Goal: Task Accomplishment & Management: Complete application form

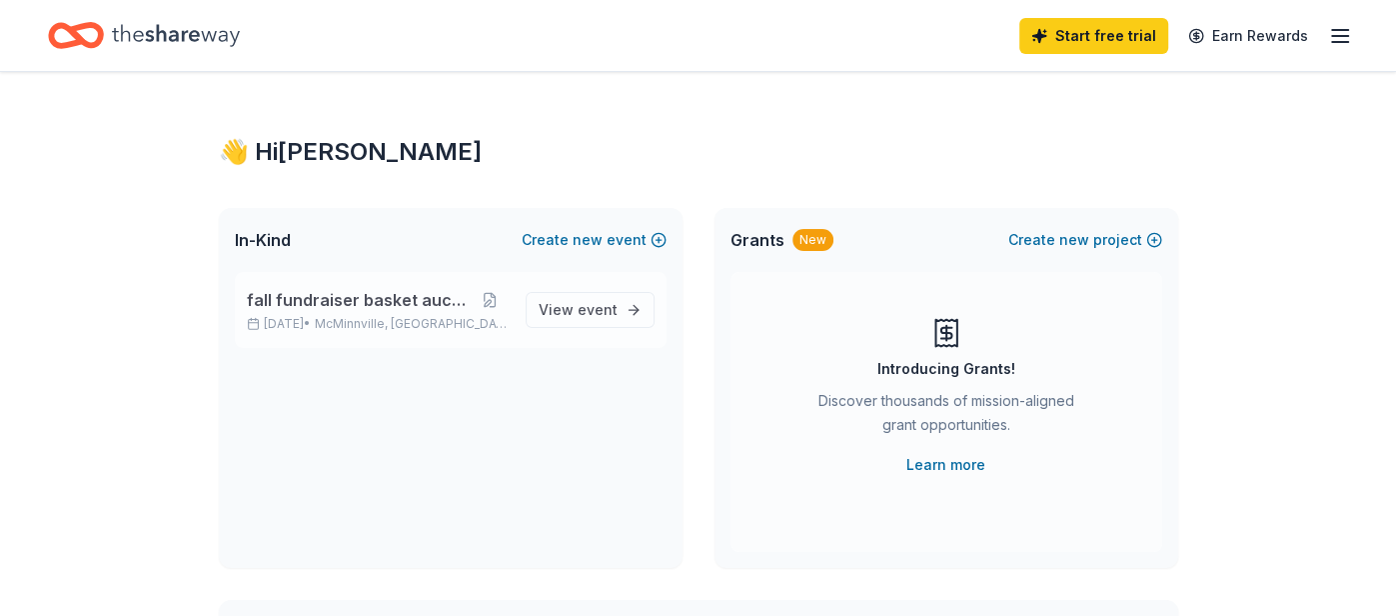
click at [397, 306] on span "fall fundraiser basket auction" at bounding box center [359, 300] width 225 height 24
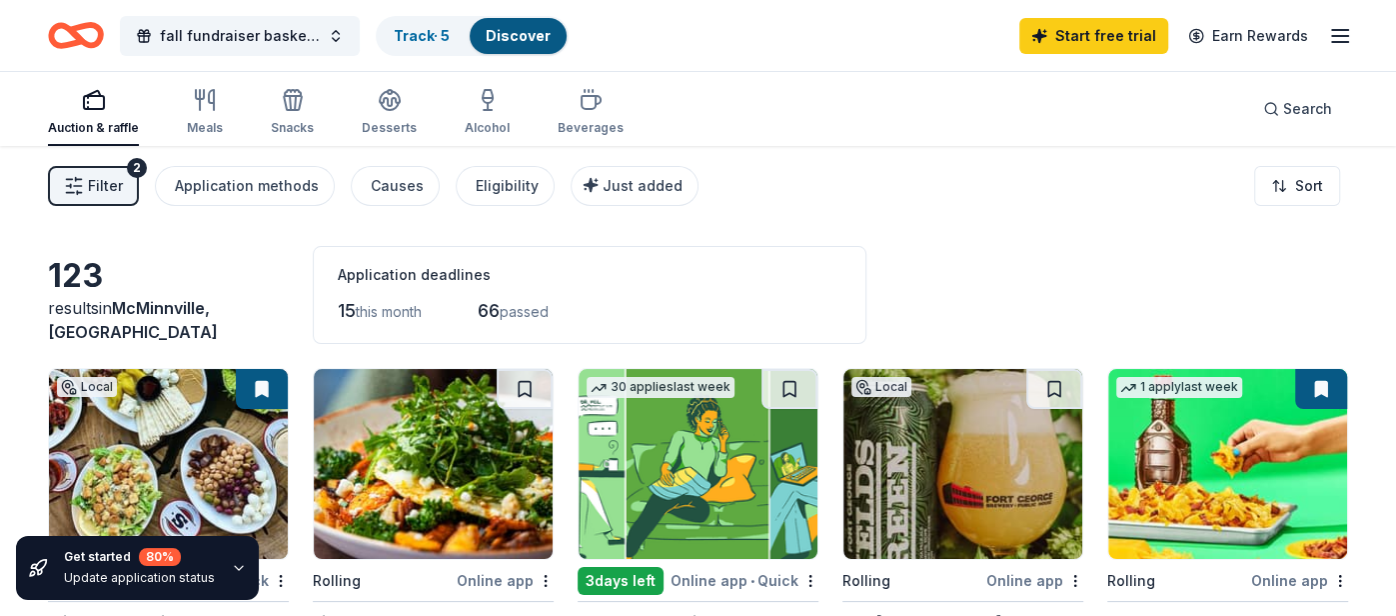
click at [1343, 30] on line "button" at bounding box center [1340, 30] width 16 height 0
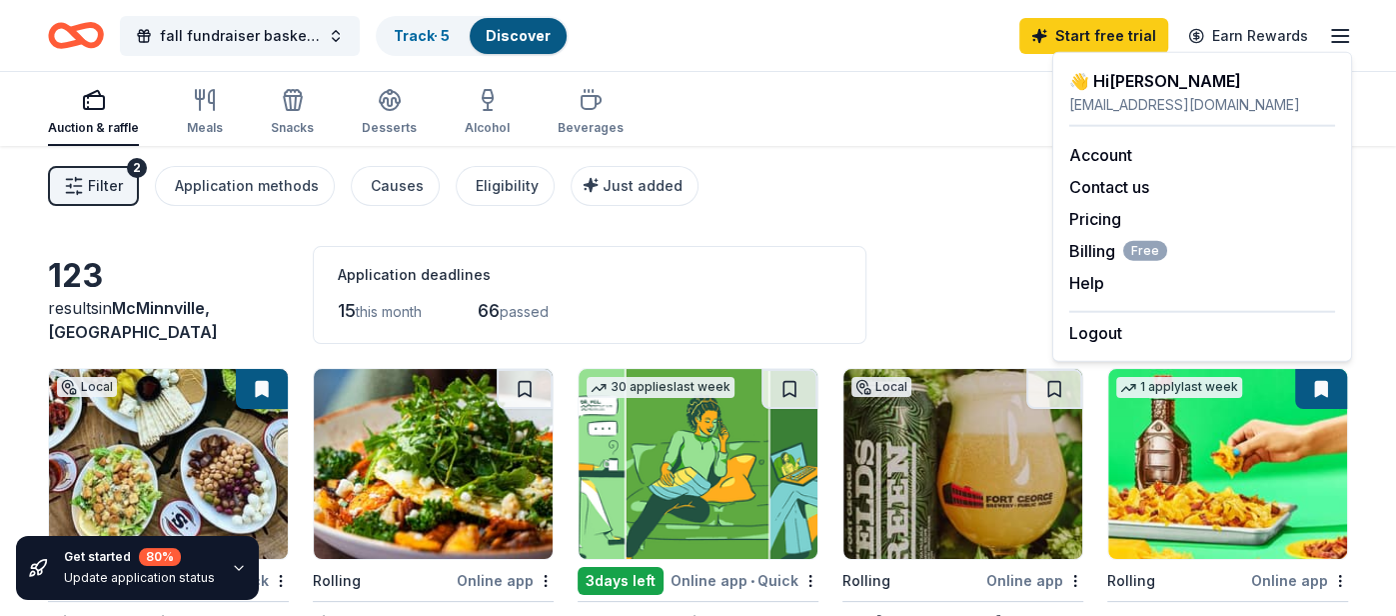
click at [877, 170] on div "Filter 2 Application methods Causes Eligibility Just added Sort" at bounding box center [698, 186] width 1396 height 80
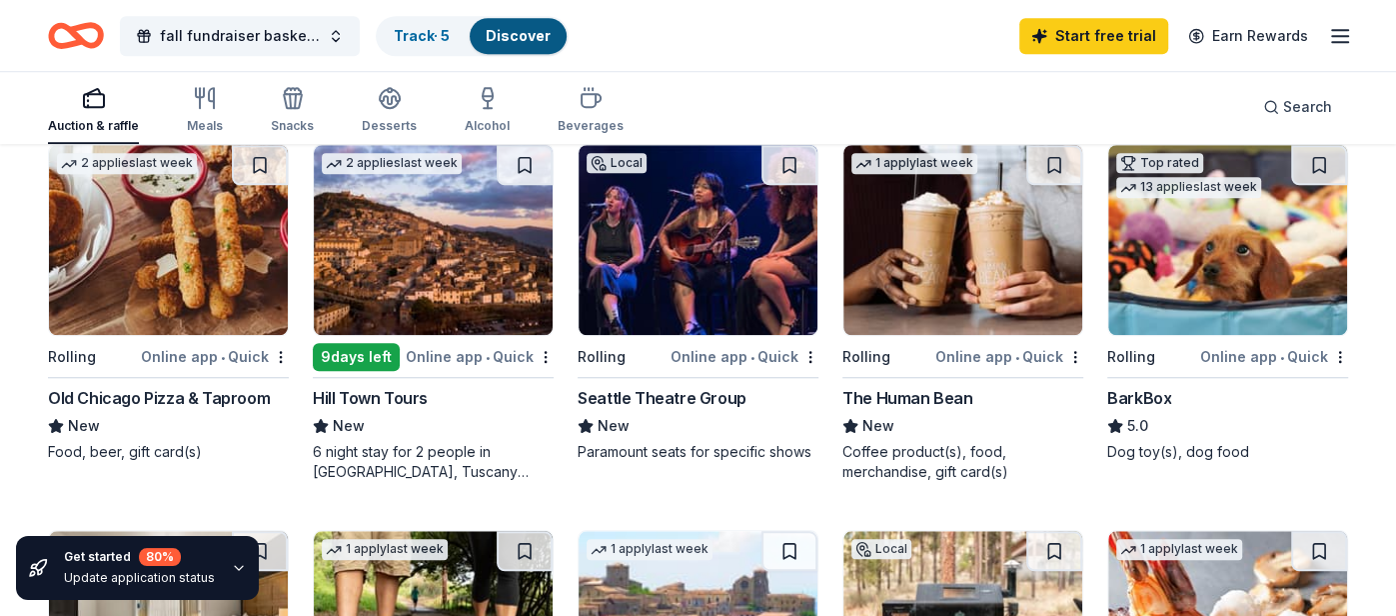
scroll to position [991, 0]
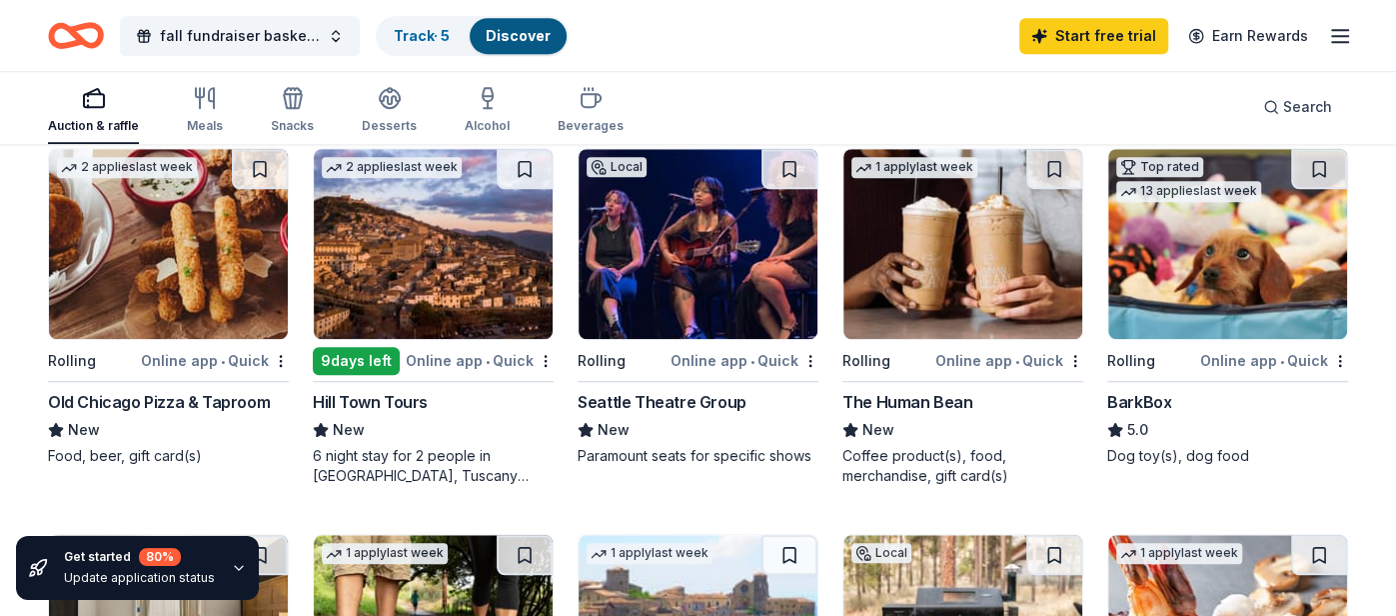
click at [1258, 358] on div "Online app • Quick" at bounding box center [1274, 360] width 148 height 25
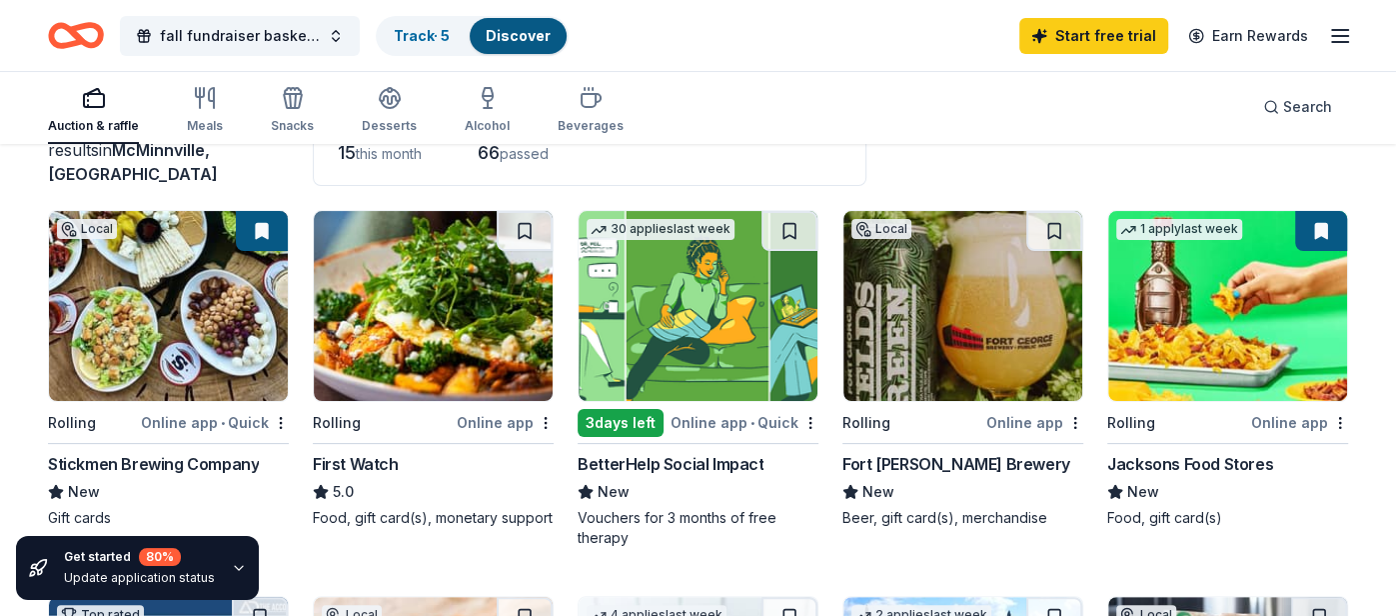
scroll to position [157, 0]
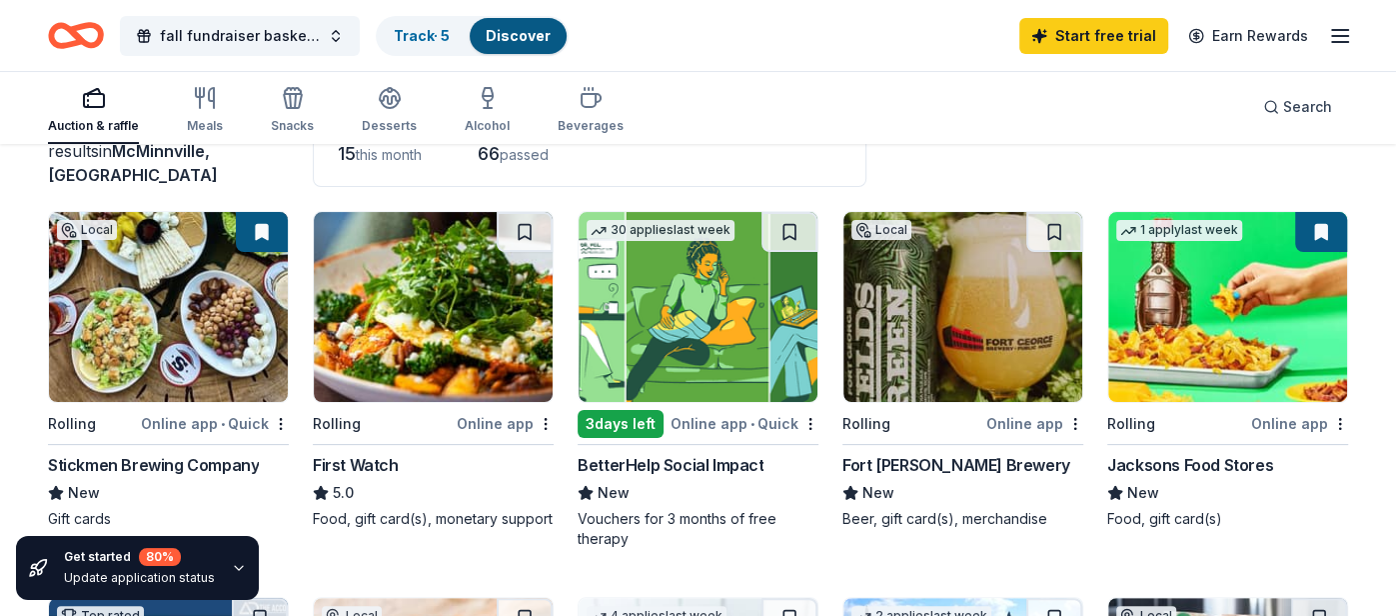
click at [93, 107] on rect "button" at bounding box center [94, 100] width 20 height 13
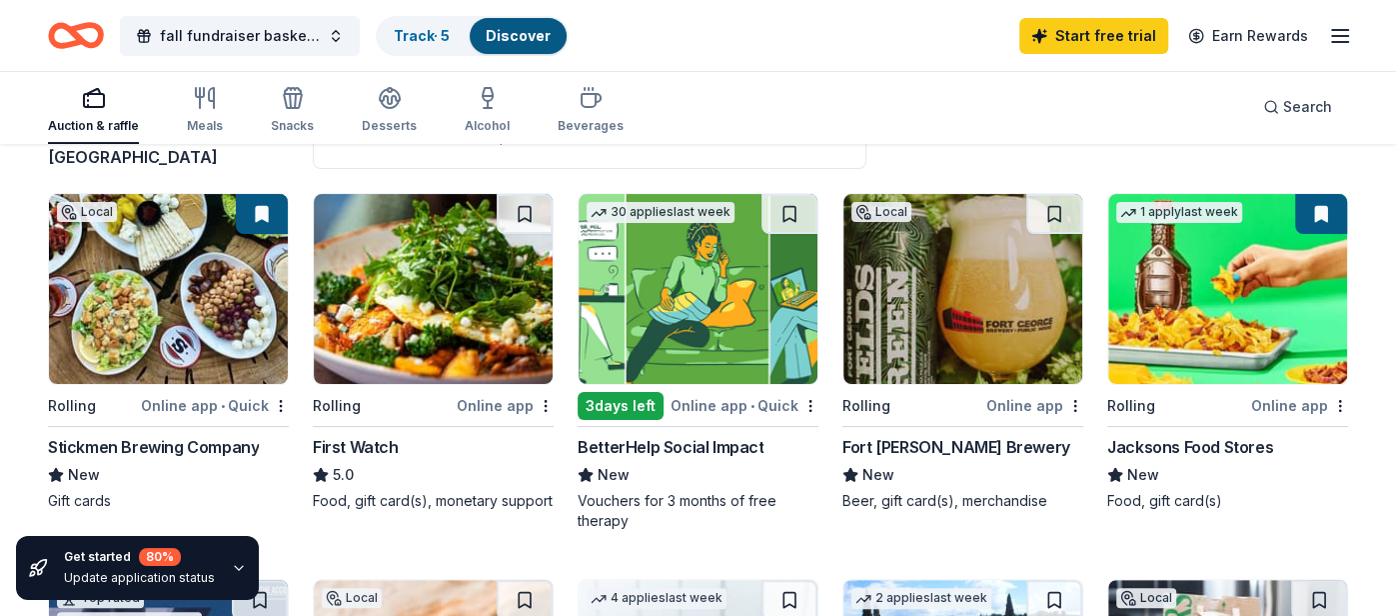
scroll to position [173, 0]
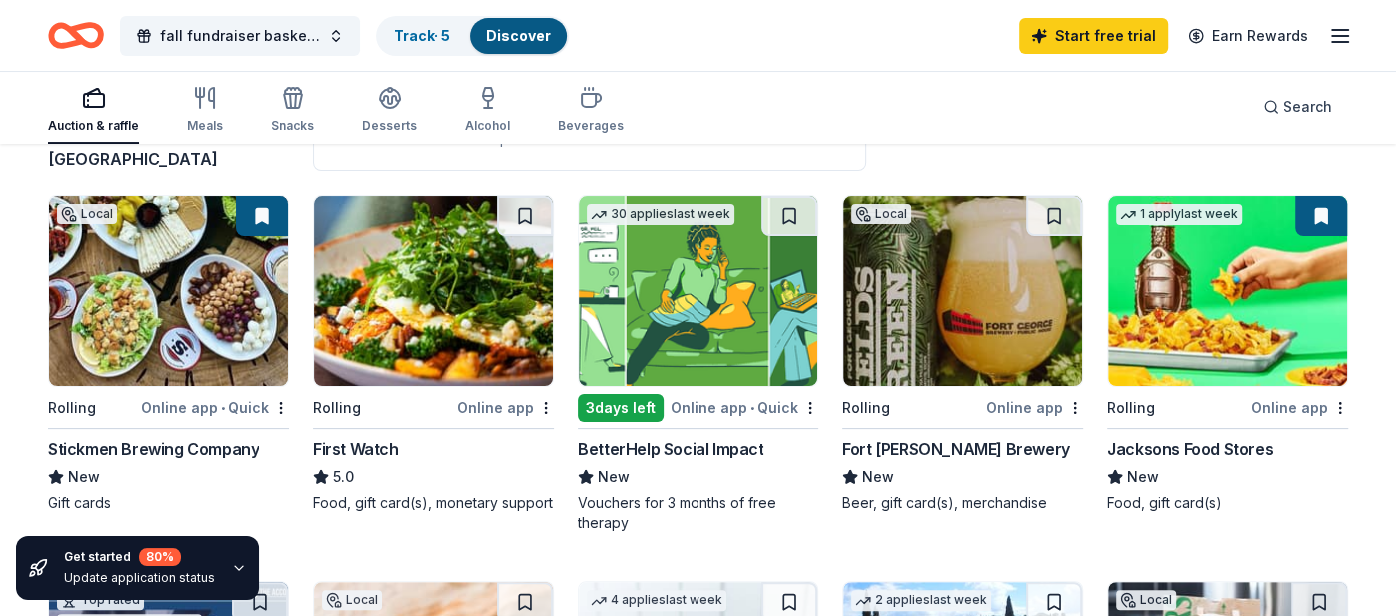
click at [1208, 306] on img at bounding box center [1227, 291] width 239 height 190
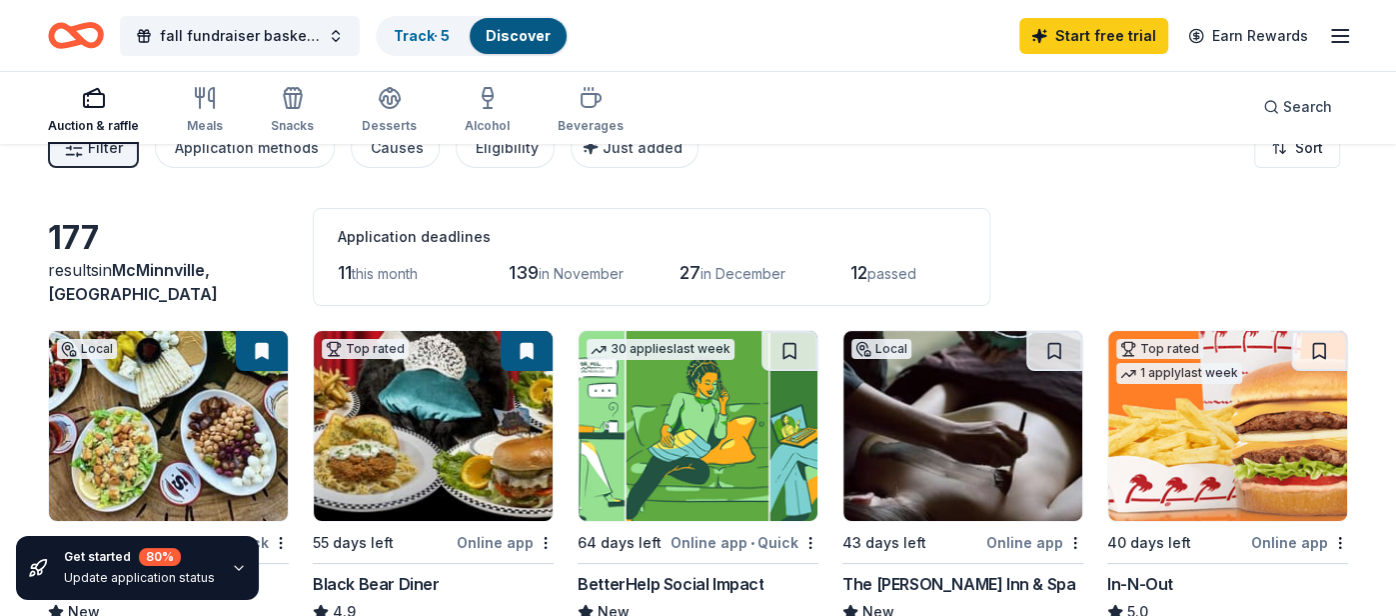
scroll to position [0, 0]
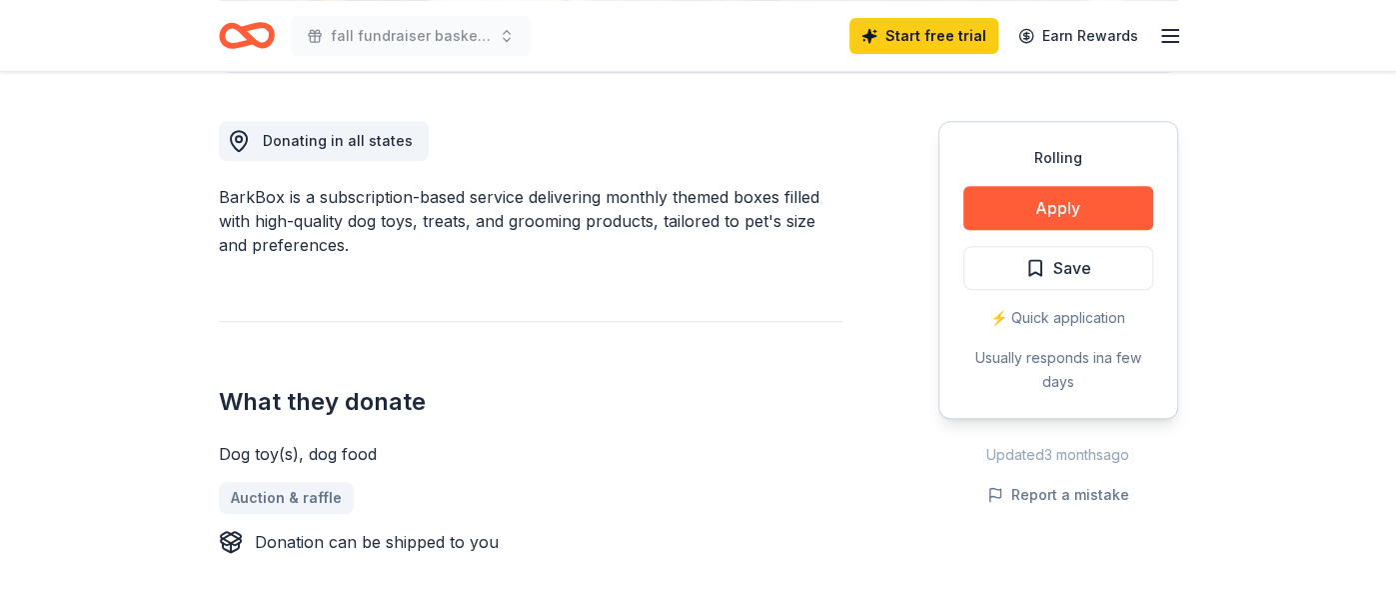
scroll to position [532, 0]
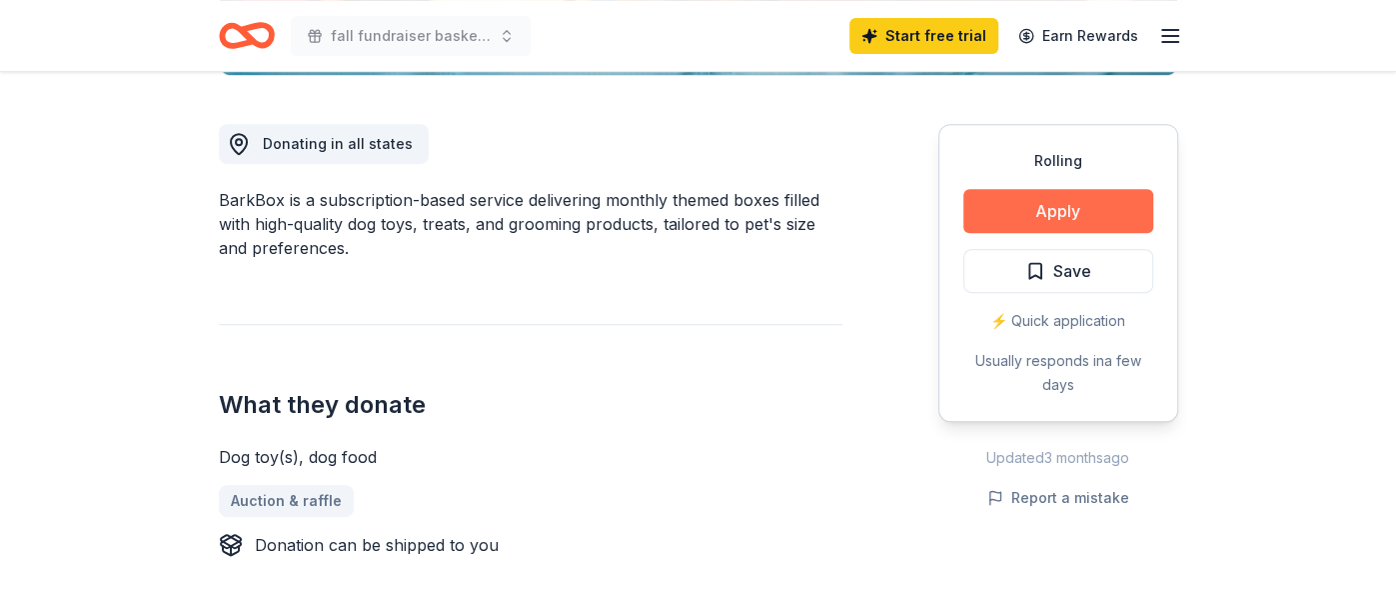
click at [1070, 211] on button "Apply" at bounding box center [1058, 211] width 190 height 44
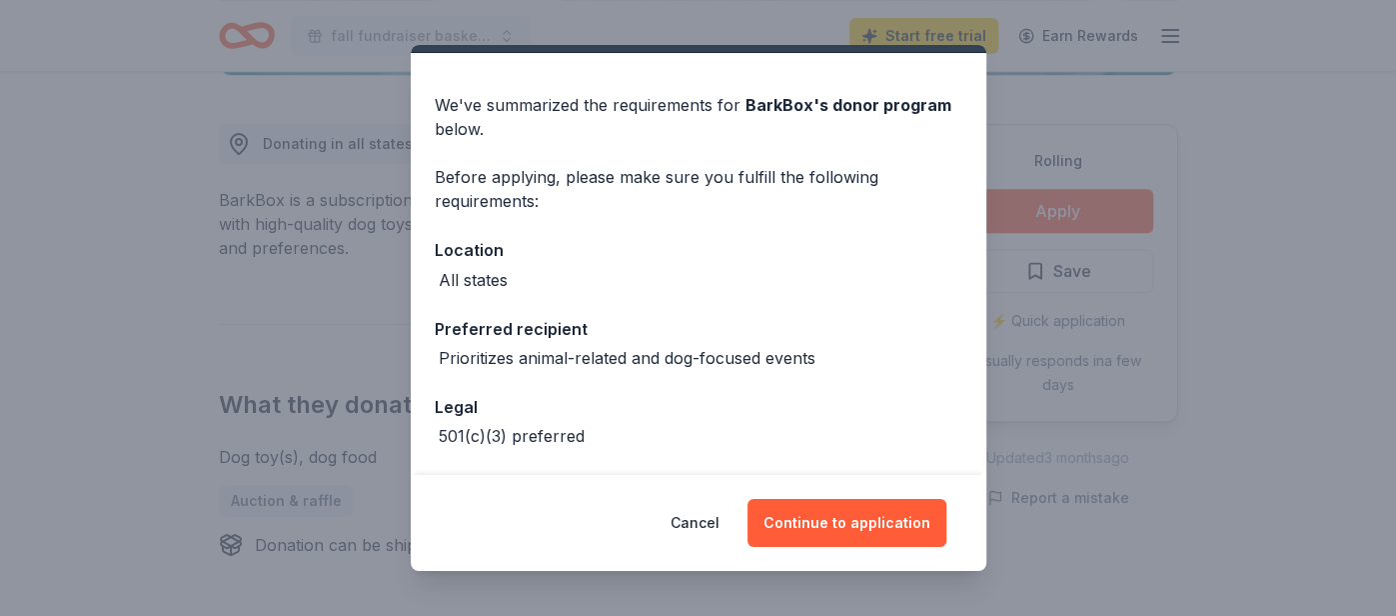
scroll to position [50, 0]
click at [699, 519] on button "Cancel" at bounding box center [695, 523] width 49 height 48
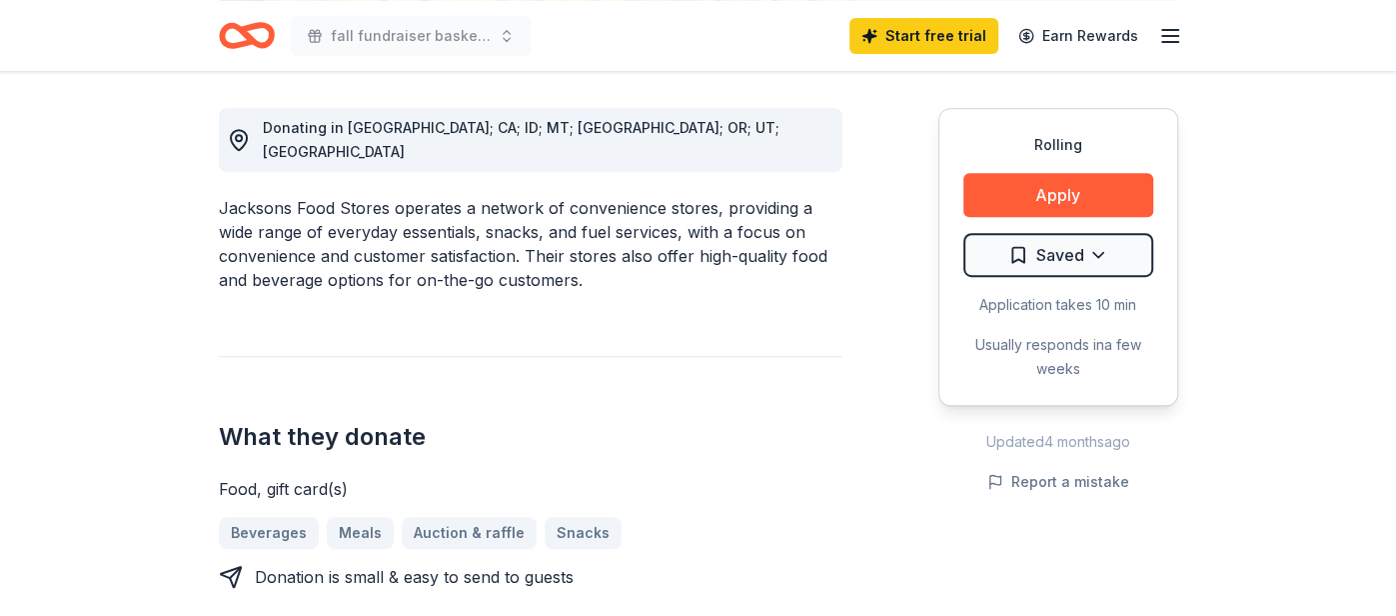
scroll to position [552, 0]
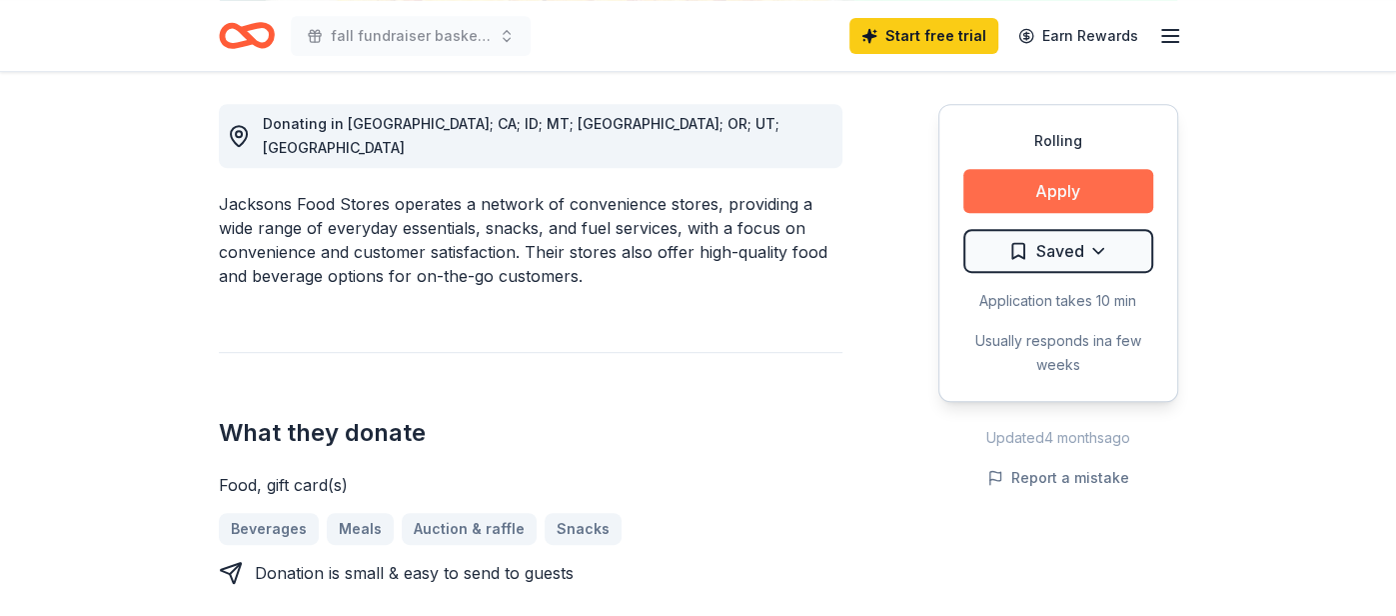
click at [1057, 193] on button "Apply" at bounding box center [1058, 191] width 190 height 44
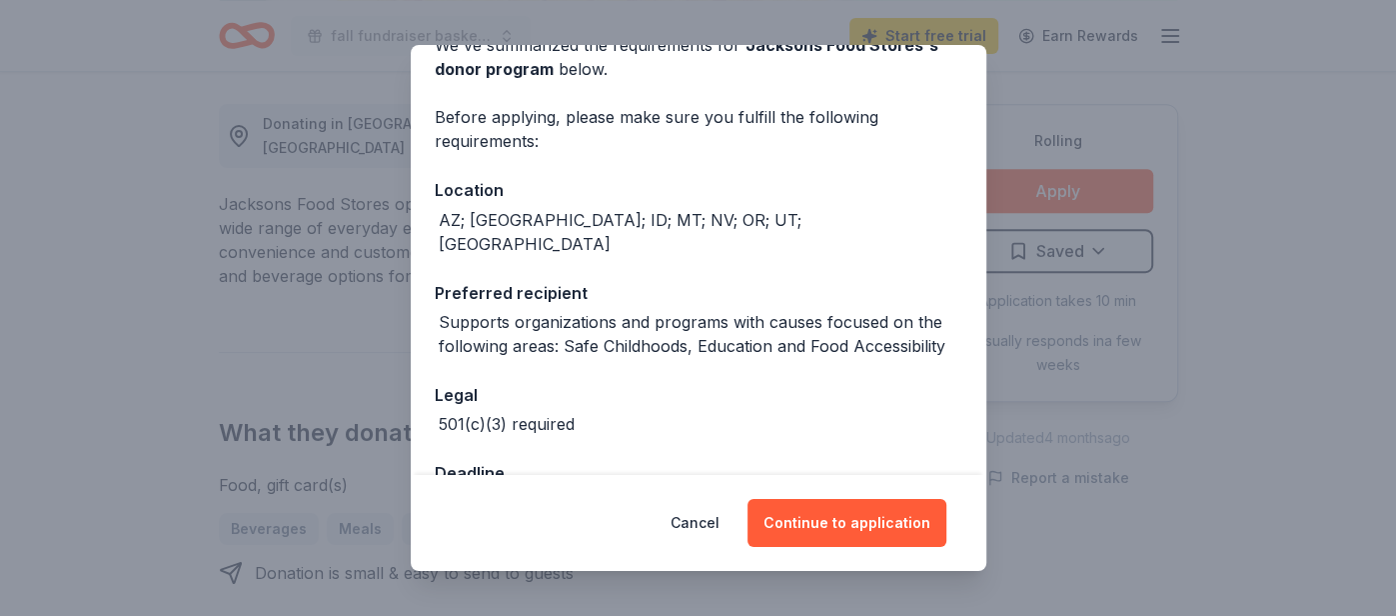
scroll to position [151, 0]
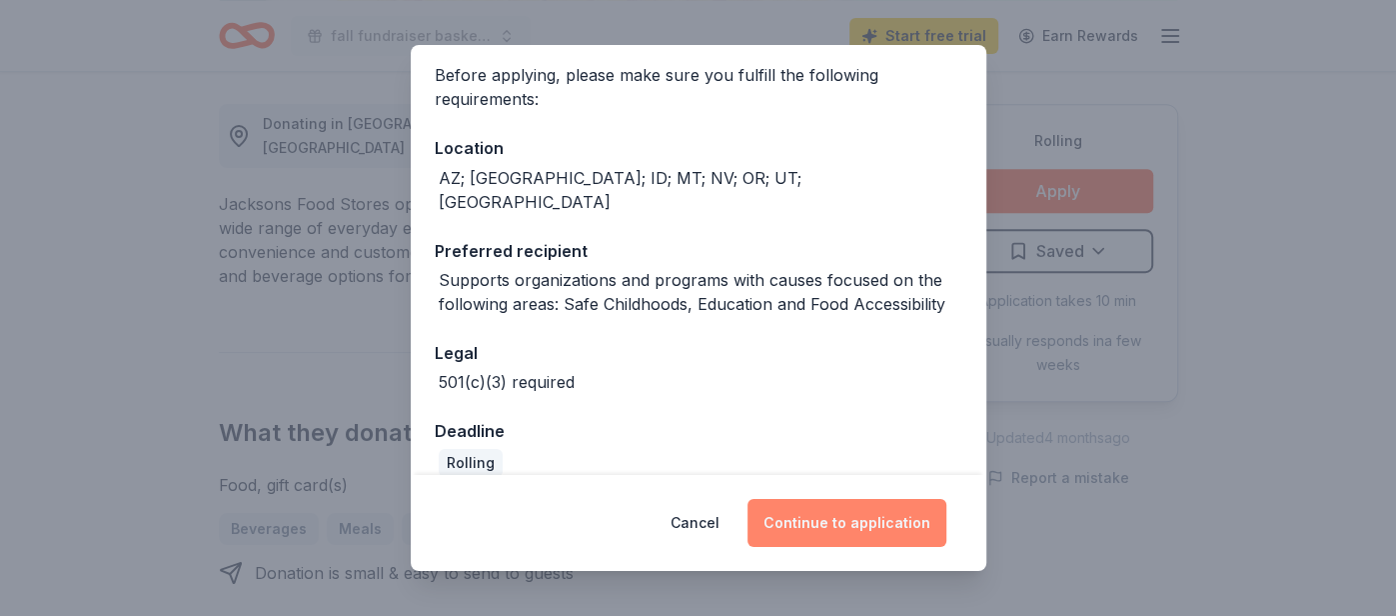
click at [848, 517] on button "Continue to application" at bounding box center [847, 523] width 199 height 48
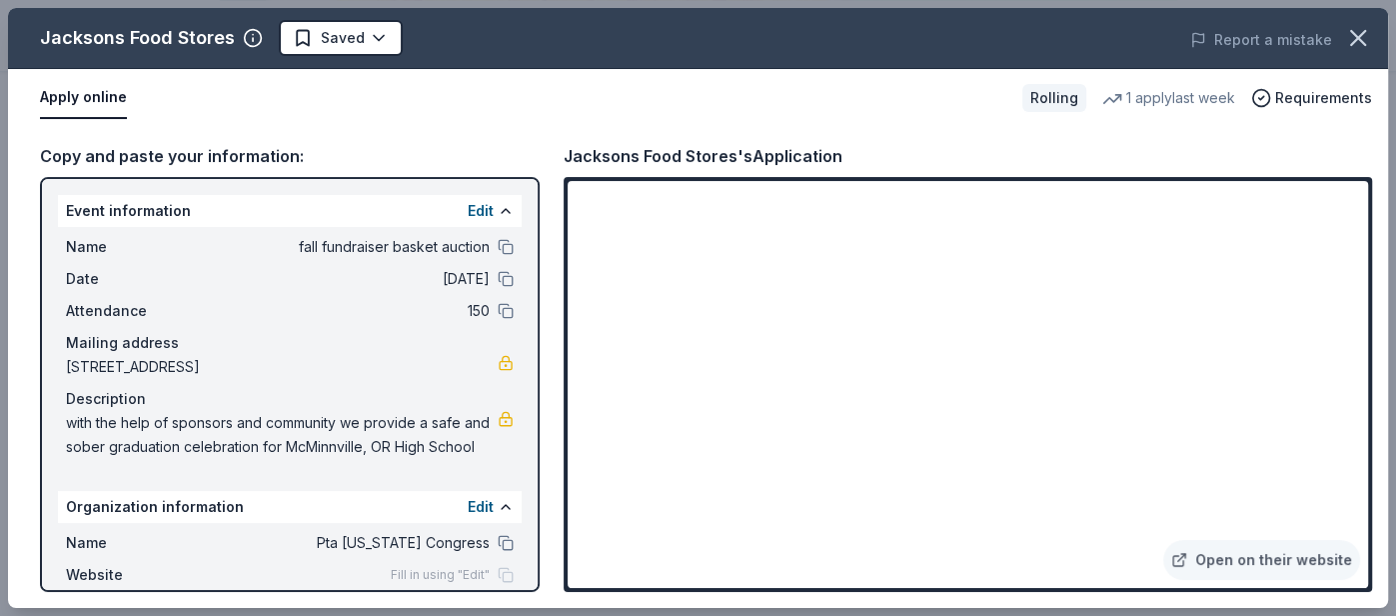
scroll to position [2, 0]
click at [1360, 36] on icon "button" at bounding box center [1358, 38] width 14 height 14
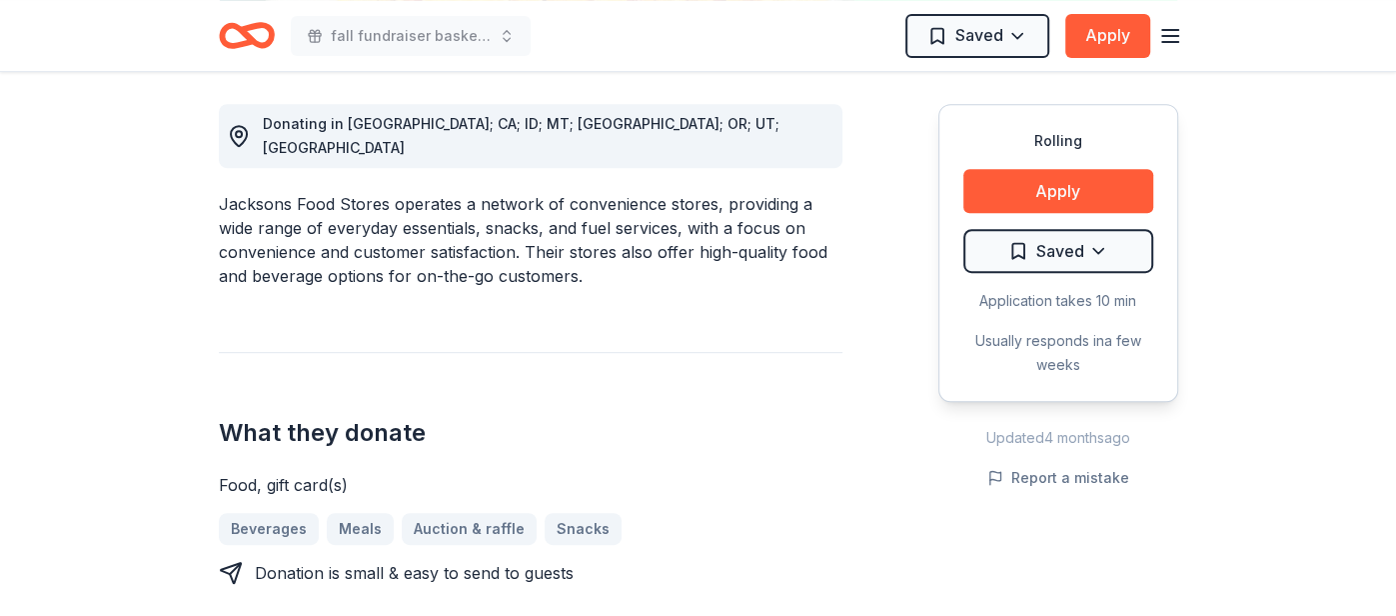
scroll to position [0, 0]
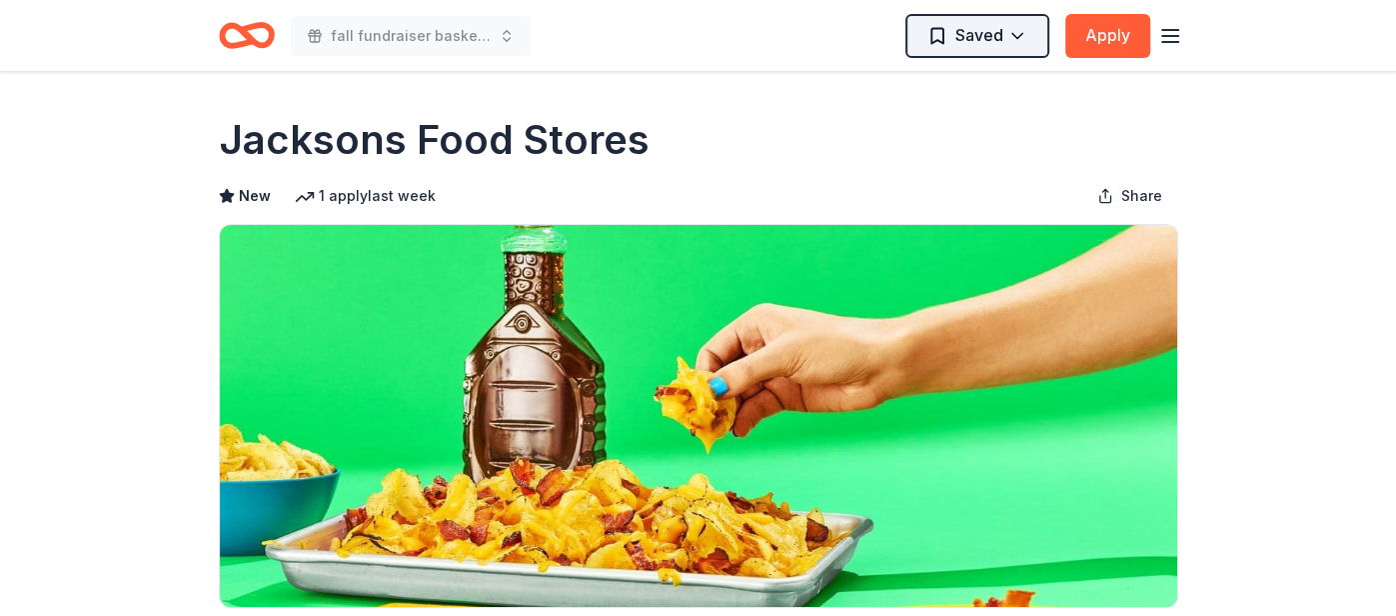
click at [1013, 36] on html "fall fundraiser basket auction Saved Apply Rolling Share Jacksons Food Stores N…" at bounding box center [698, 308] width 1396 height 616
click at [1176, 44] on icon "button" at bounding box center [1170, 36] width 24 height 24
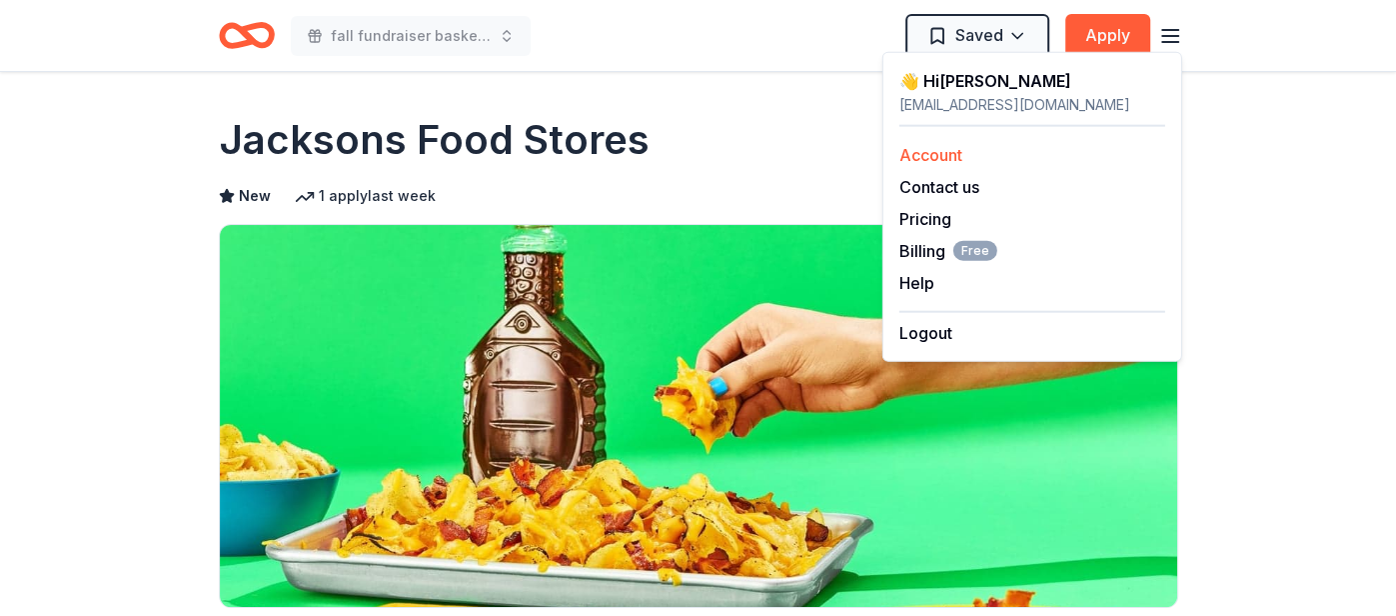
click at [919, 154] on link "Account" at bounding box center [930, 155] width 63 height 20
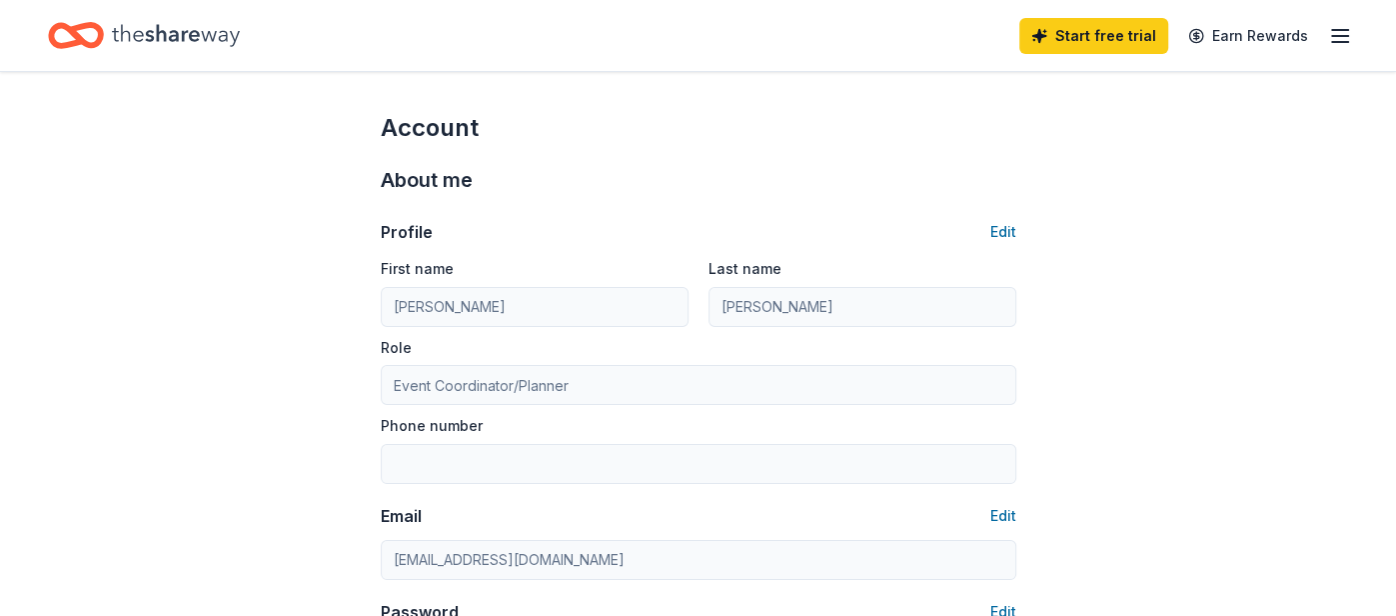
click at [1335, 44] on icon "button" at bounding box center [1340, 36] width 24 height 24
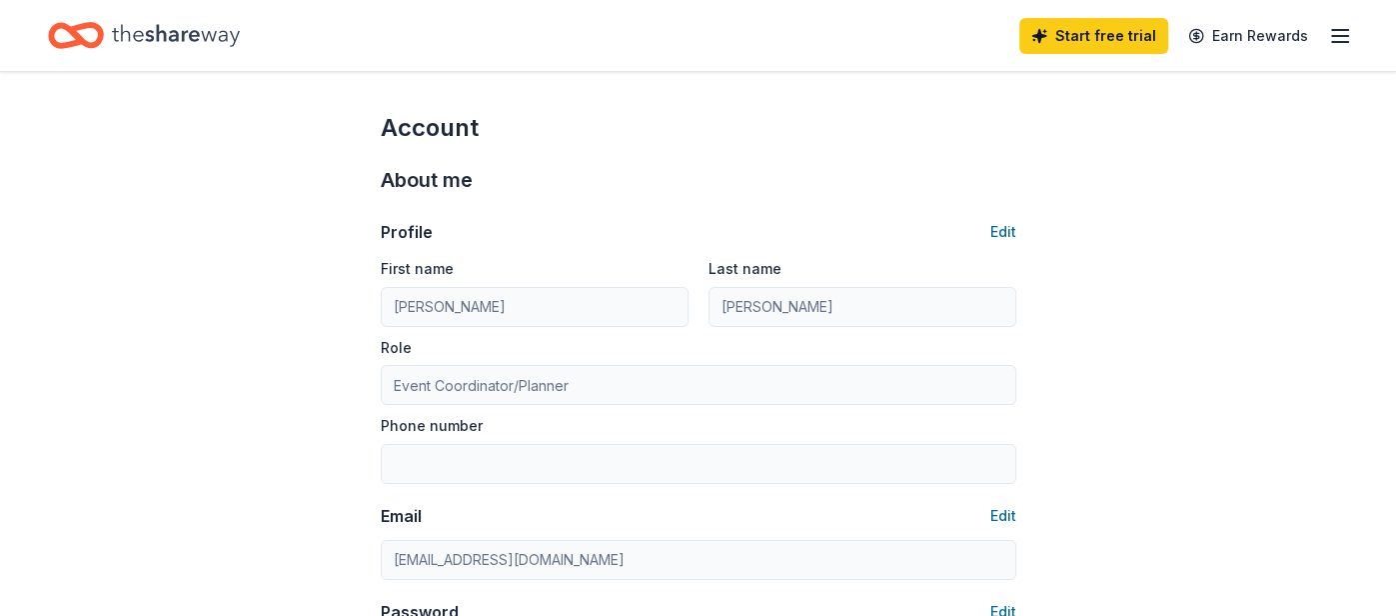
click at [178, 34] on icon "Home" at bounding box center [176, 35] width 128 height 41
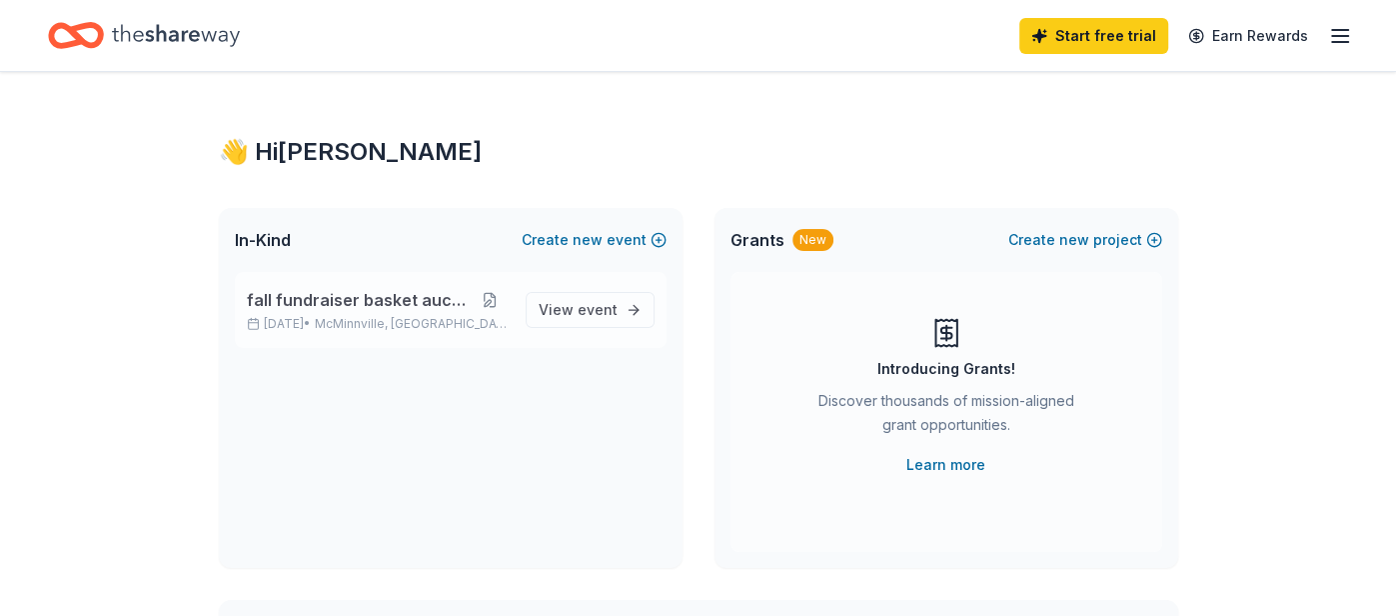
click at [495, 301] on button at bounding box center [490, 300] width 38 height 16
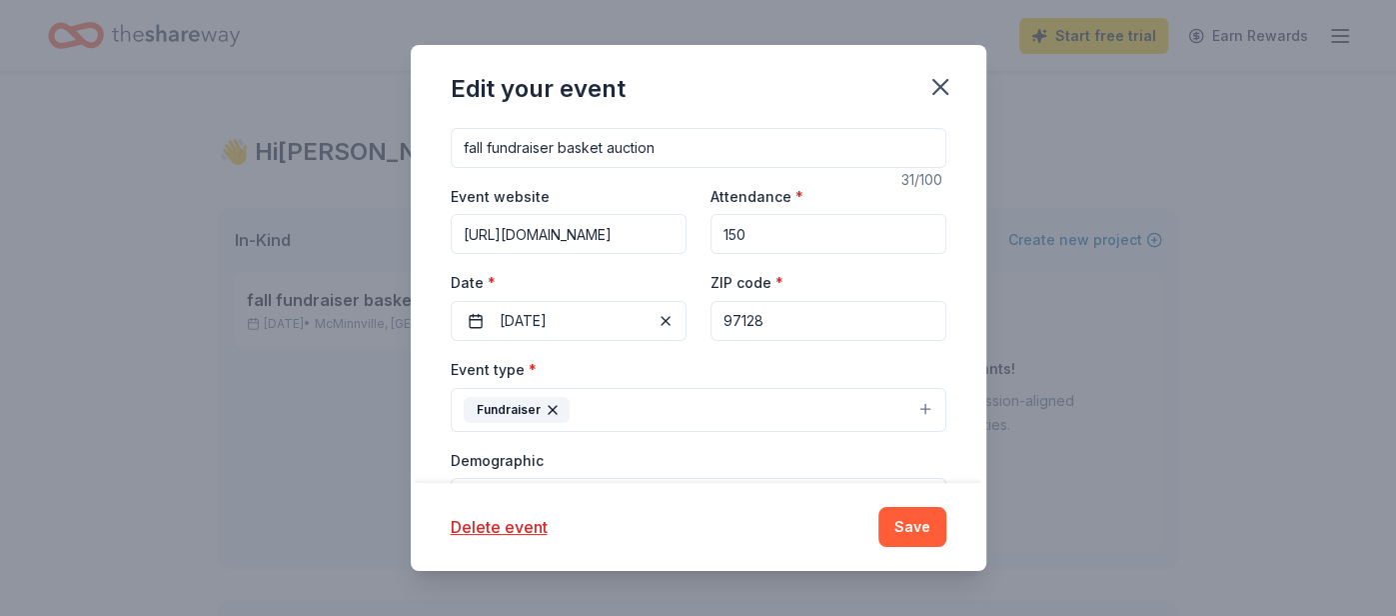
scroll to position [154, 0]
click at [665, 314] on span "button" at bounding box center [666, 319] width 24 height 24
click at [478, 311] on button "Pick a date" at bounding box center [569, 319] width 236 height 40
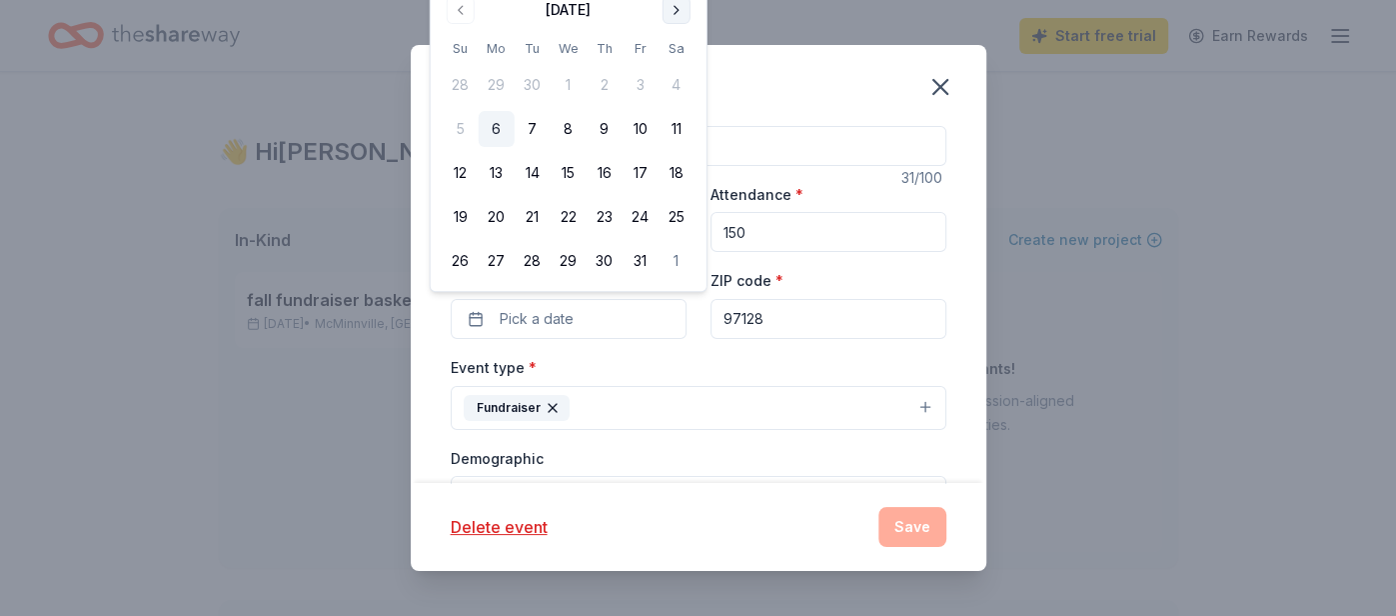
click at [677, 9] on button "Go to next month" at bounding box center [677, 10] width 28 height 28
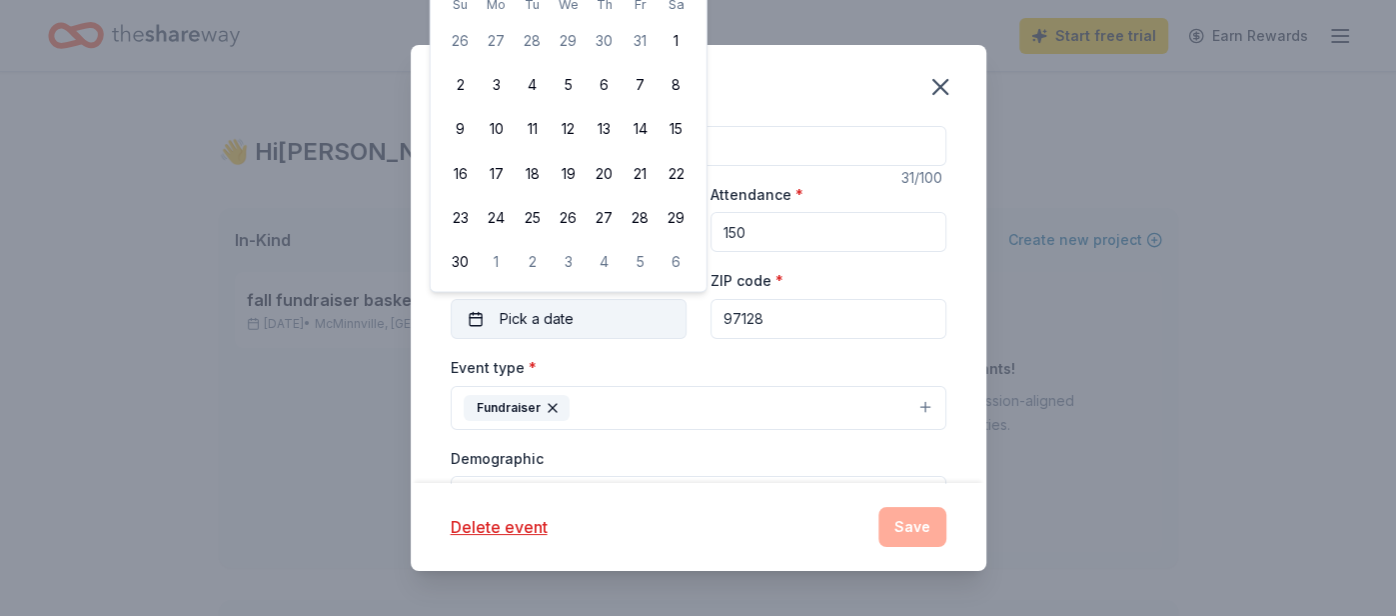
click at [474, 317] on button "Pick a date" at bounding box center [569, 319] width 236 height 40
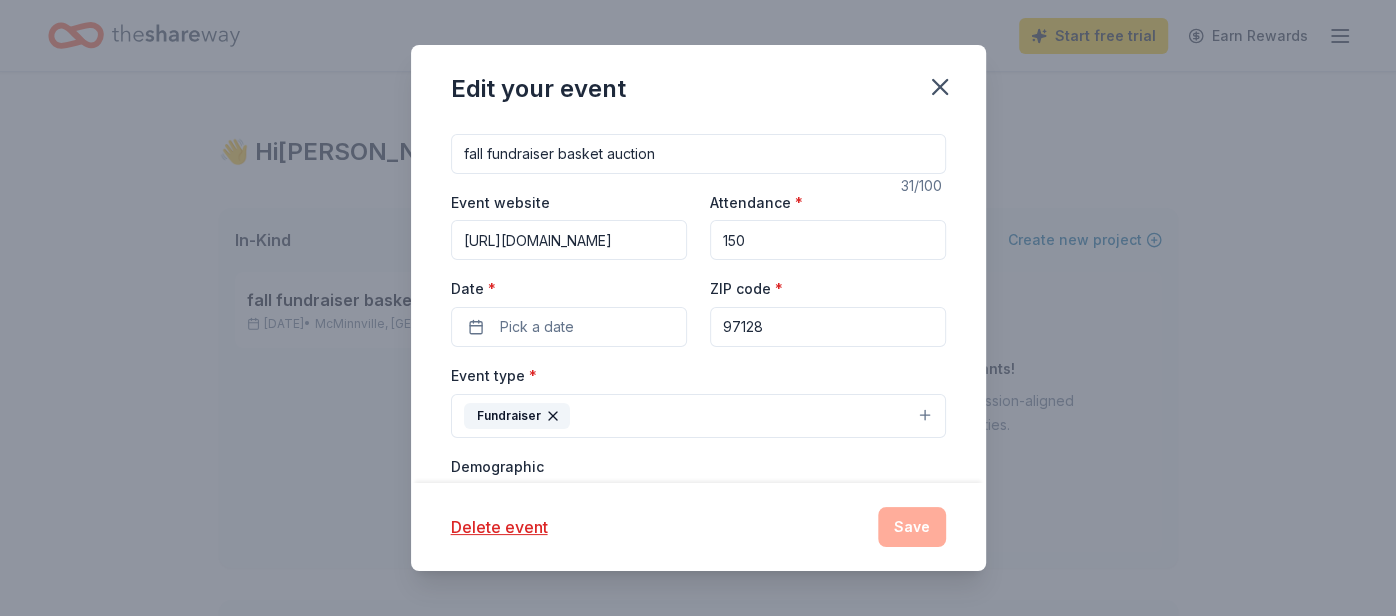
scroll to position [142, 0]
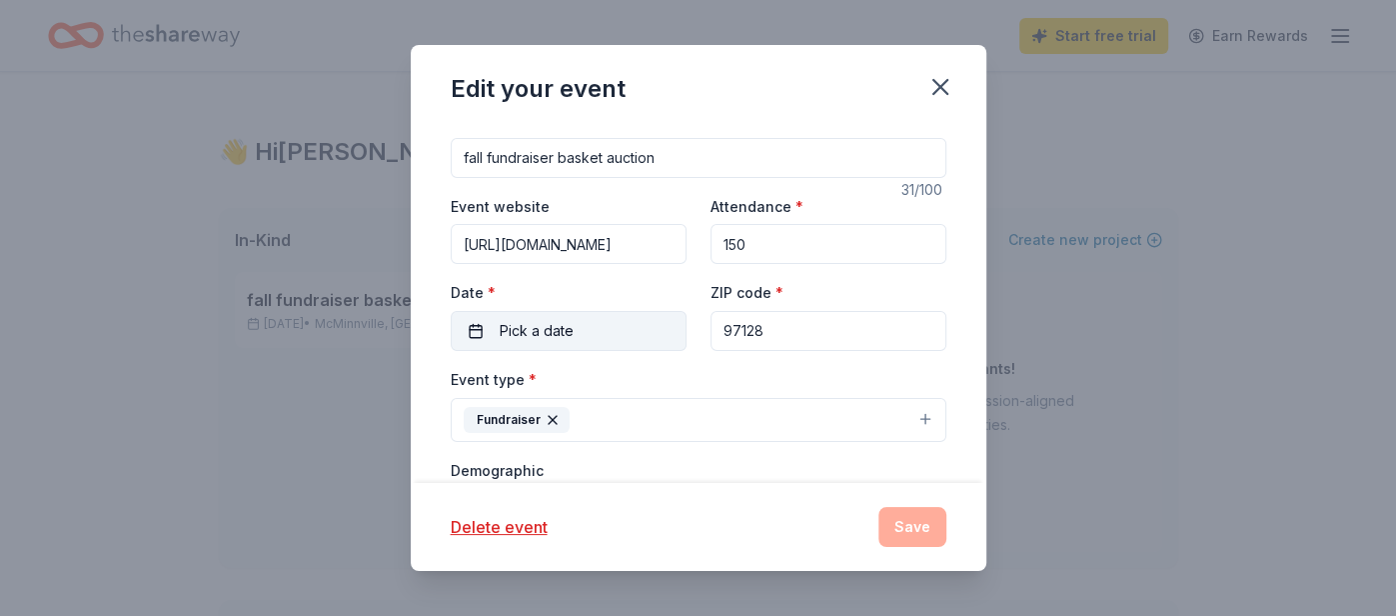
click at [478, 327] on button "Pick a date" at bounding box center [569, 331] width 236 height 40
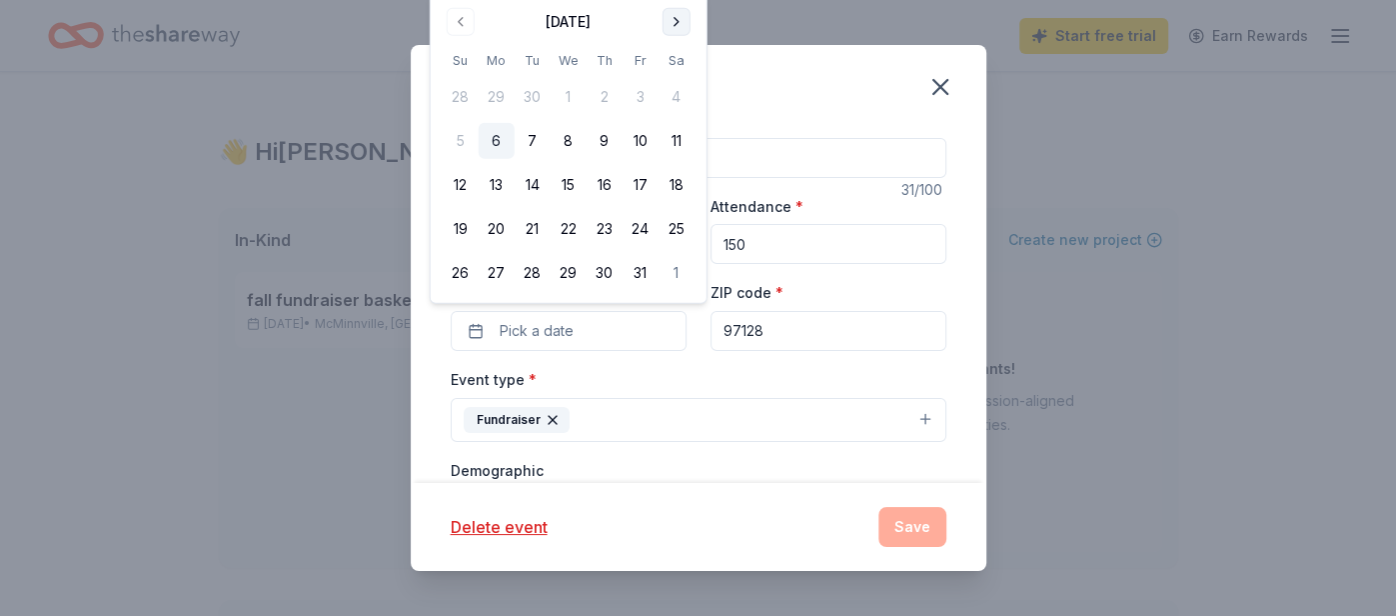
click at [676, 19] on button "Go to next month" at bounding box center [677, 22] width 28 height 28
click at [676, 19] on th "Sa" at bounding box center [677, 16] width 36 height 21
click at [467, 272] on button "30" at bounding box center [461, 273] width 36 height 36
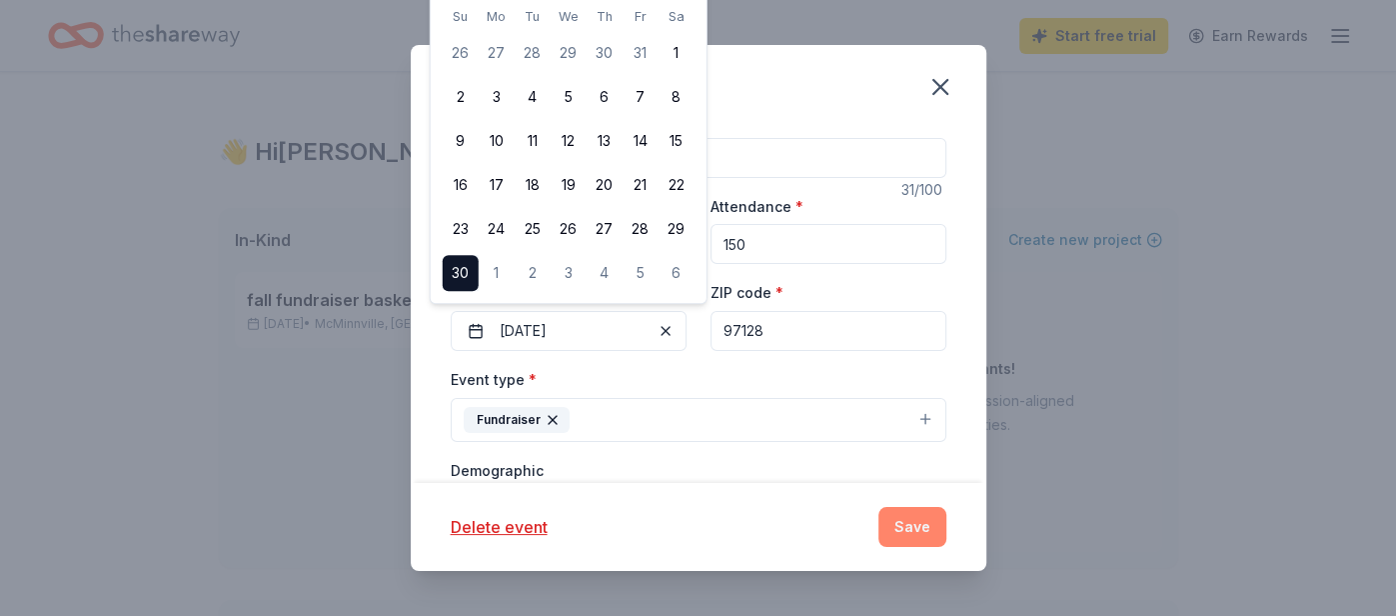
click at [908, 534] on button "Save" at bounding box center [912, 527] width 68 height 40
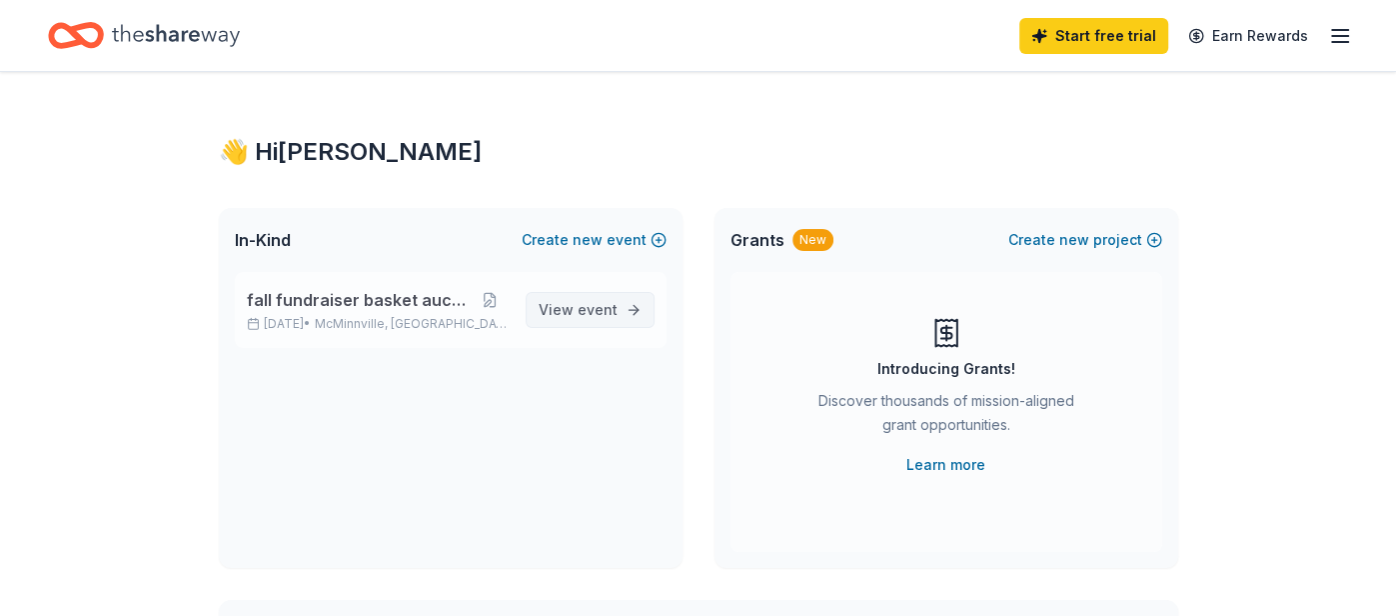
click at [625, 316] on link "View event" at bounding box center [590, 310] width 129 height 36
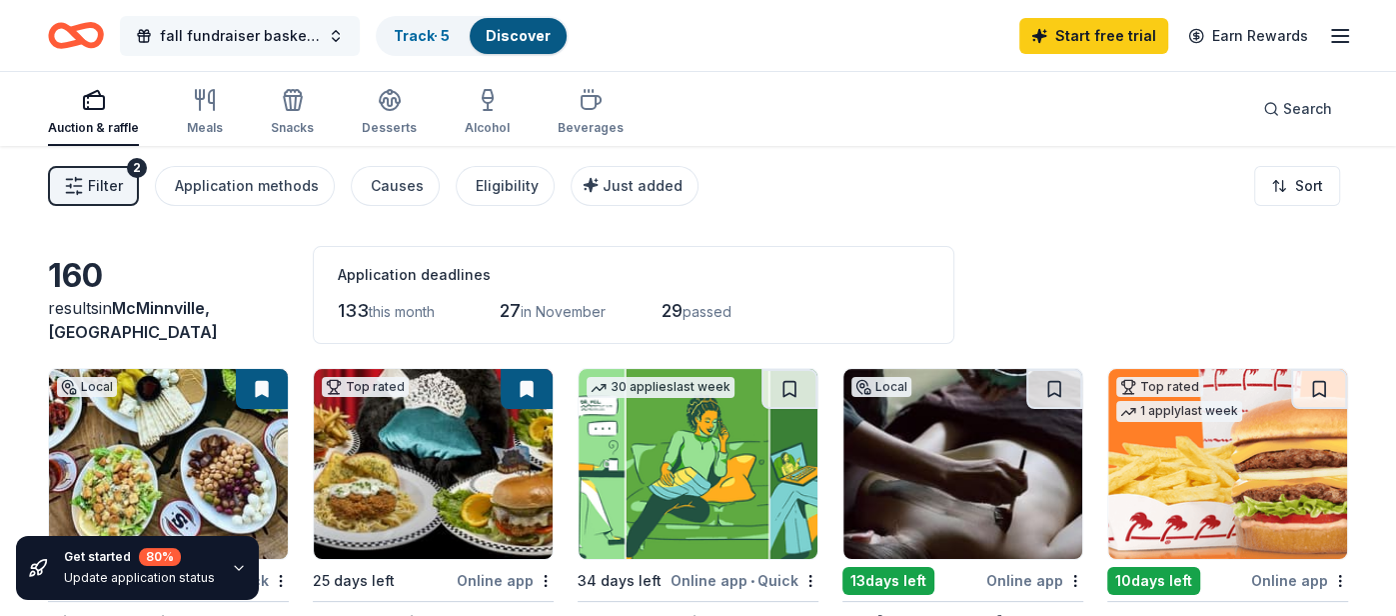
click at [295, 35] on span "fall fundraiser basket auction" at bounding box center [240, 36] width 160 height 24
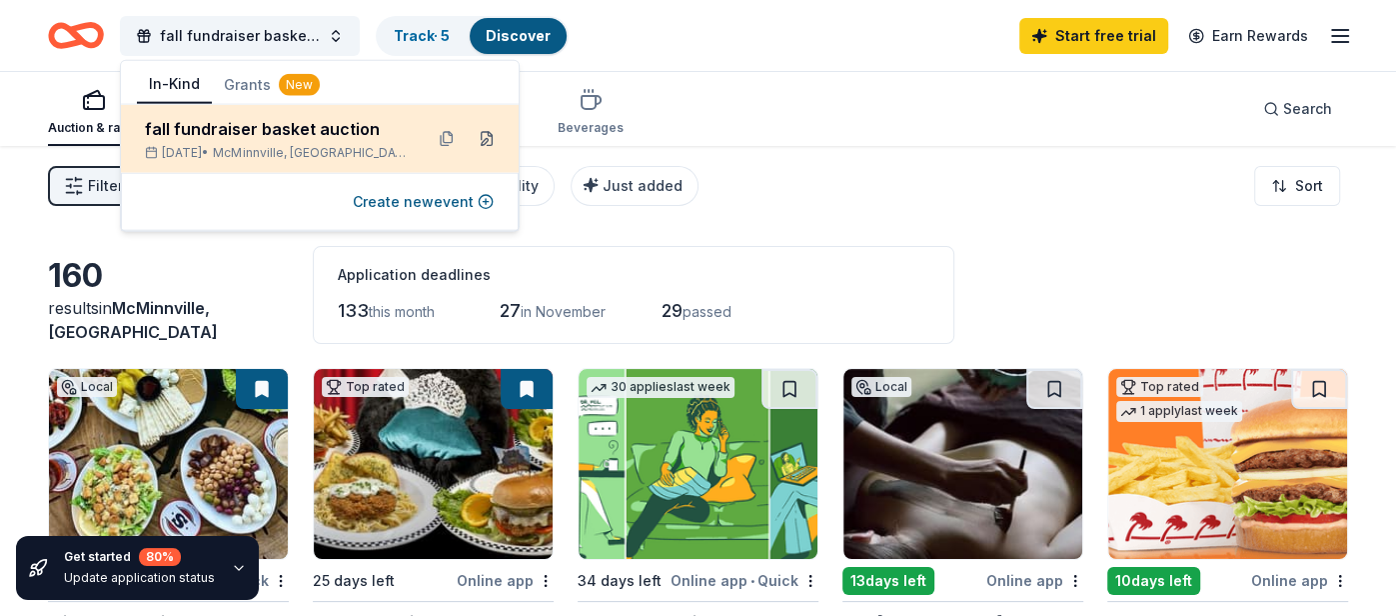
click at [487, 143] on button at bounding box center [487, 139] width 32 height 32
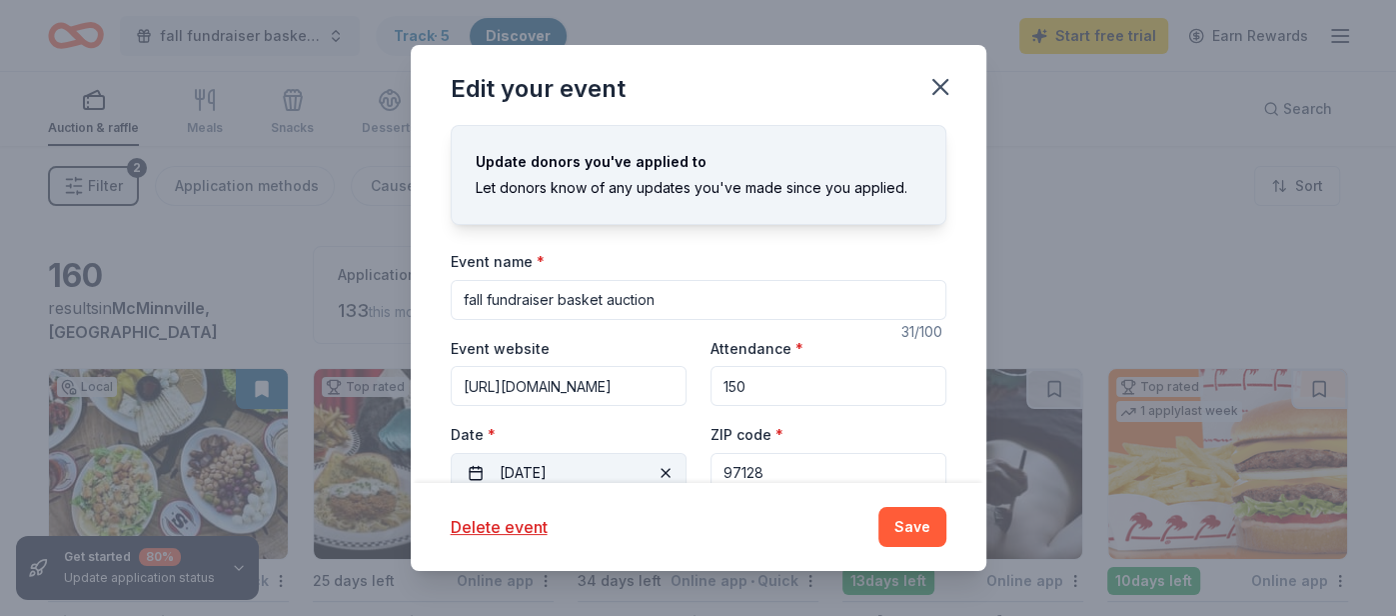
click at [570, 467] on button "11/30/2025" at bounding box center [569, 473] width 236 height 40
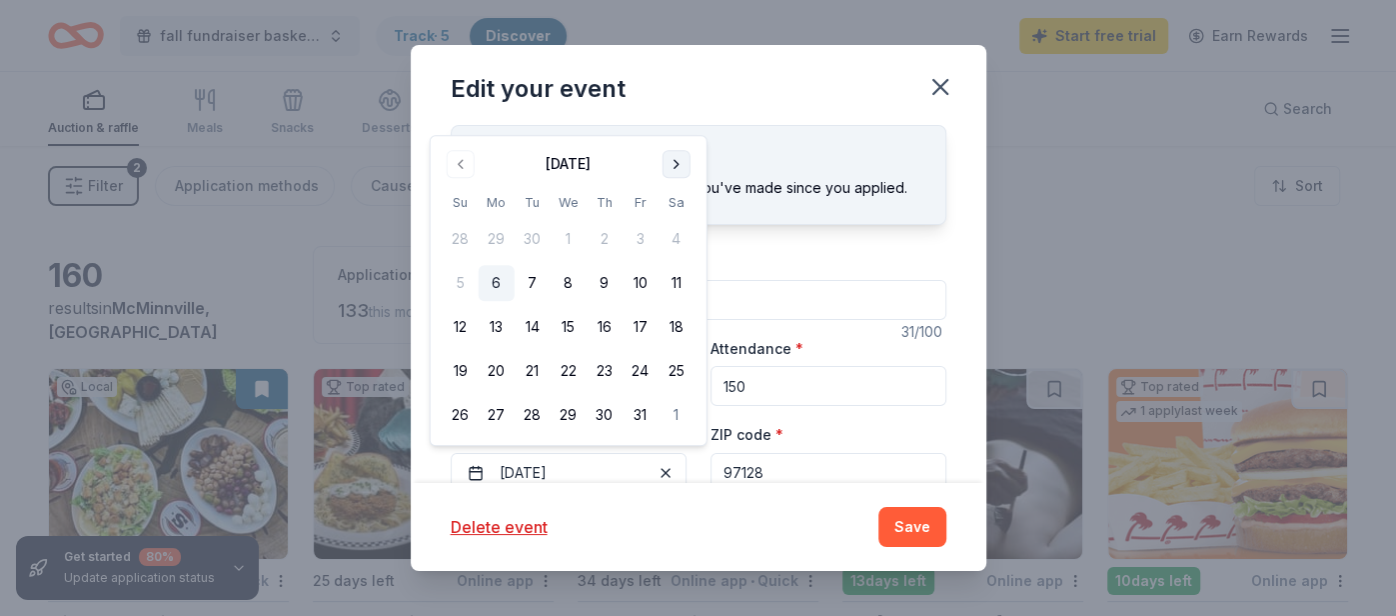
click at [676, 164] on button "Go to next month" at bounding box center [677, 164] width 28 height 28
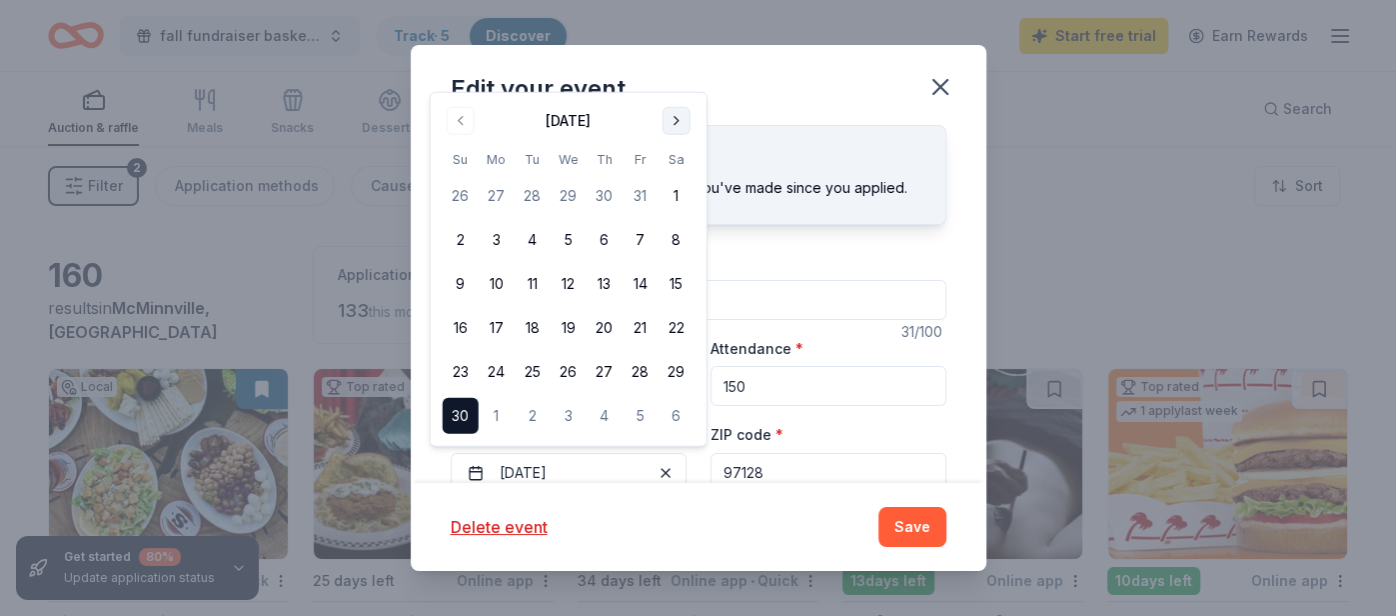
click at [676, 114] on button "Go to next month" at bounding box center [677, 121] width 28 height 28
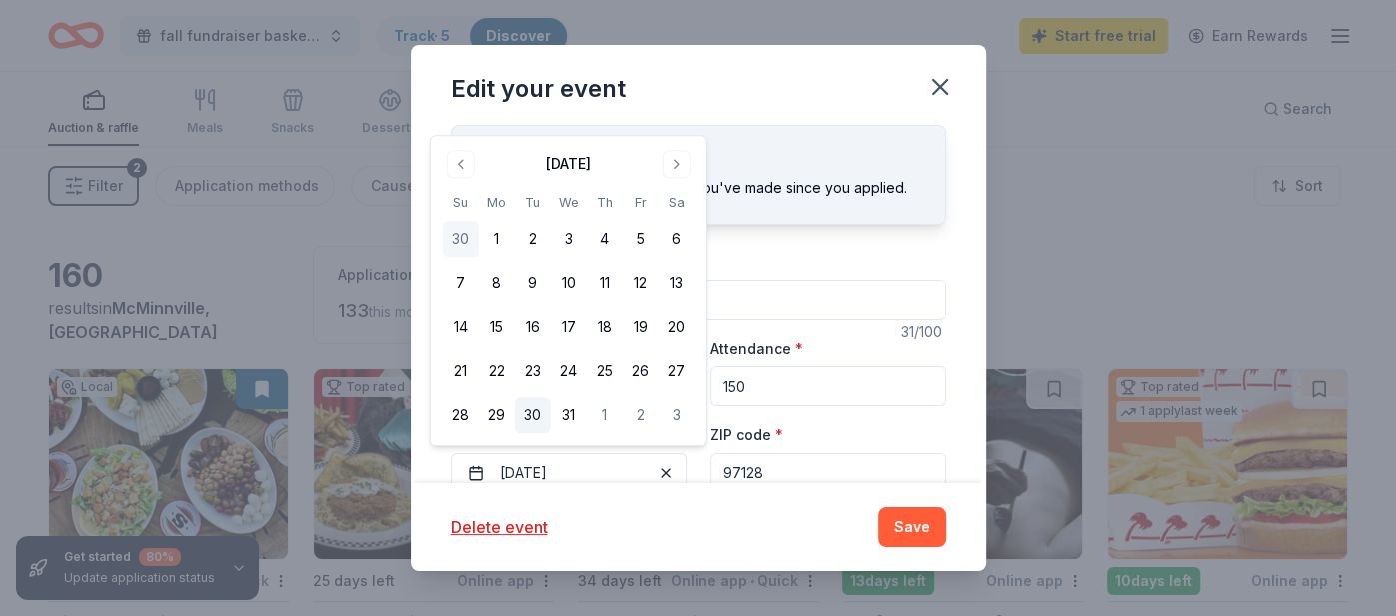
click at [536, 410] on button "30" at bounding box center [533, 415] width 36 height 36
click at [931, 529] on button "Save" at bounding box center [912, 527] width 68 height 40
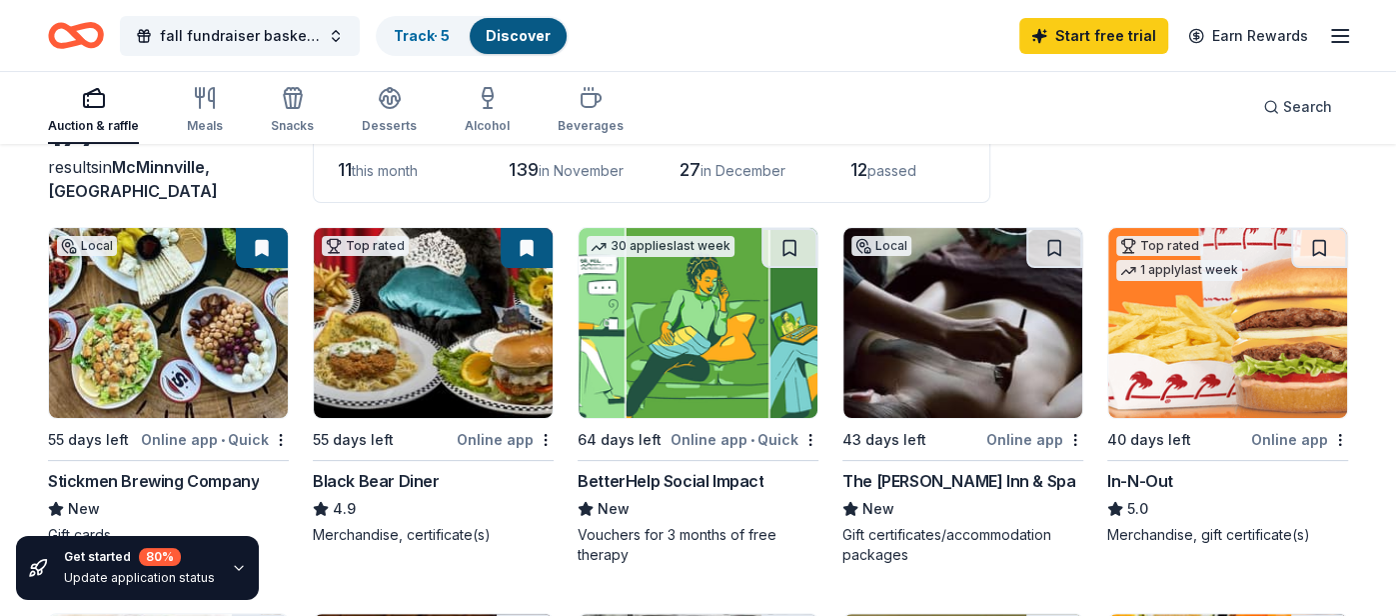
scroll to position [139, 0]
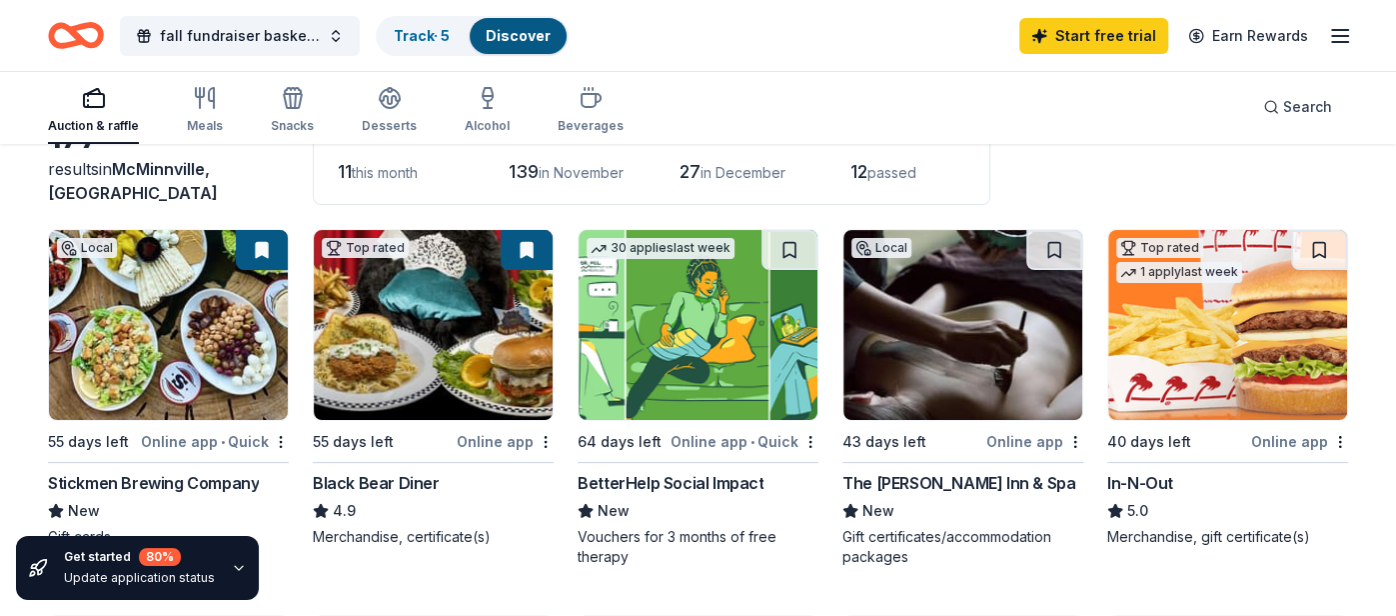
click at [980, 382] on img at bounding box center [963, 325] width 239 height 190
click at [1340, 42] on line "button" at bounding box center [1340, 42] width 16 height 0
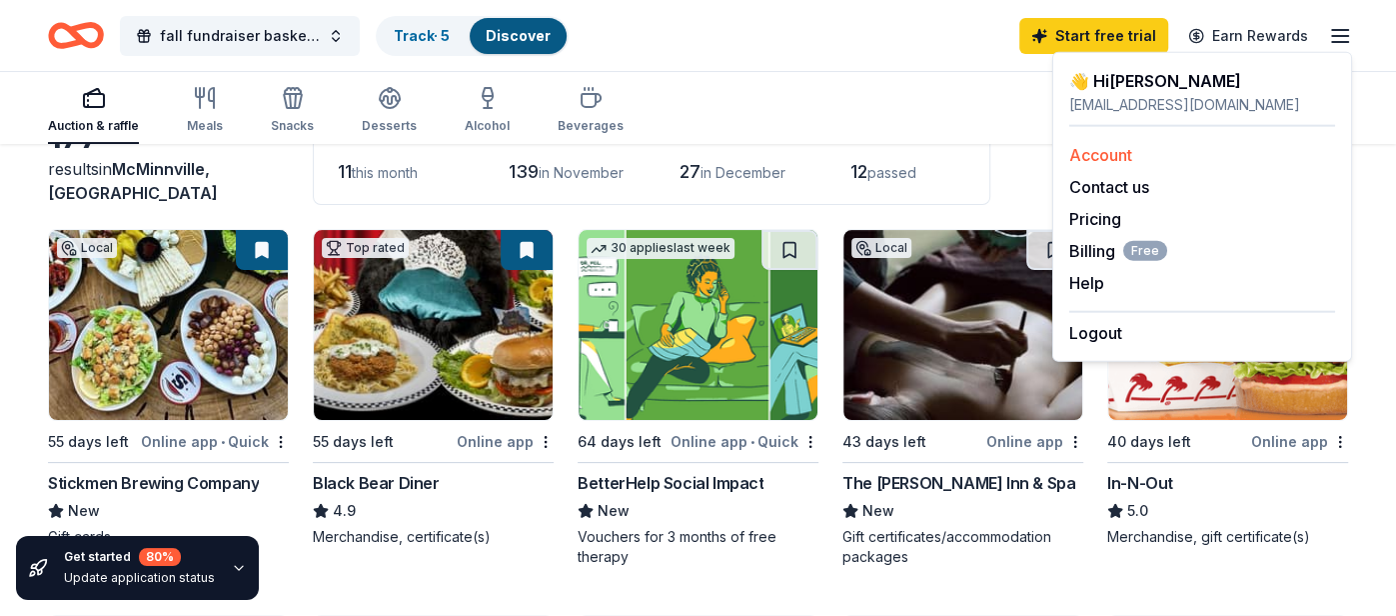
click at [1120, 155] on link "Account" at bounding box center [1100, 155] width 63 height 20
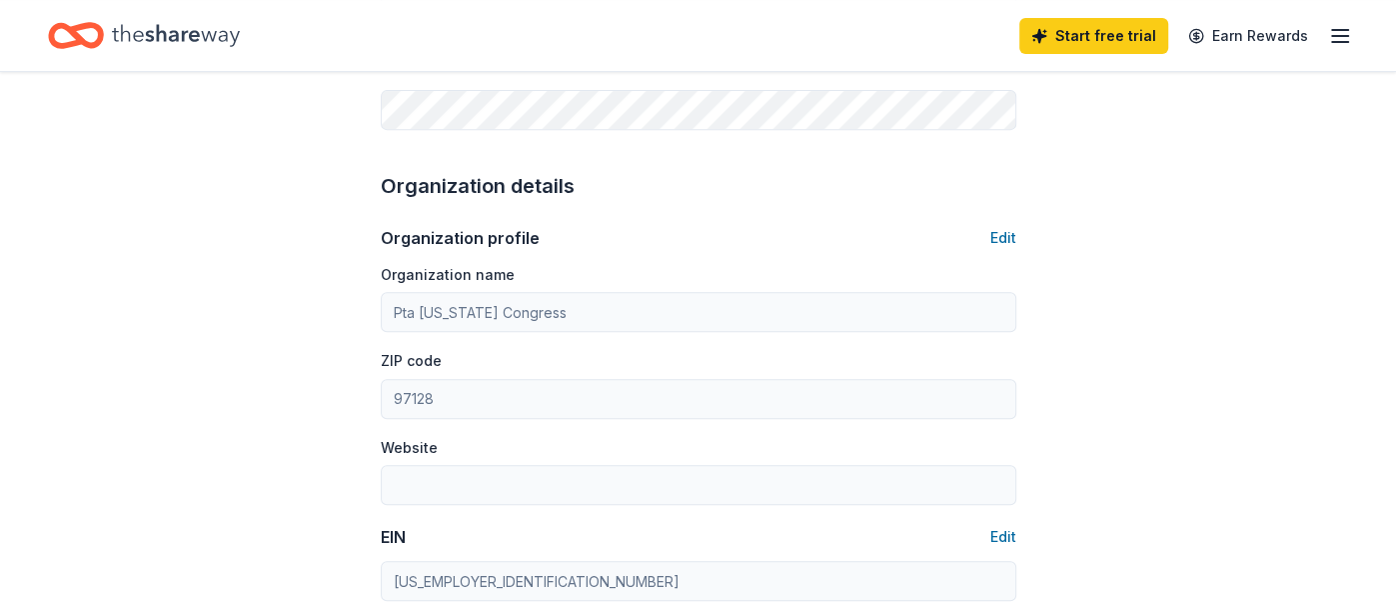
scroll to position [547, 0]
click at [1002, 233] on button "Edit" at bounding box center [1003, 237] width 26 height 24
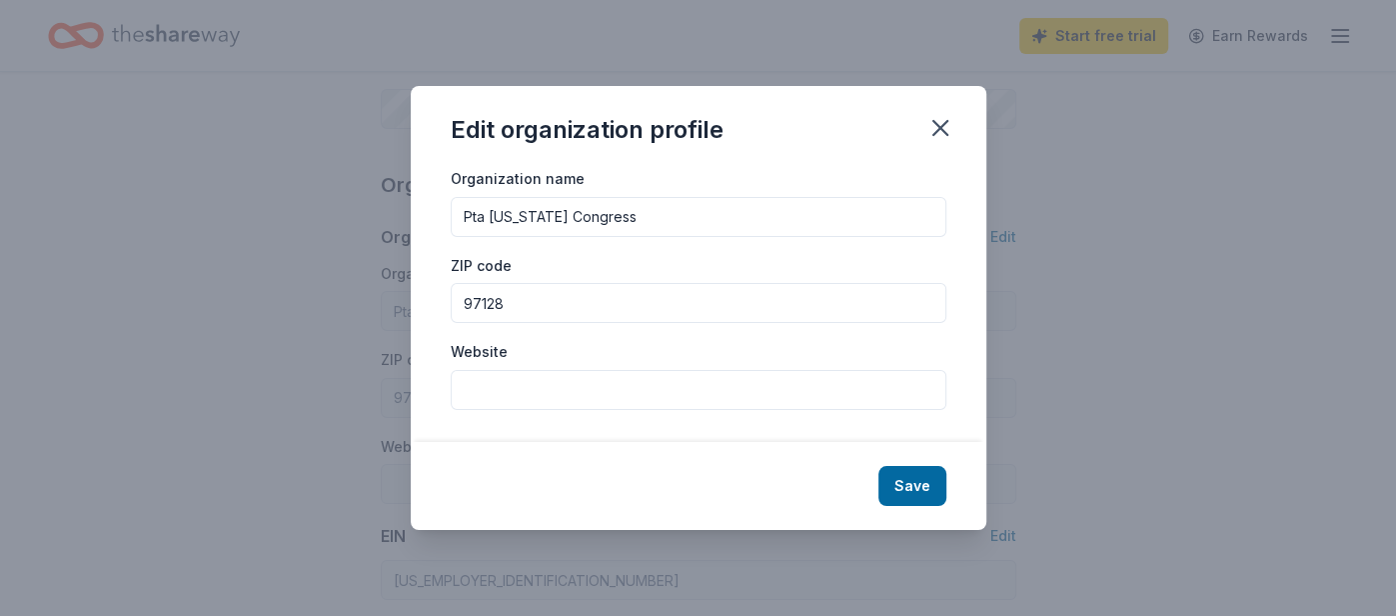
click at [464, 216] on input "Pta Oregon Congress" at bounding box center [699, 217] width 496 height 40
type input "MHS Safe and Sober Grad Night Pta Oregon Congress"
click at [660, 394] on input "Website" at bounding box center [699, 390] width 496 height 40
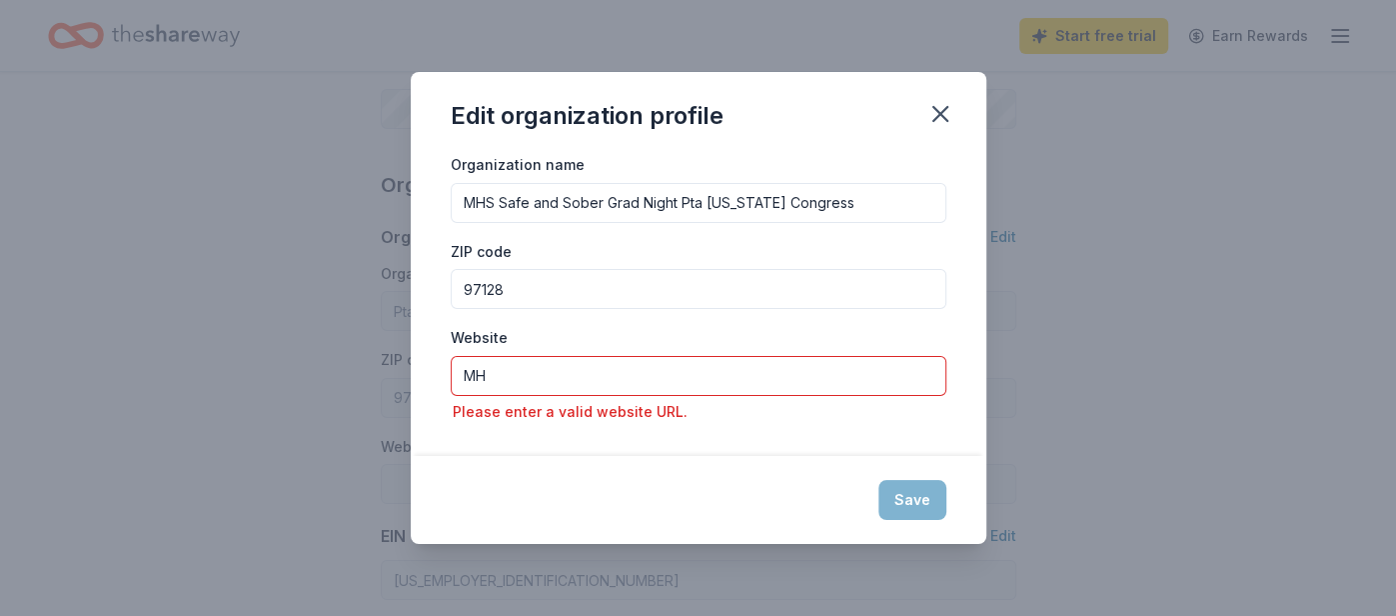
type input "M"
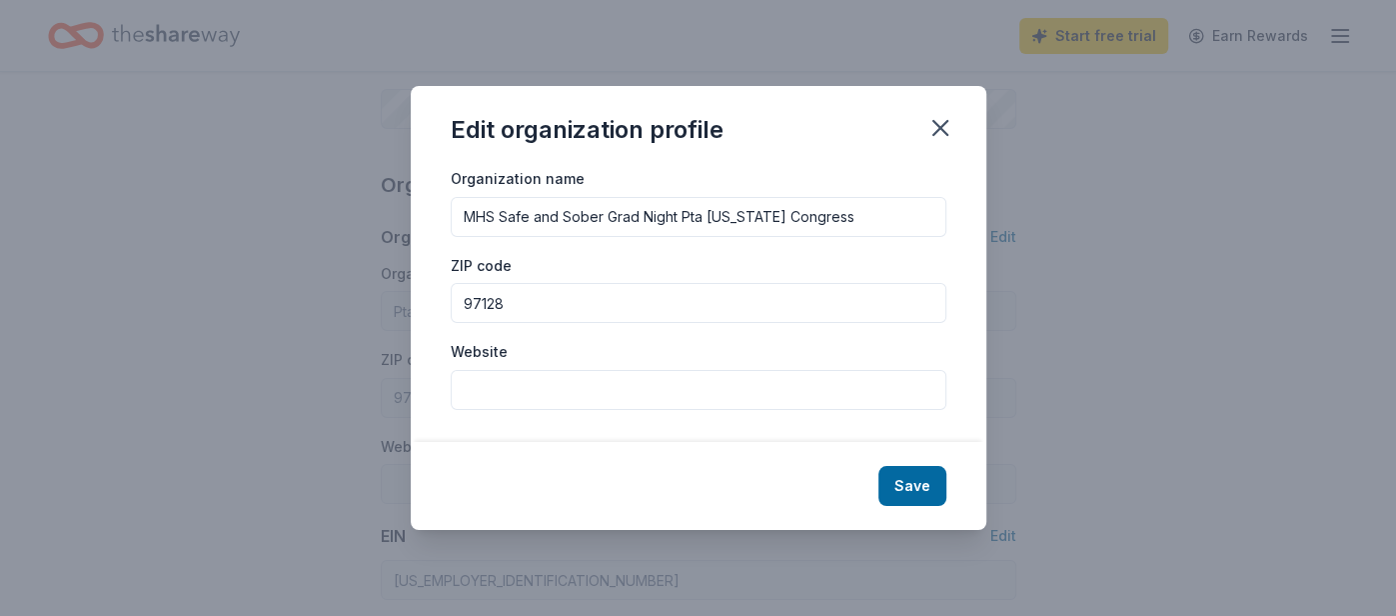
click at [503, 394] on input "Website" at bounding box center [699, 390] width 496 height 40
paste input "https://mhs-grizzlies-grad-night.square.site/"
type input "https://mhs-grizzlies-grad-night.square.site/"
click at [922, 483] on button "Save" at bounding box center [912, 486] width 68 height 40
type input "MHS Safe and Sober Grad Night Pta Oregon Congress"
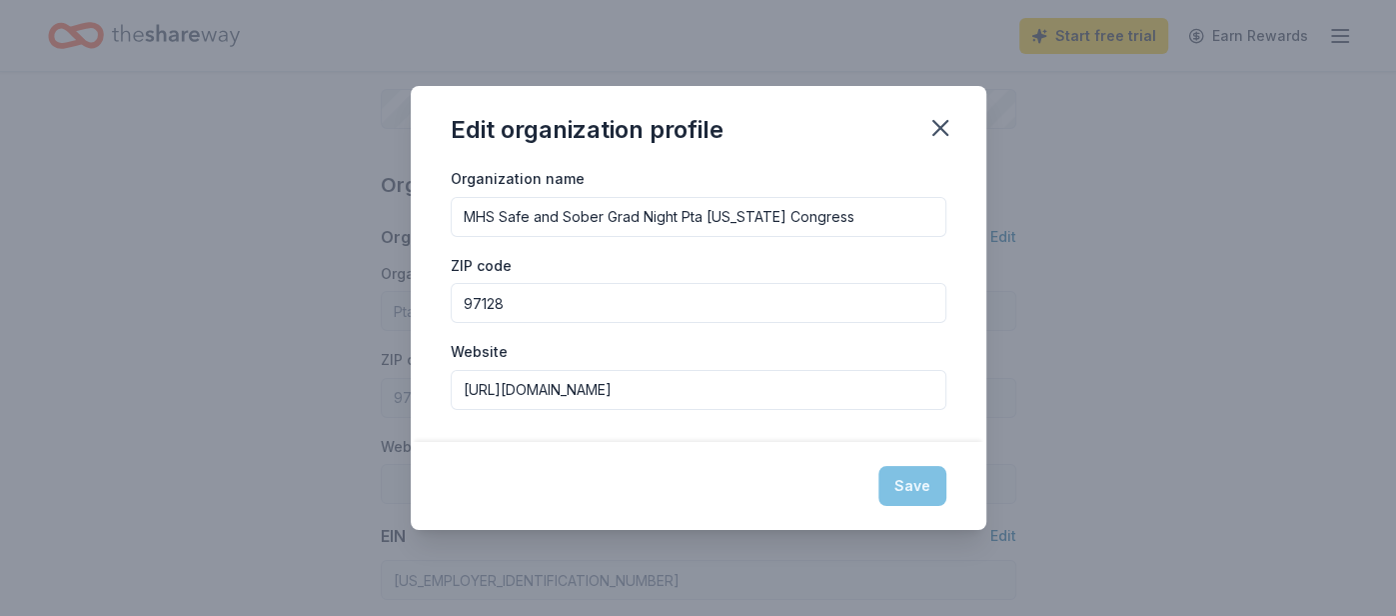
type input "https://mhs-grizzlies-grad-night.square.site/"
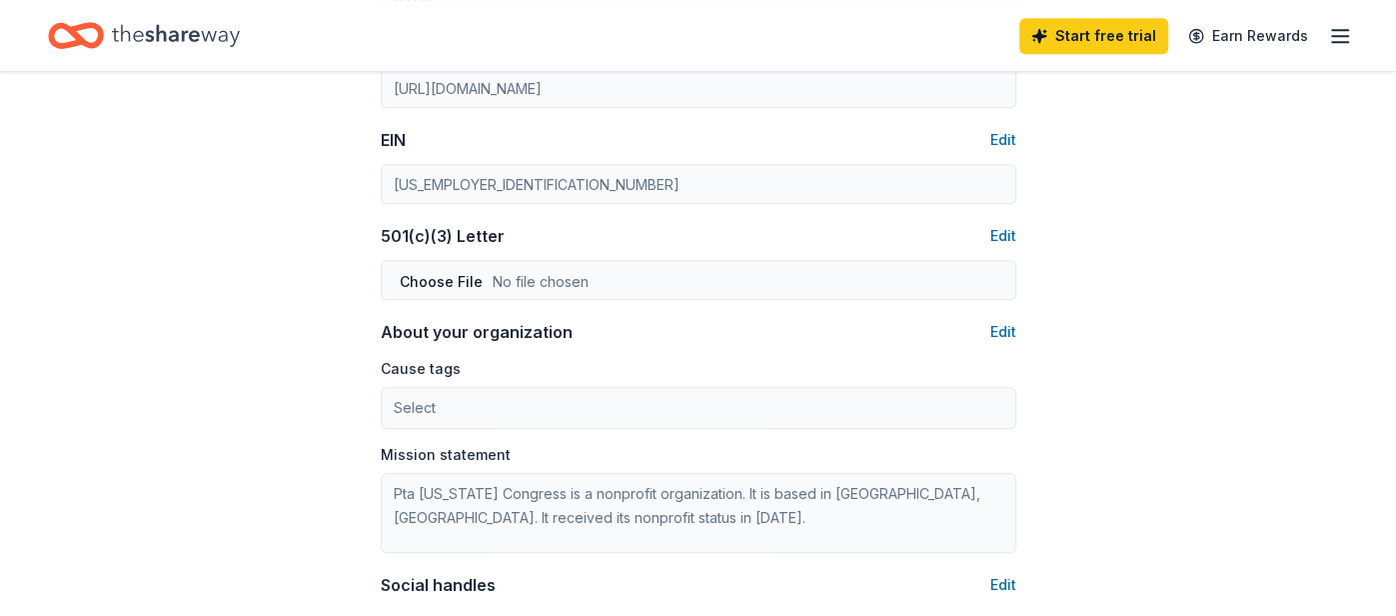
scroll to position [967, 0]
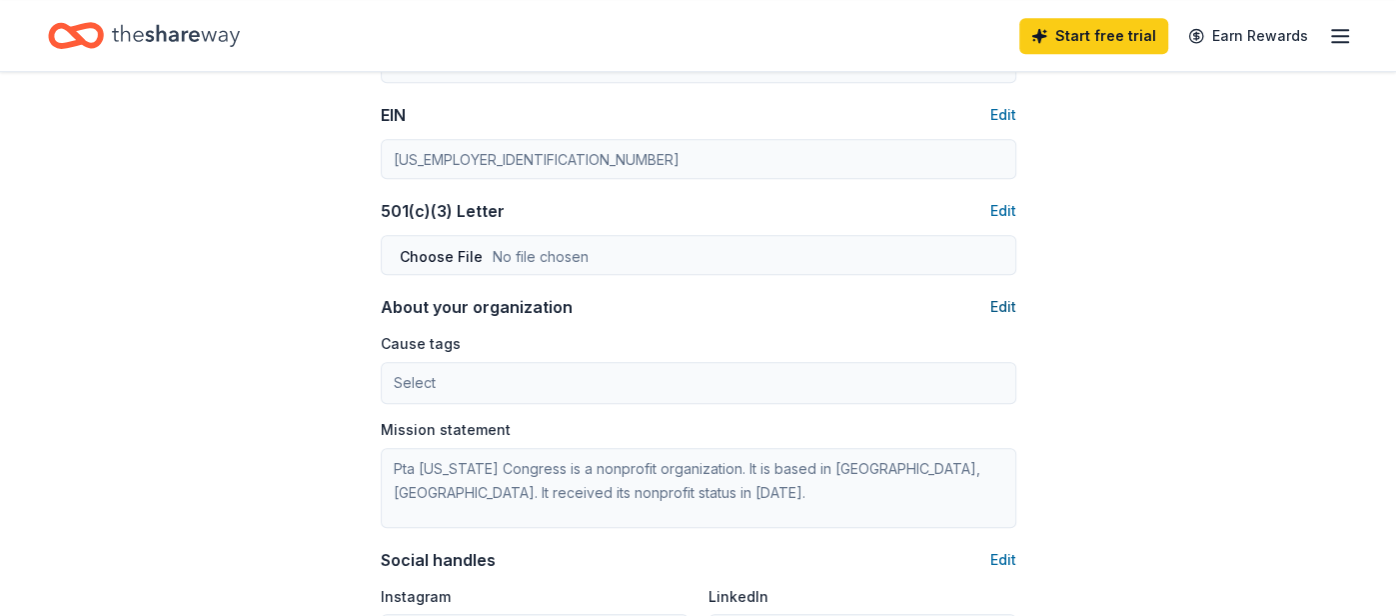
click at [1002, 300] on button "Edit" at bounding box center [1003, 307] width 26 height 24
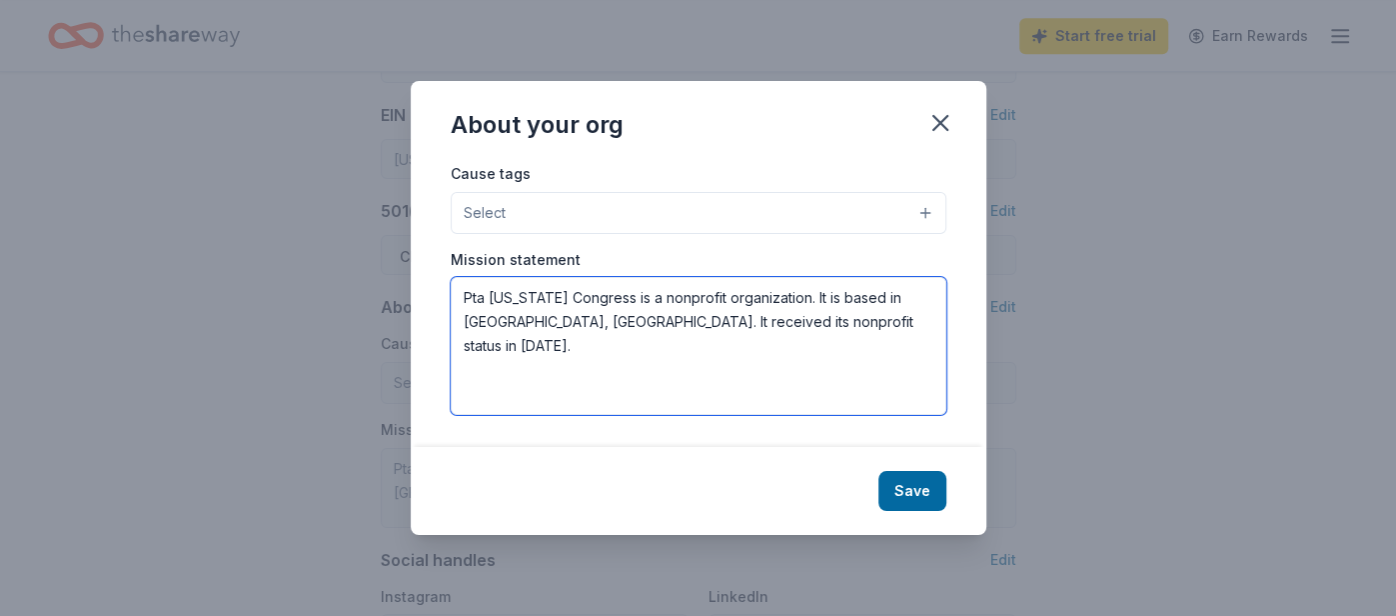
drag, startPoint x: 464, startPoint y: 293, endPoint x: 922, endPoint y: 345, distance: 461.7
click at [922, 345] on textarea "Pta Oregon Congress is a nonprofit organization. It is based in Mcminnville, OR…" at bounding box center [699, 346] width 496 height 138
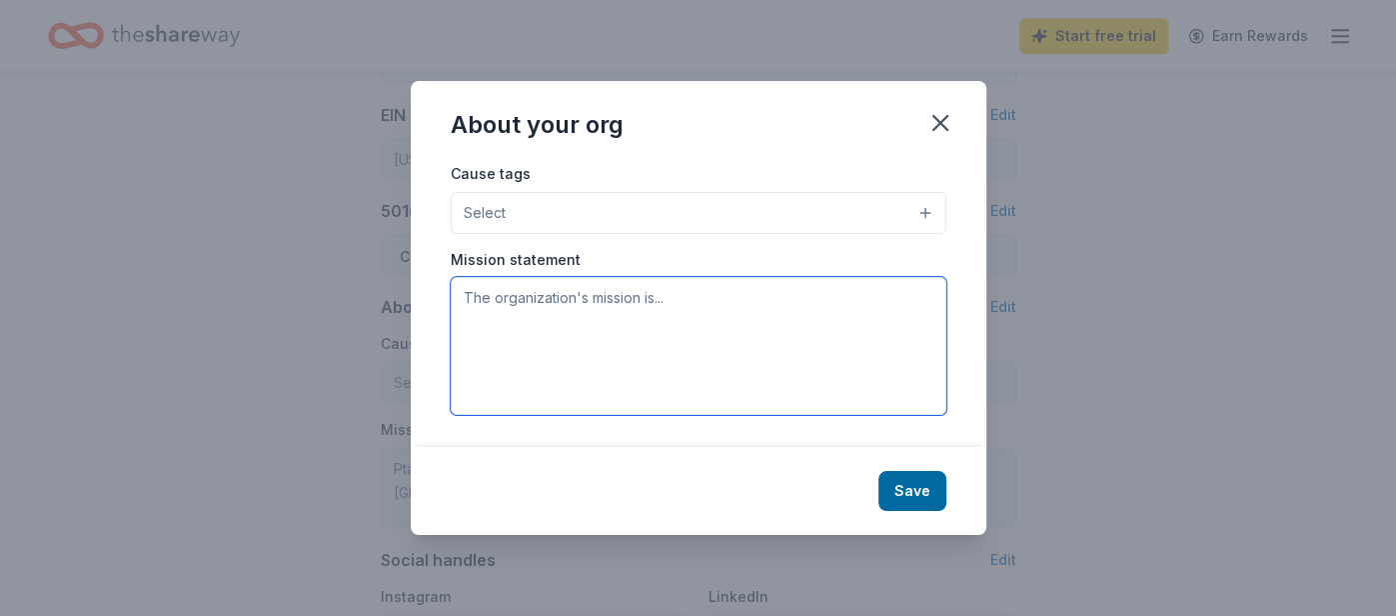
paste textarea "What is MHS Grad Night? Since 1985, parents of the Senior class have planned a …"
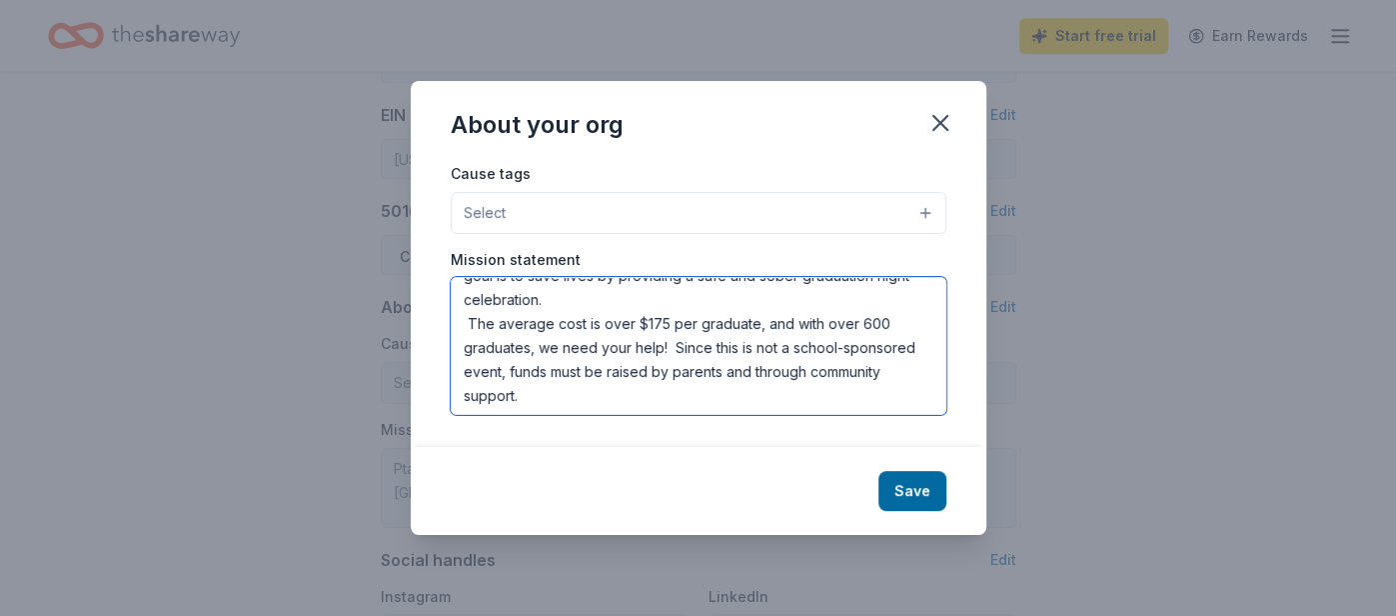
scroll to position [167, 0]
click at [807, 346] on textarea "What is MHS Grad Night? Since 1985, parents of the Senior class have planned a …" at bounding box center [699, 346] width 496 height 138
type textarea "What is MHS Grad Night? Since 1985, parents of the Senior class have planned a …"
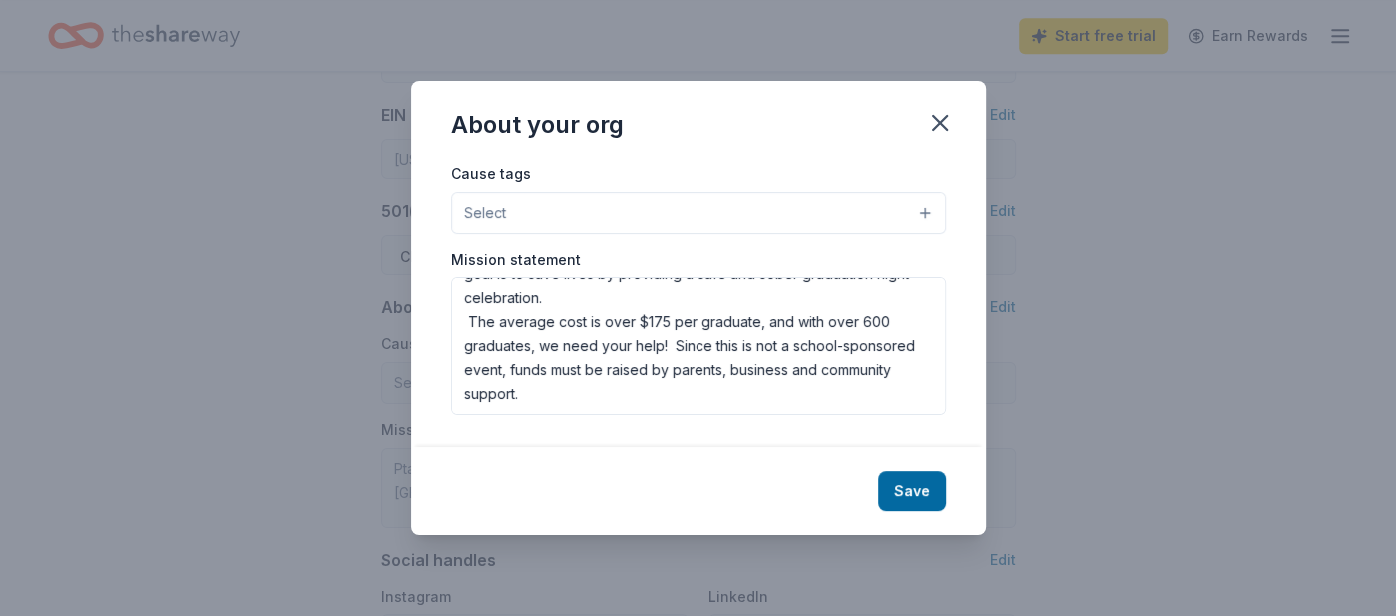
click at [923, 216] on button "Select" at bounding box center [699, 213] width 496 height 42
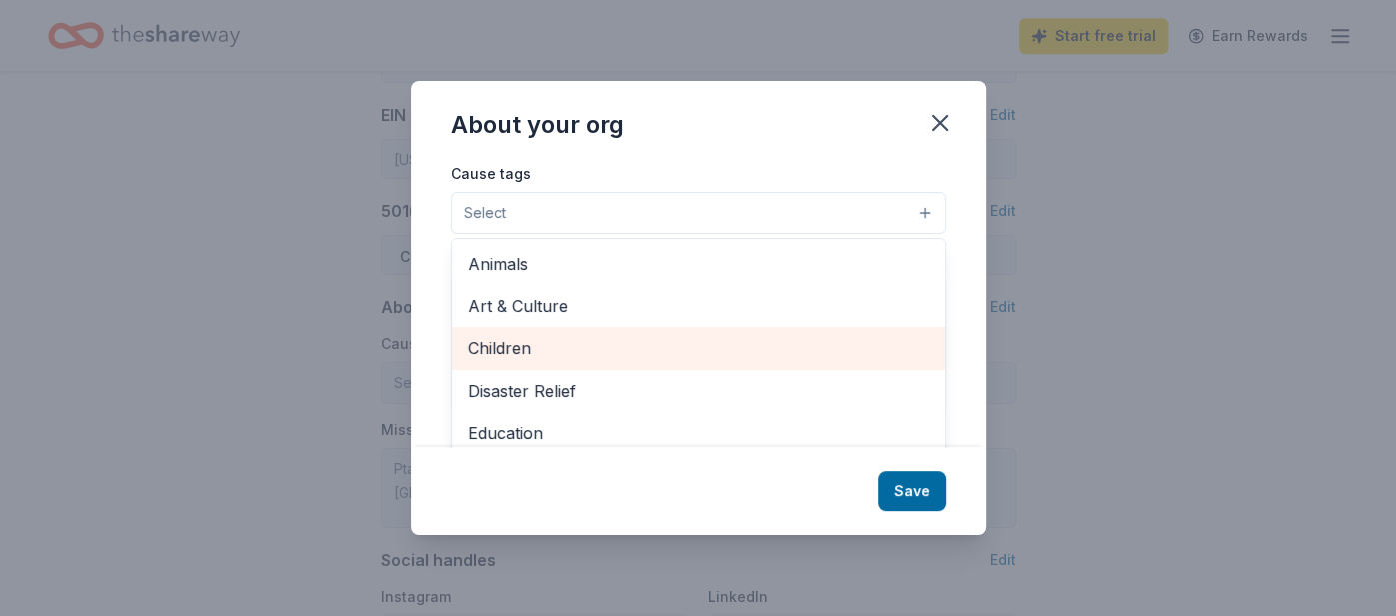
scroll to position [44, 0]
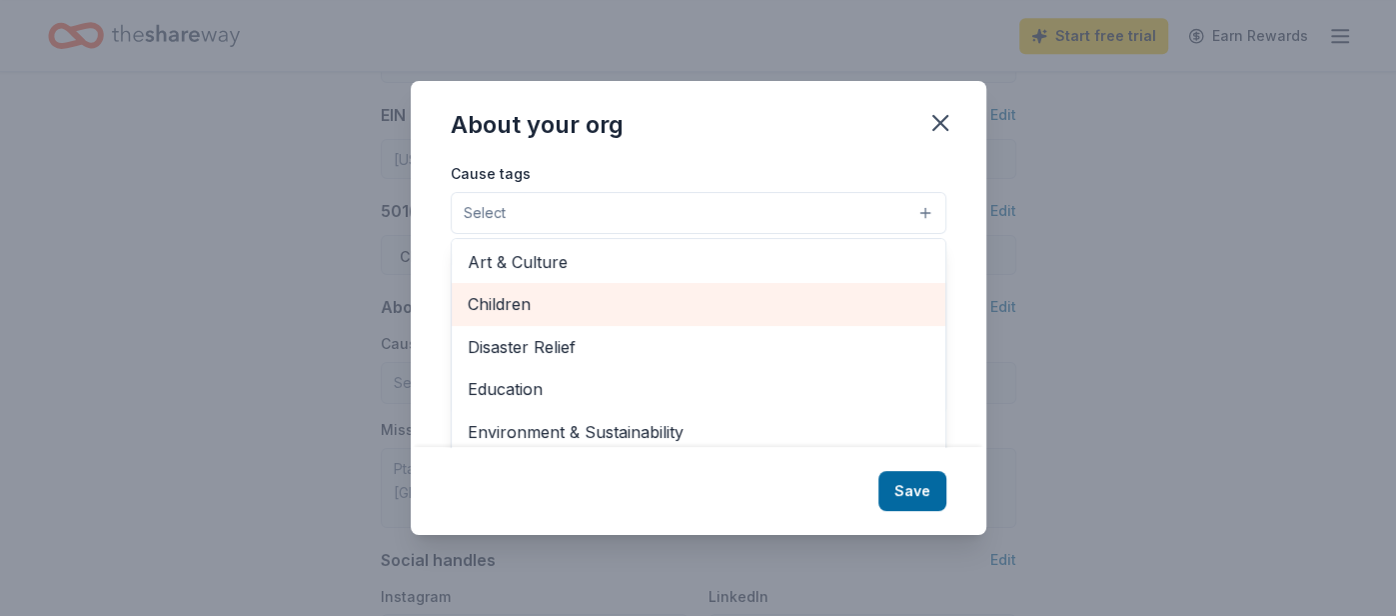
click at [554, 310] on span "Children" at bounding box center [699, 304] width 462 height 26
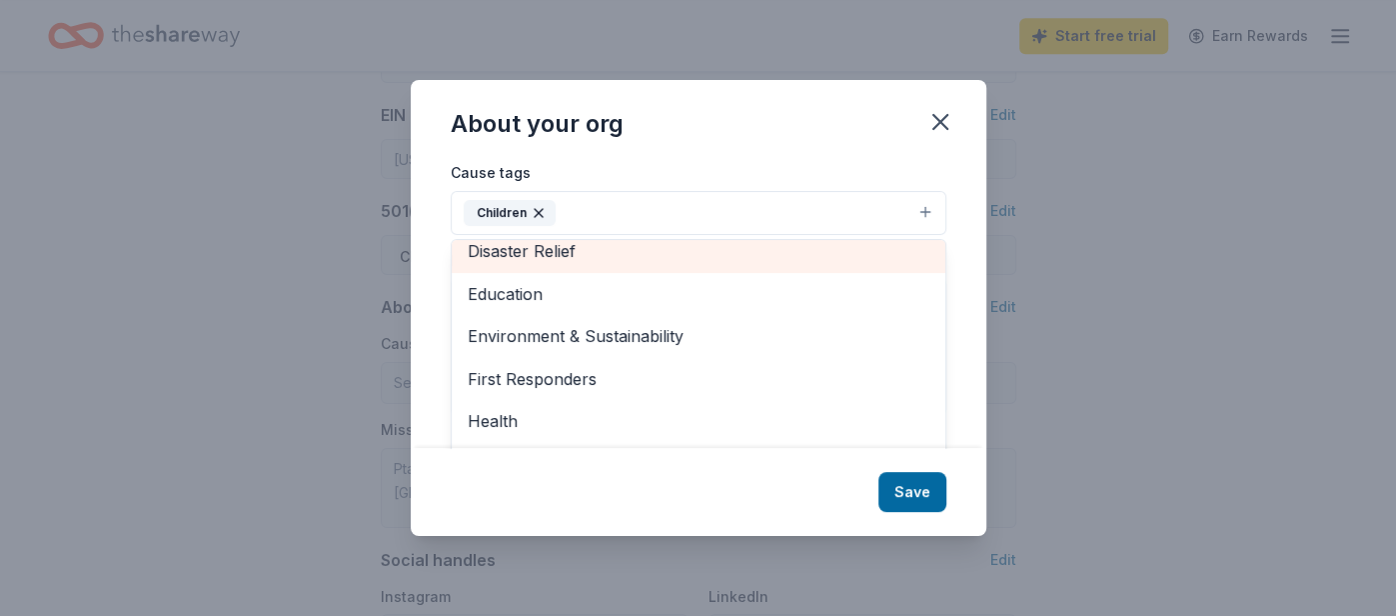
scroll to position [101, 0]
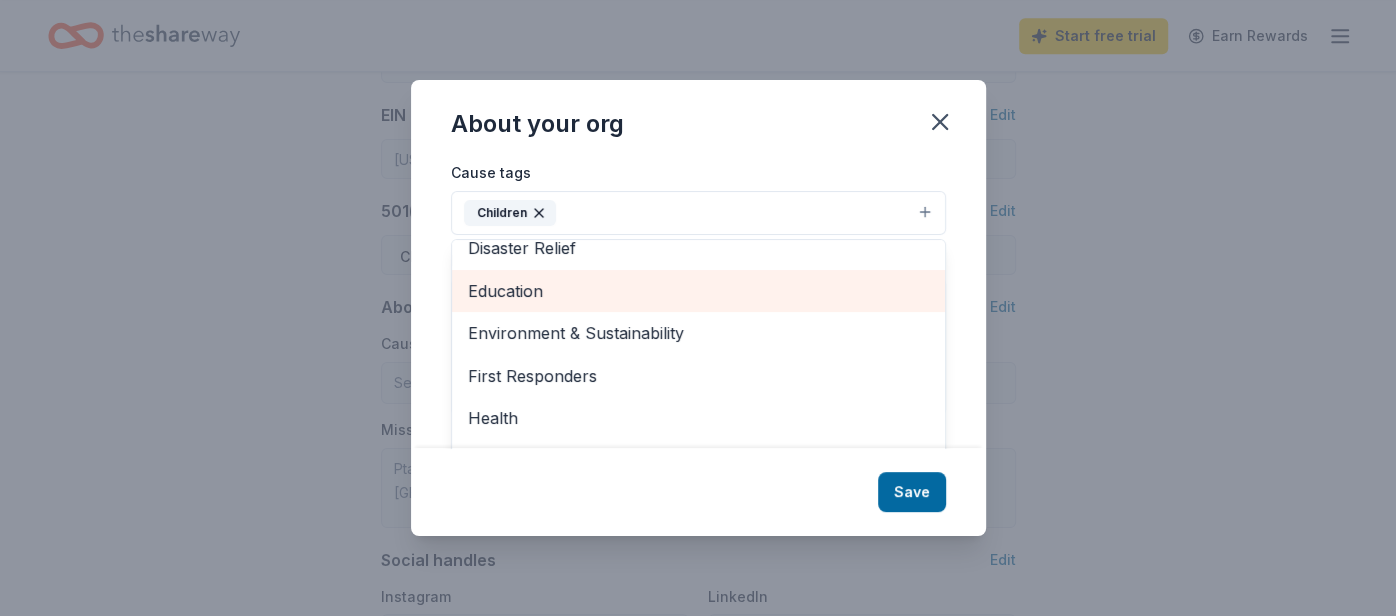
click at [550, 295] on span "Education" at bounding box center [699, 291] width 462 height 26
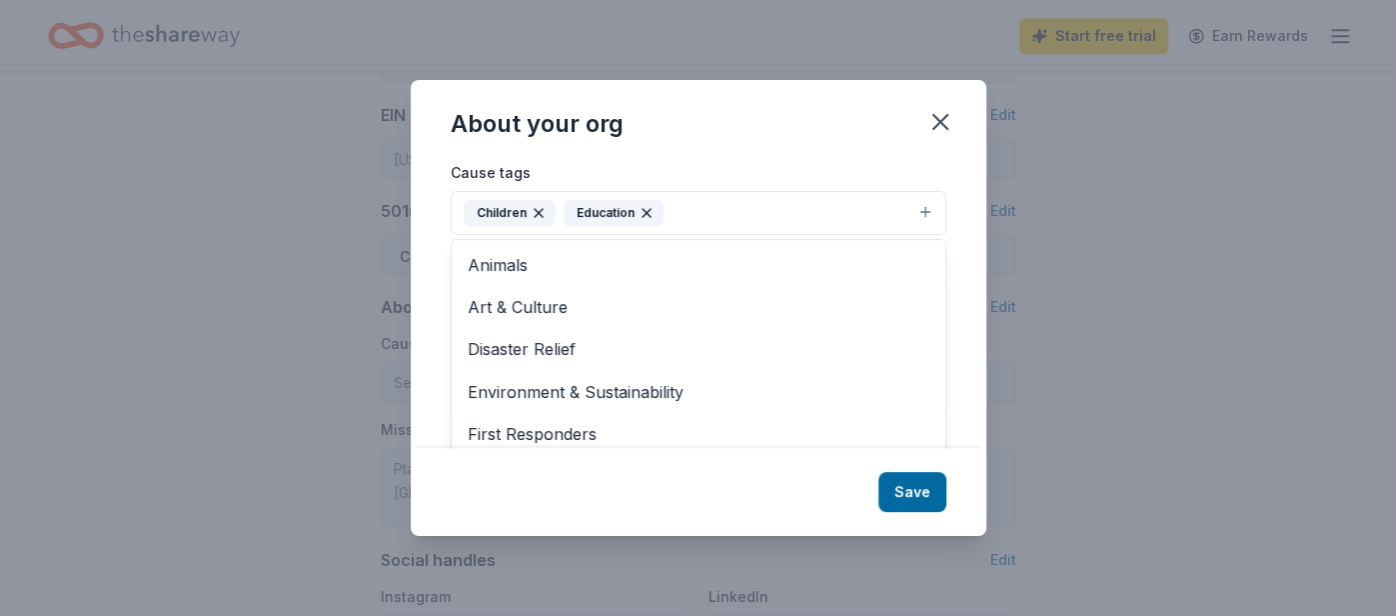
scroll to position [7, 0]
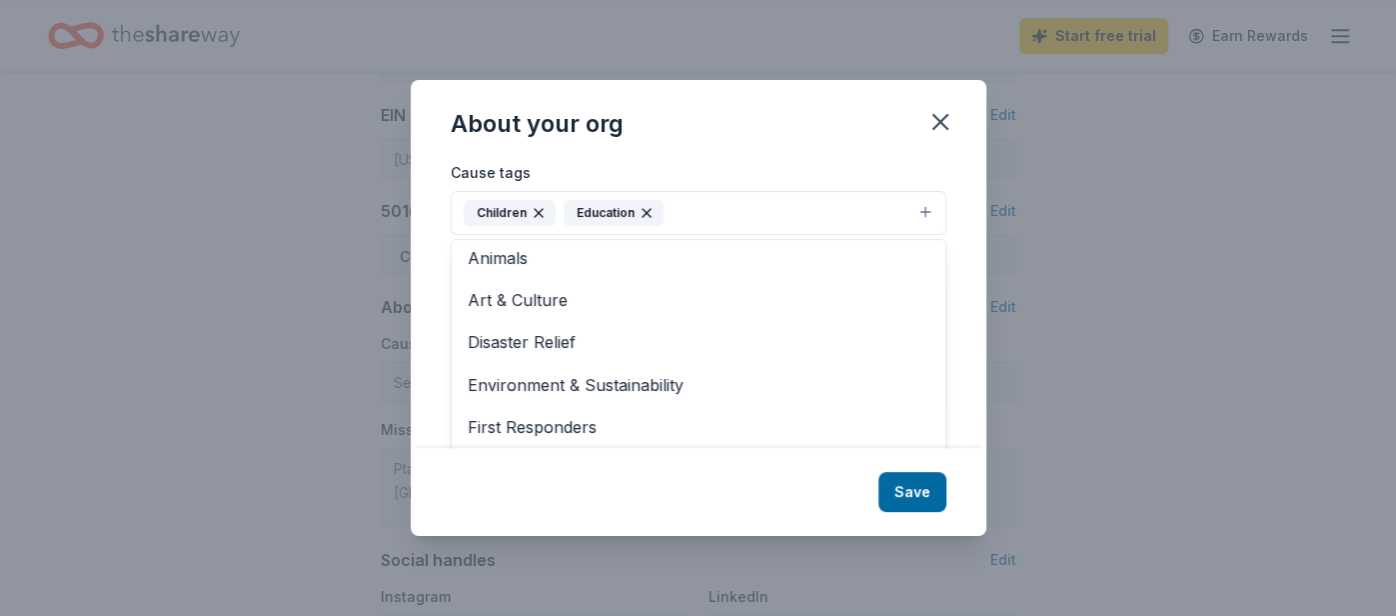
click at [938, 482] on div "About your org Cause tags Children Education Animals Art & Culture Disaster Rel…" at bounding box center [699, 308] width 576 height 456
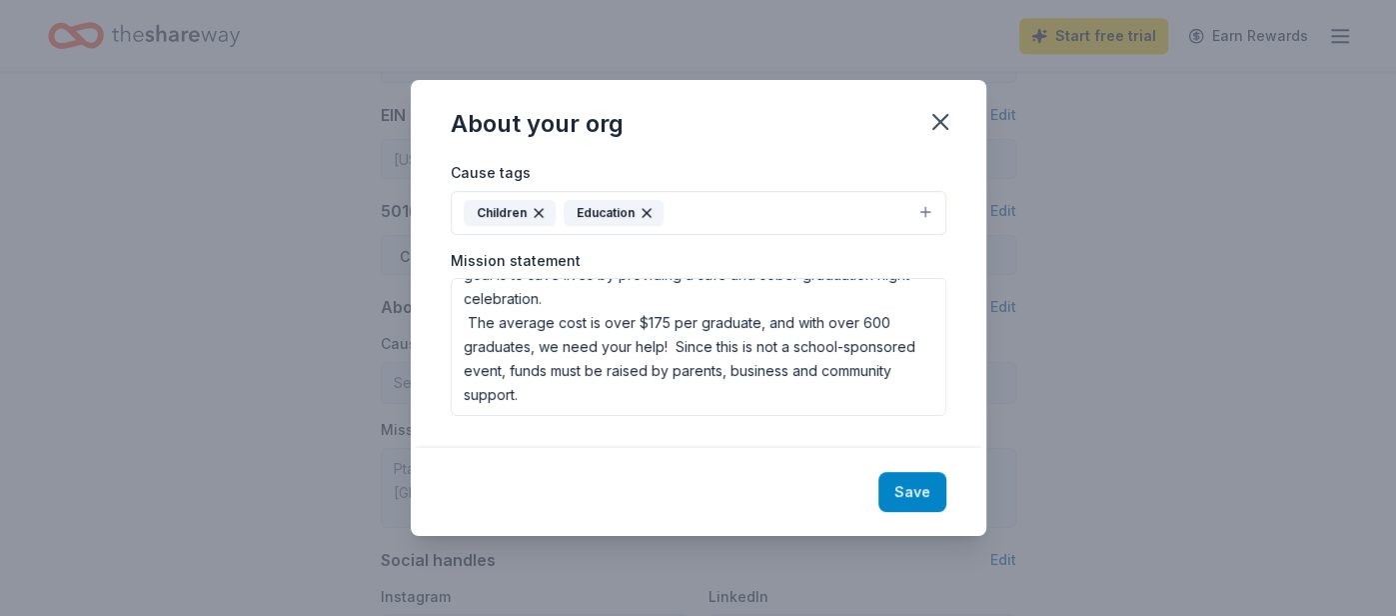
click at [914, 497] on button "Save" at bounding box center [912, 492] width 68 height 40
type textarea "What is MHS Grad Night? Since 1985, parents of the Senior class have planned a …"
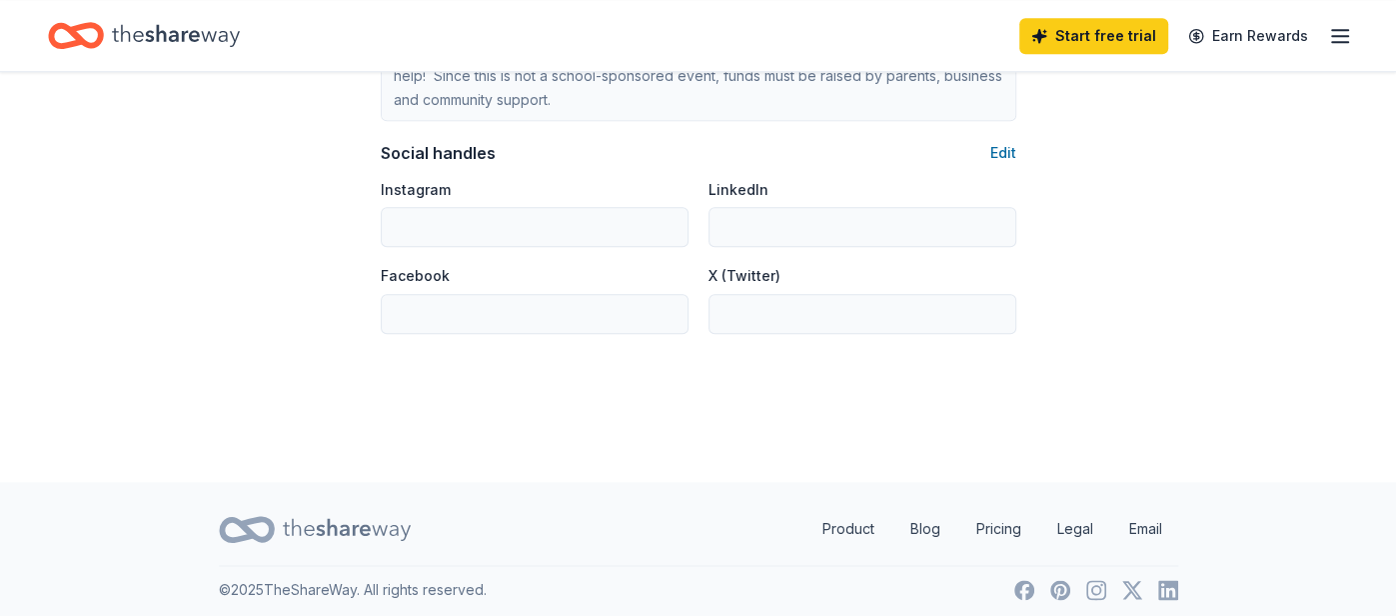
scroll to position [0, 0]
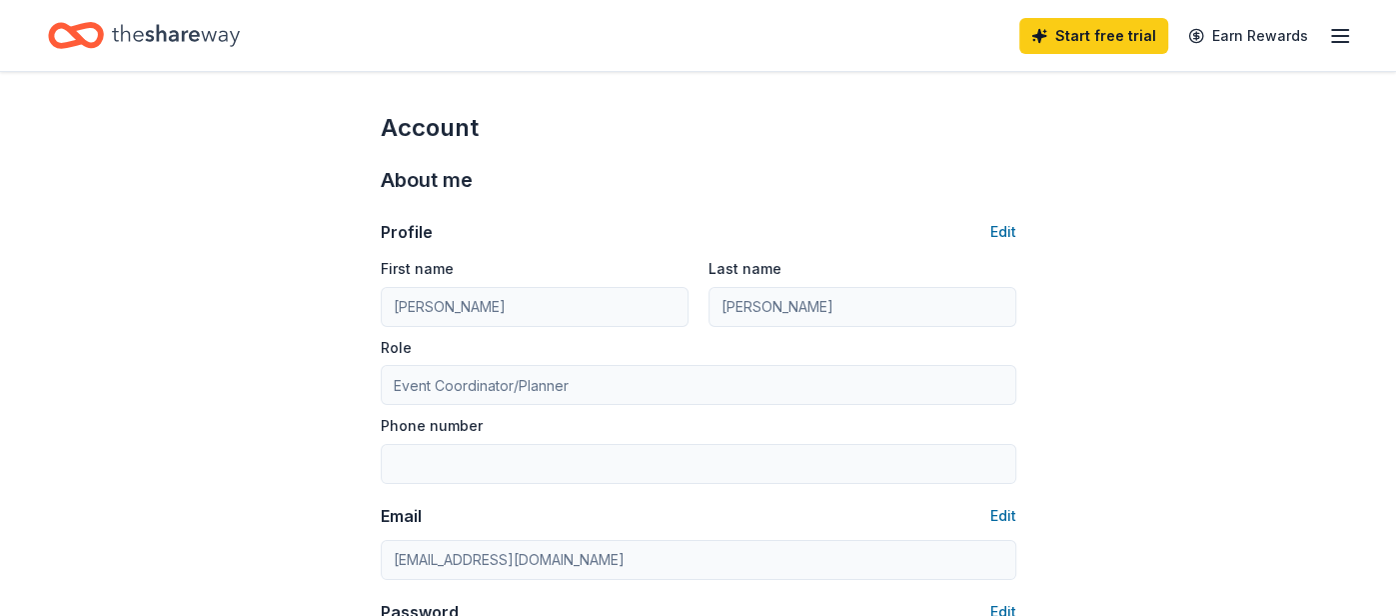
click at [188, 33] on icon "Home" at bounding box center [176, 35] width 128 height 41
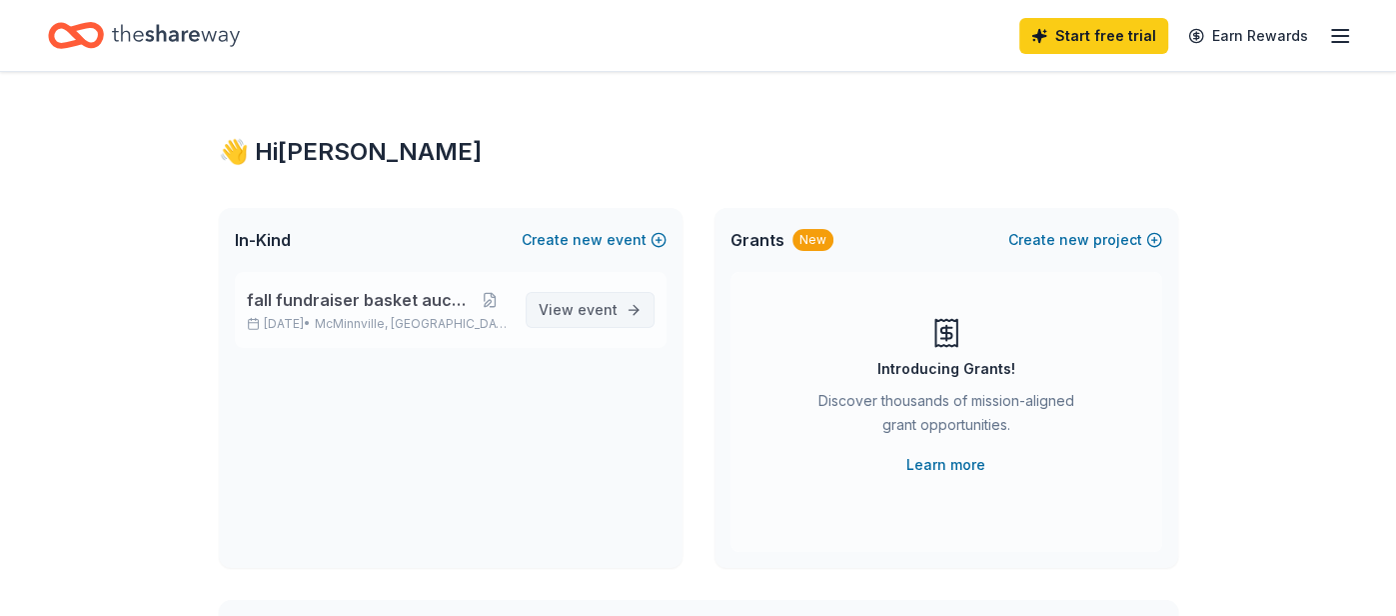
click at [600, 314] on span "event" at bounding box center [598, 309] width 40 height 17
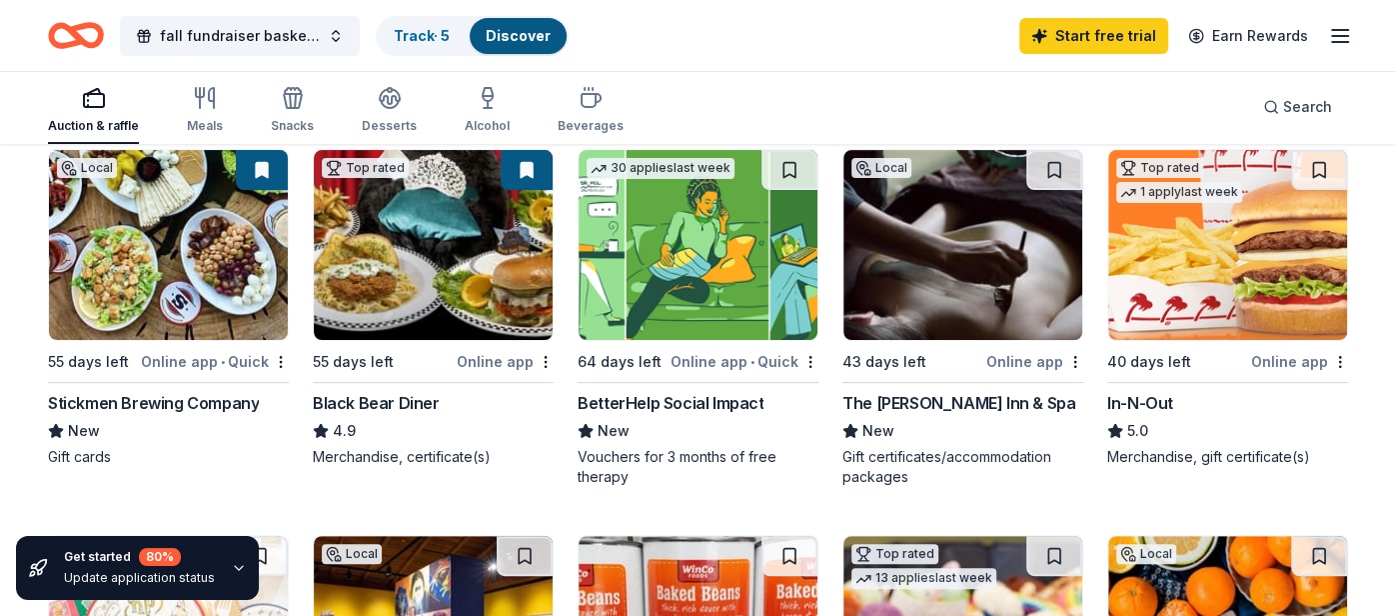
scroll to position [220, 0]
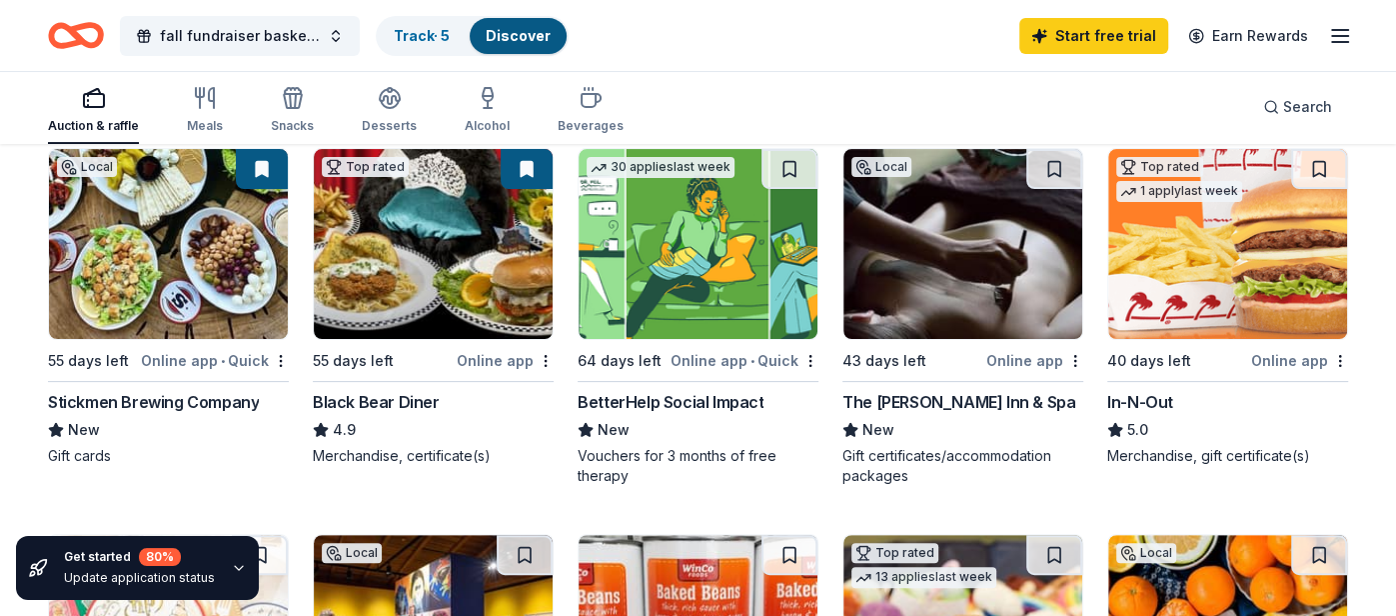
click at [1019, 356] on div "Online app" at bounding box center [1034, 360] width 97 height 25
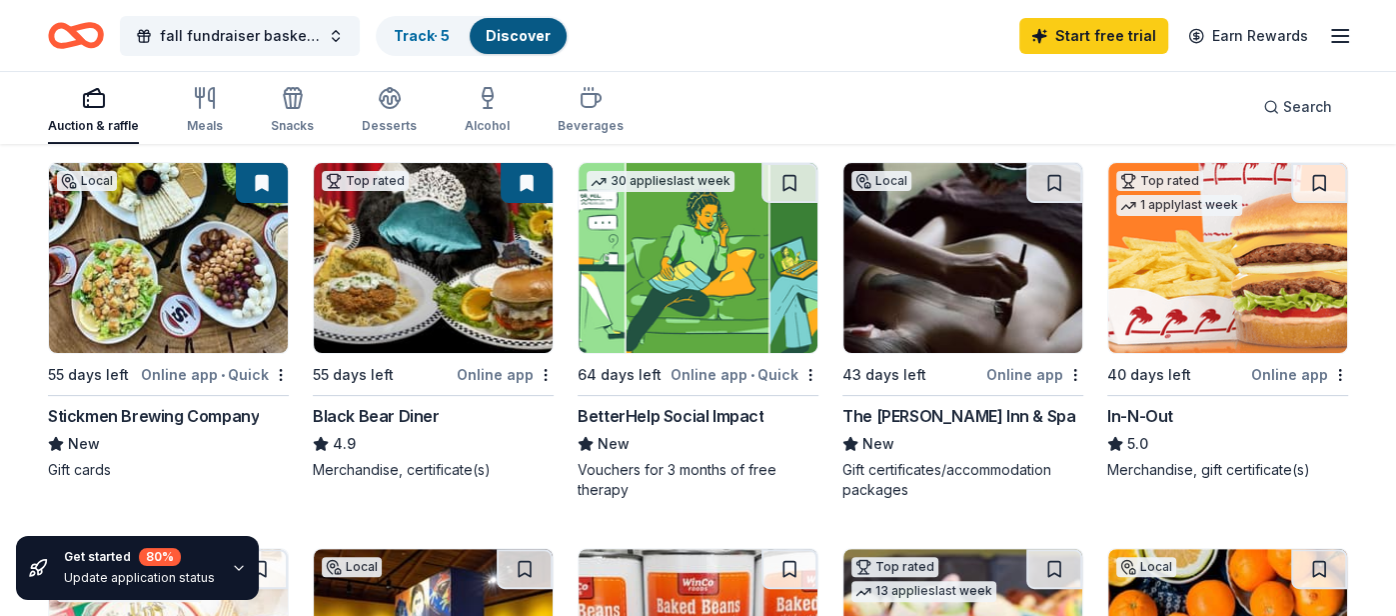
scroll to position [207, 0]
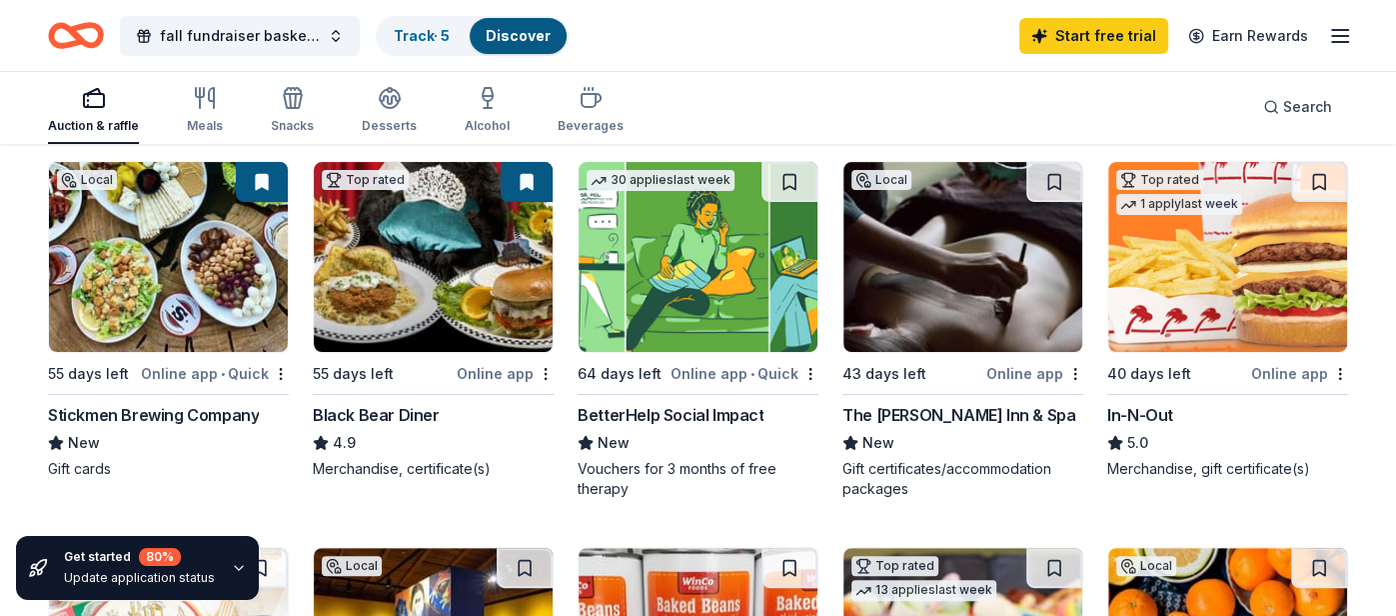
click at [133, 410] on div "Stickmen Brewing Company" at bounding box center [153, 415] width 211 height 24
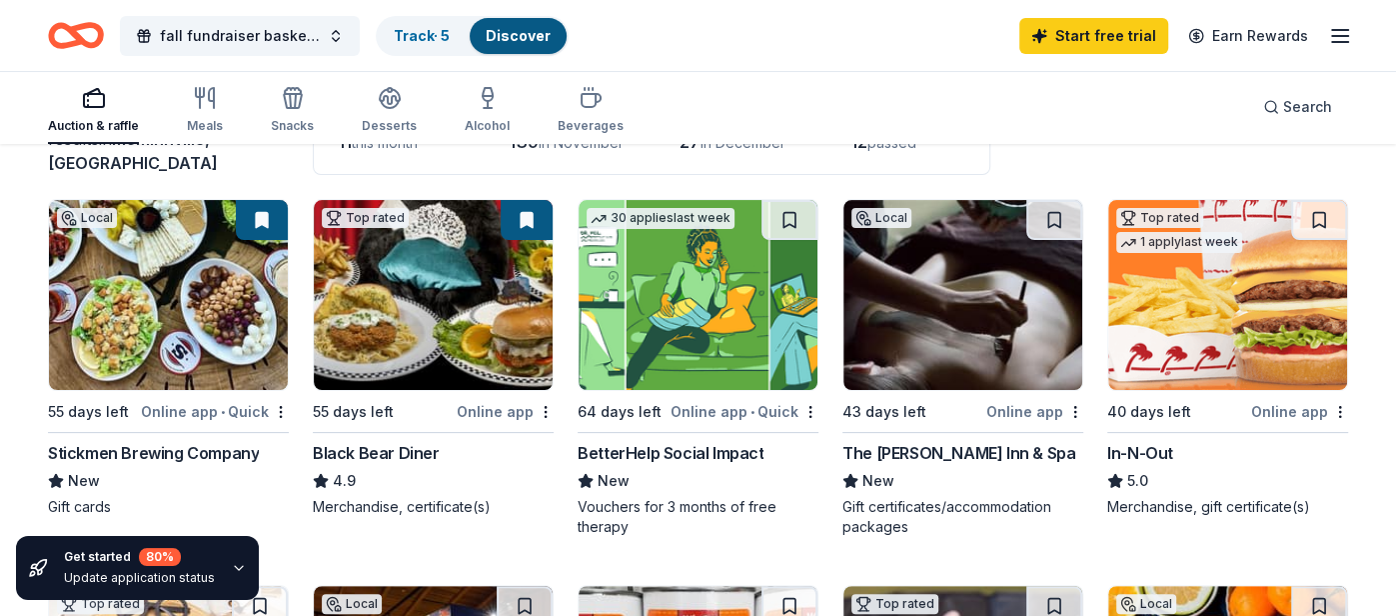
scroll to position [173, 0]
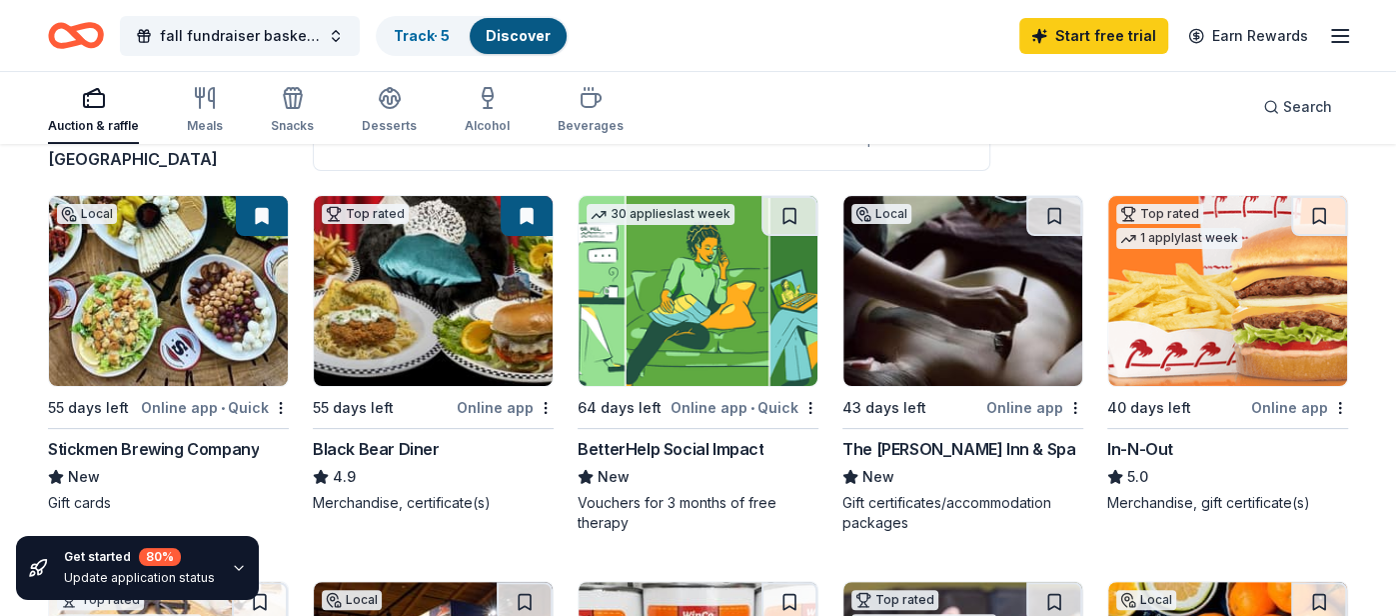
click at [1290, 402] on div "Online app" at bounding box center [1299, 407] width 97 height 25
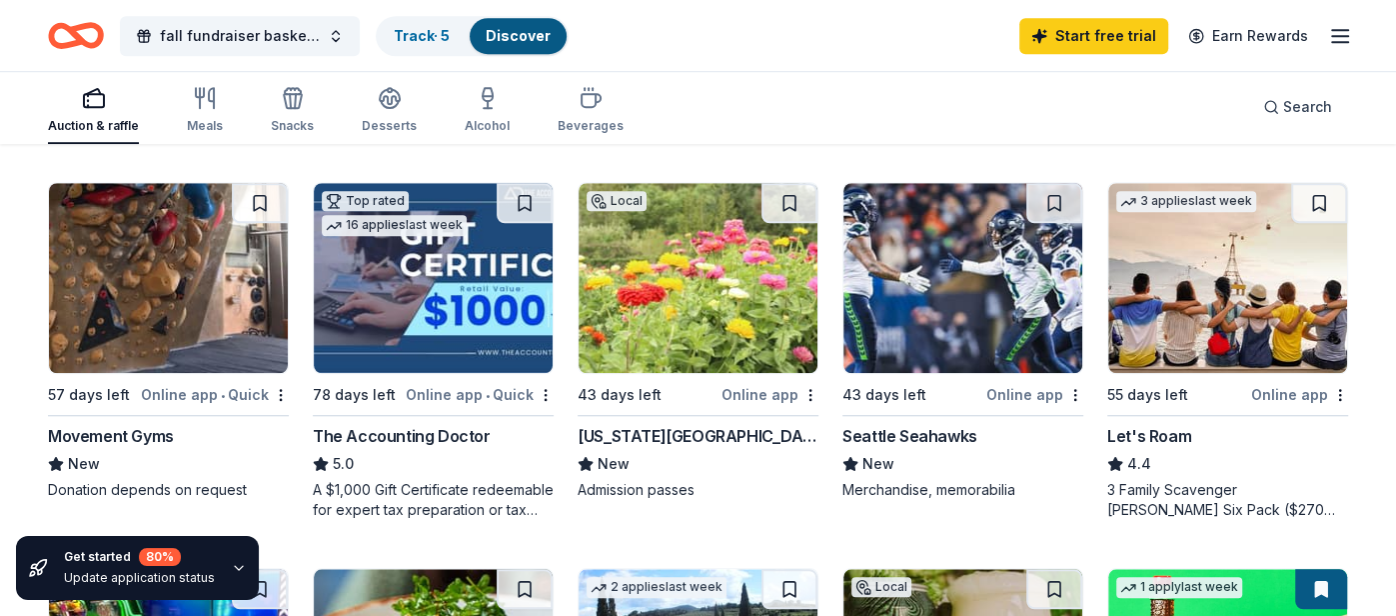
scroll to position [922, 0]
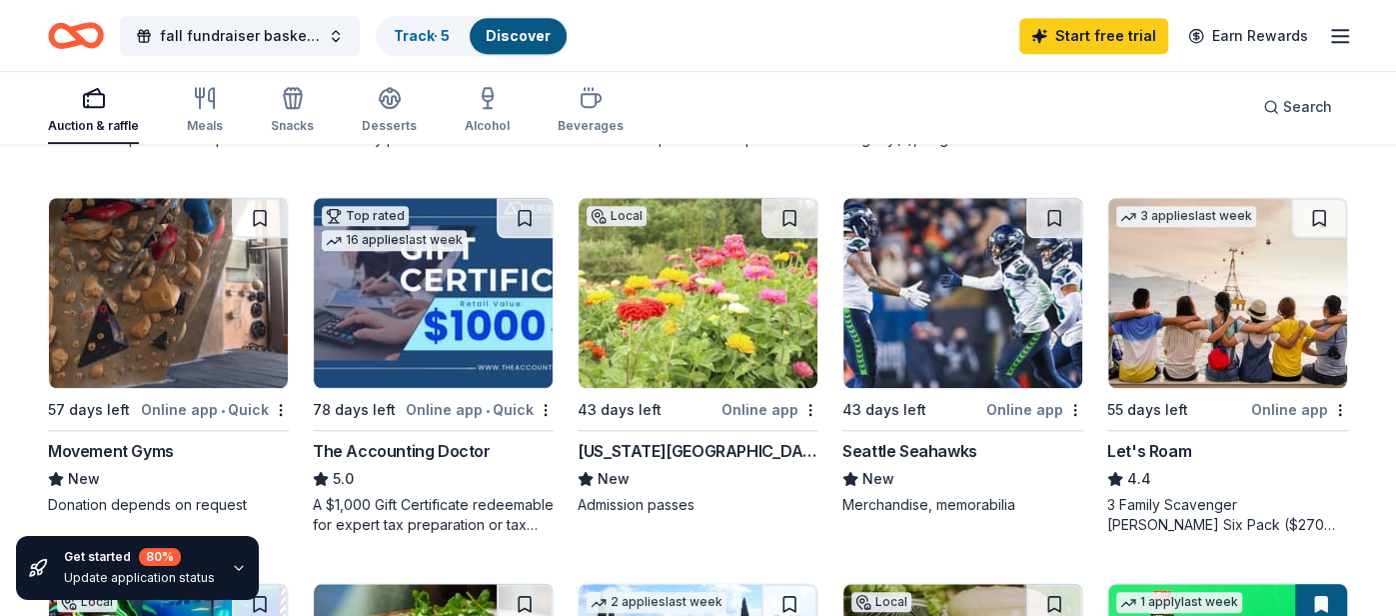
click at [717, 314] on img at bounding box center [698, 293] width 239 height 190
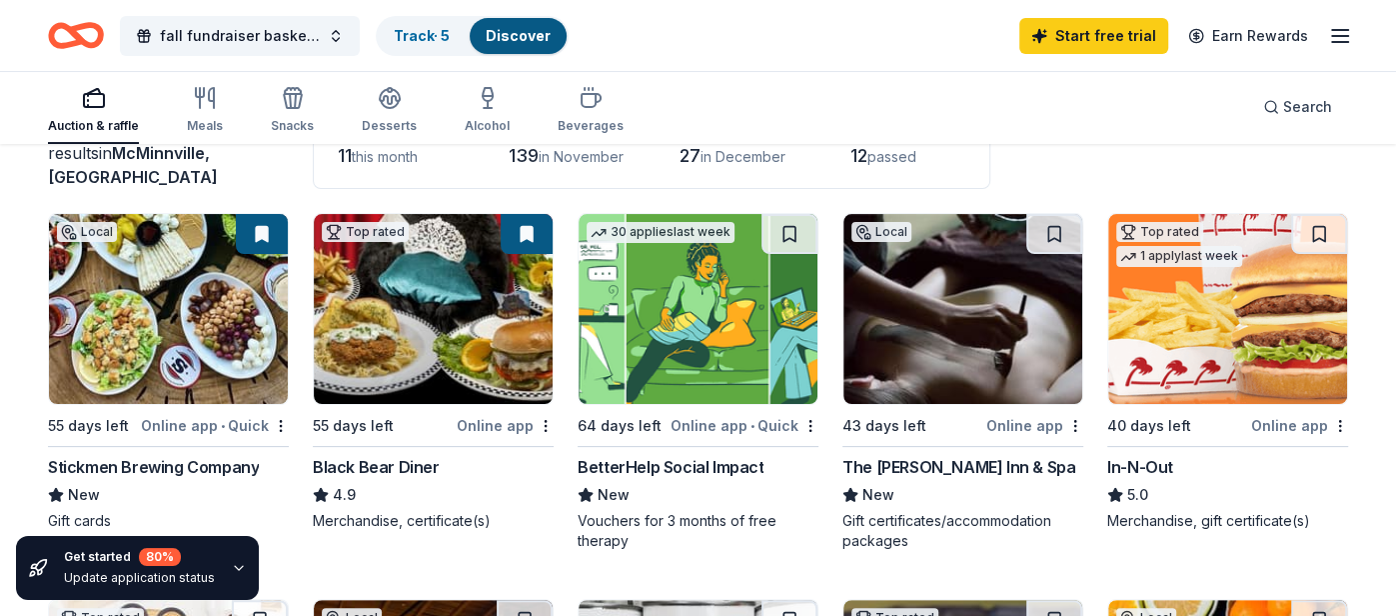
scroll to position [0, 0]
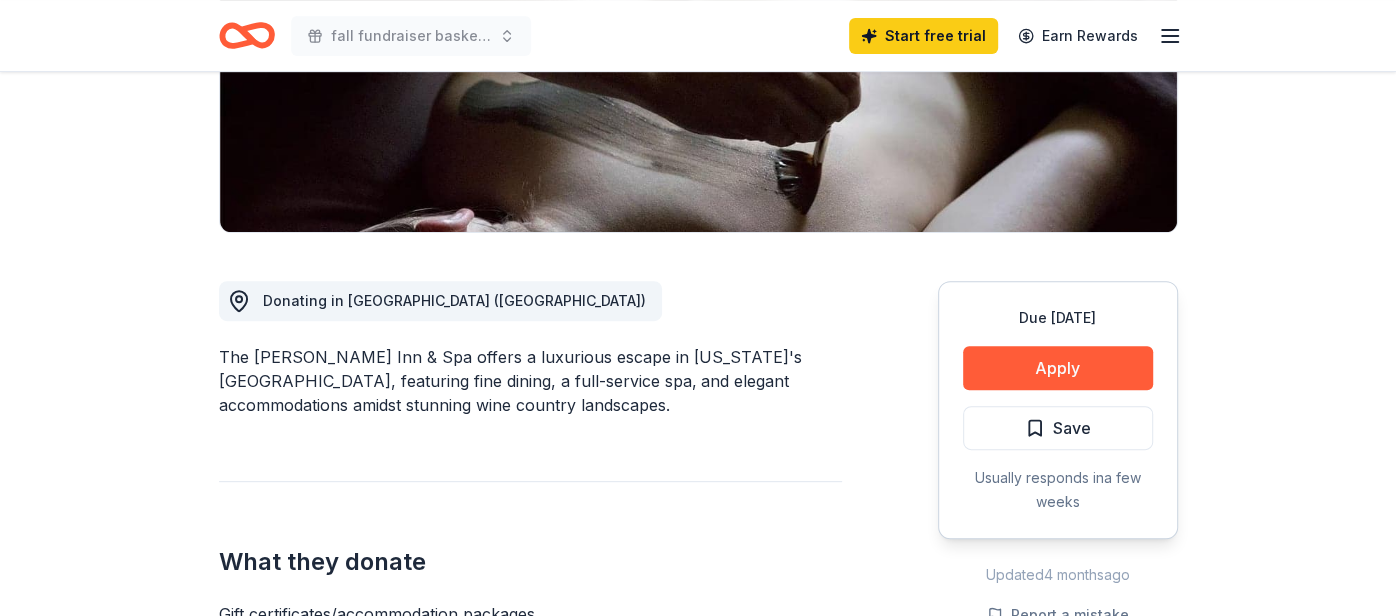
scroll to position [418, 0]
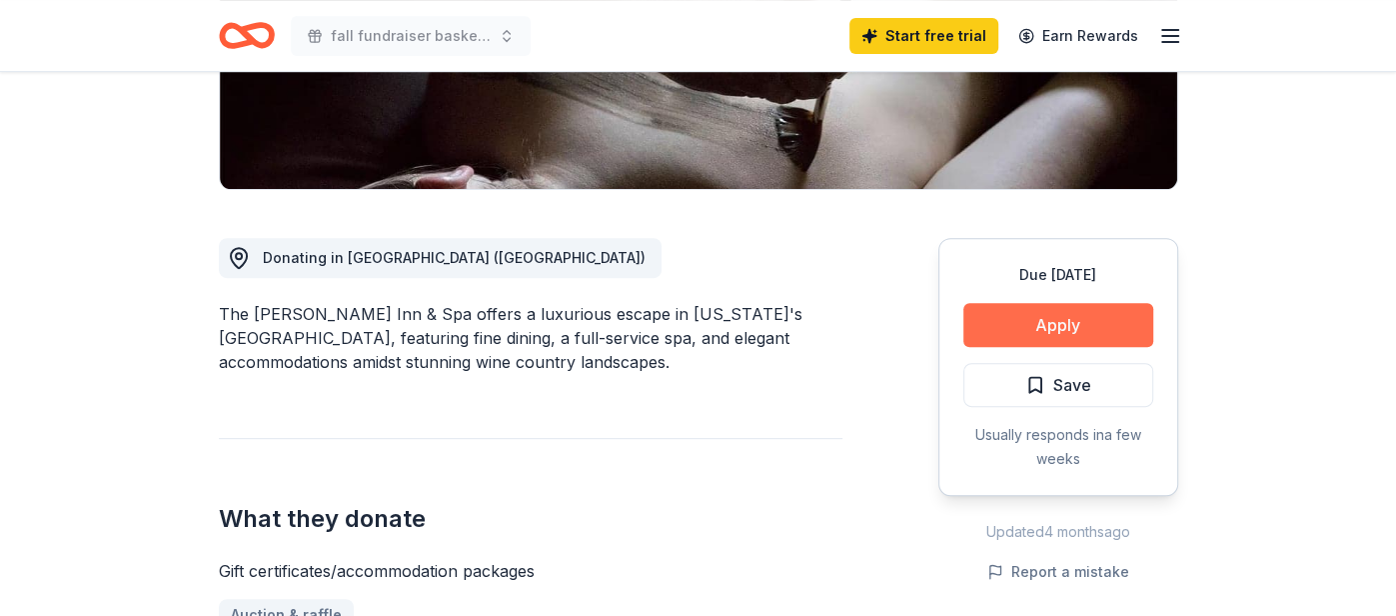
click at [1038, 331] on button "Apply" at bounding box center [1058, 325] width 190 height 44
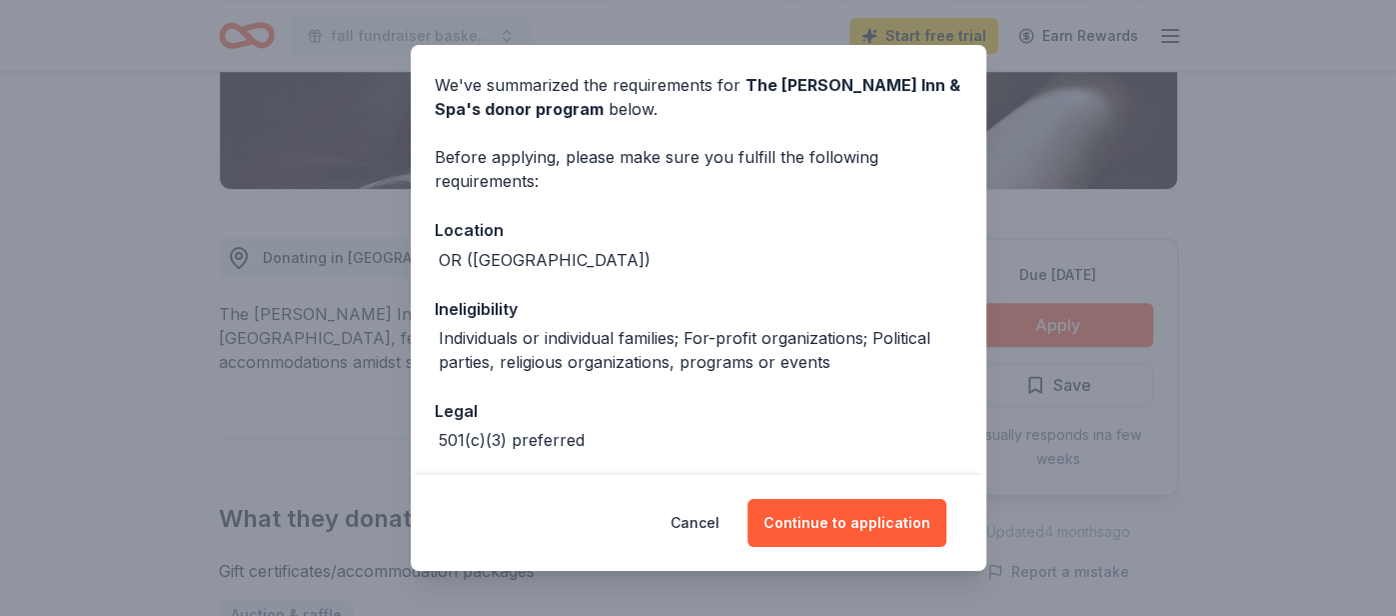
scroll to position [151, 0]
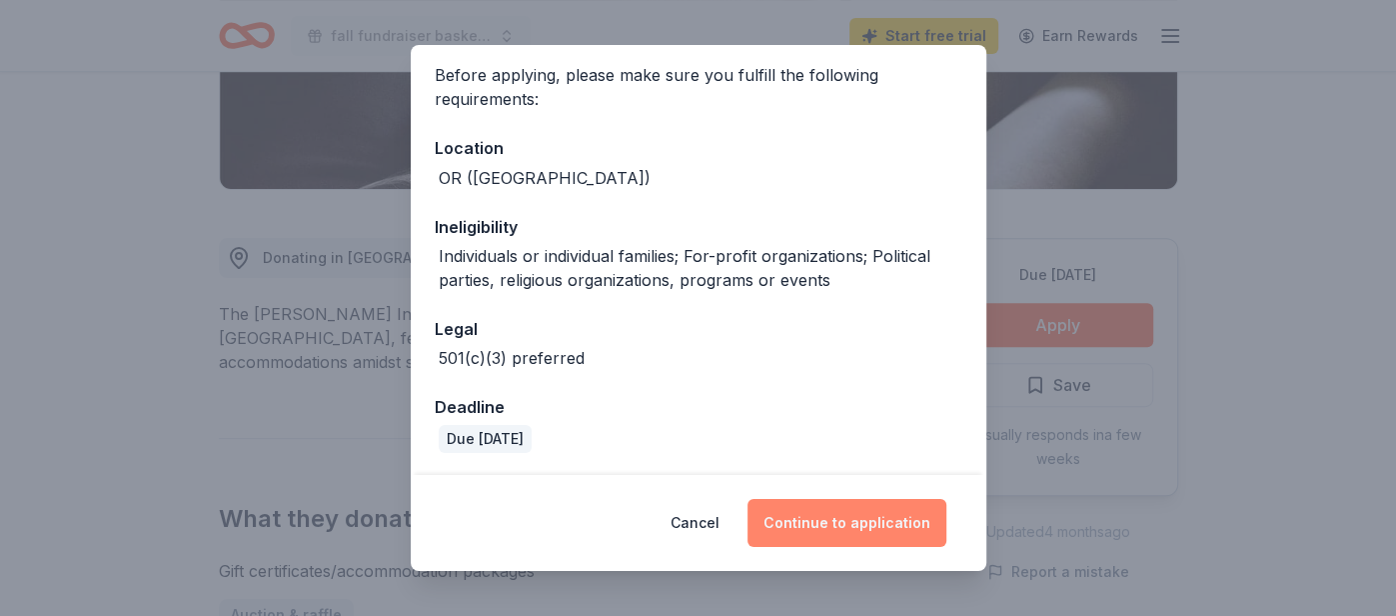
click at [834, 529] on button "Continue to application" at bounding box center [847, 523] width 199 height 48
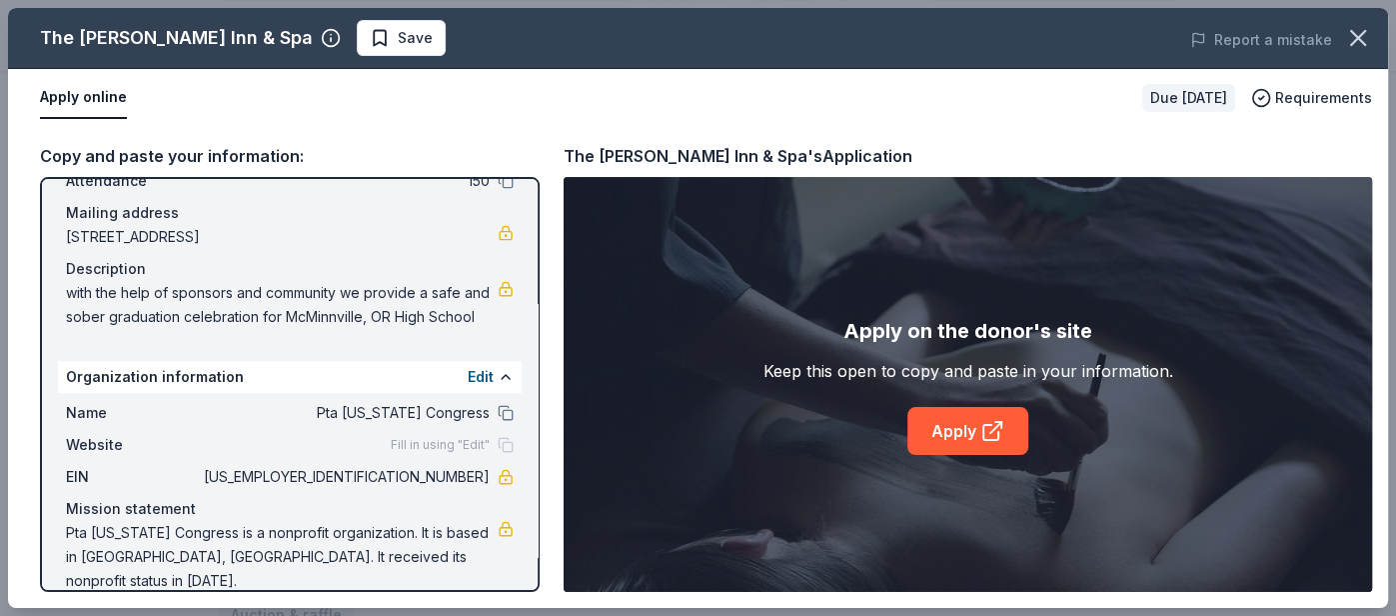
scroll to position [0, 0]
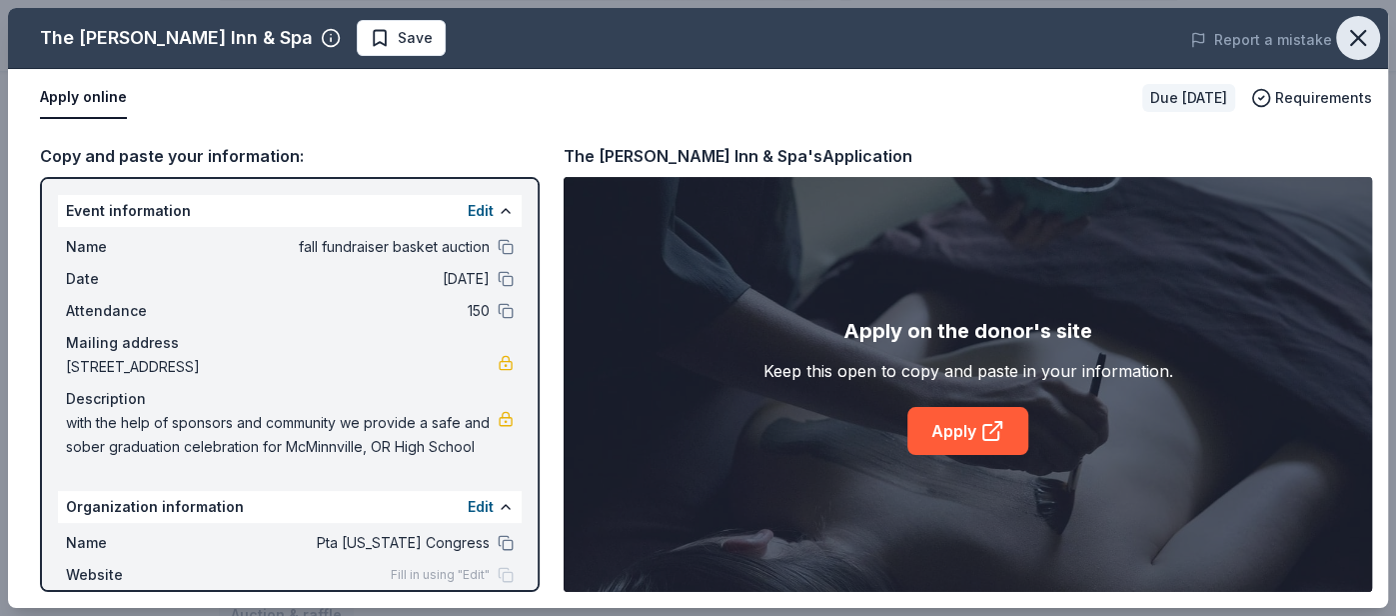
click at [1353, 34] on icon "button" at bounding box center [1358, 38] width 14 height 14
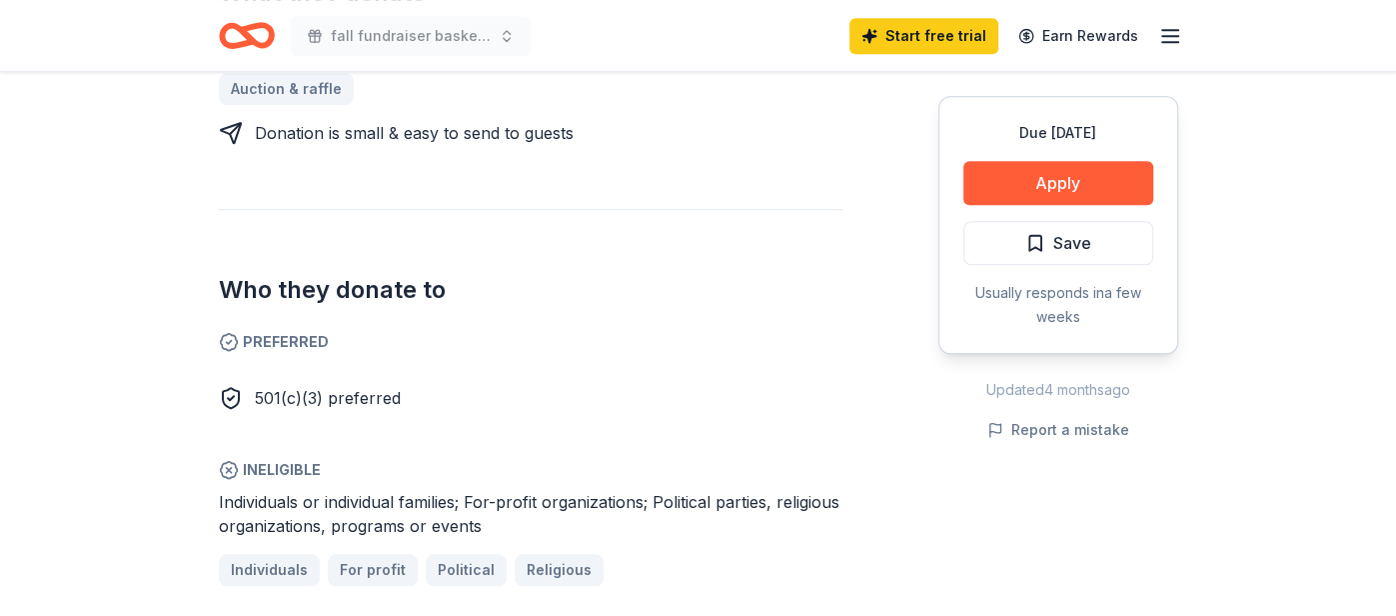
scroll to position [939, 0]
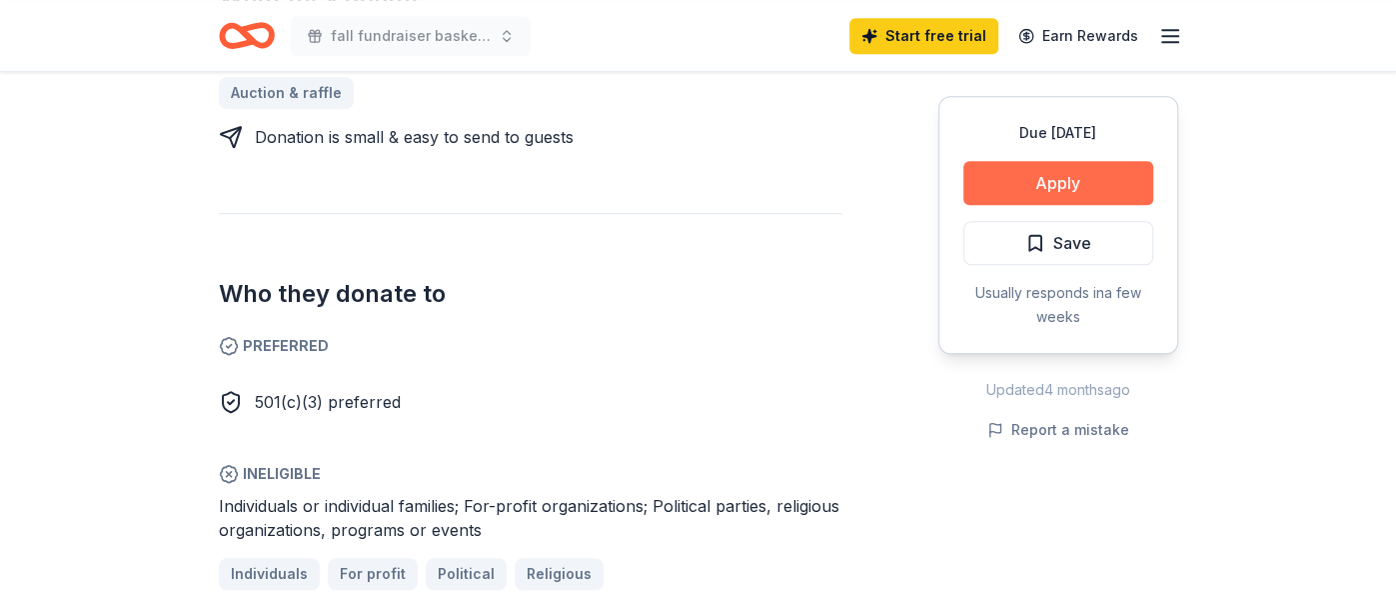
click at [1029, 169] on button "Apply" at bounding box center [1058, 183] width 190 height 44
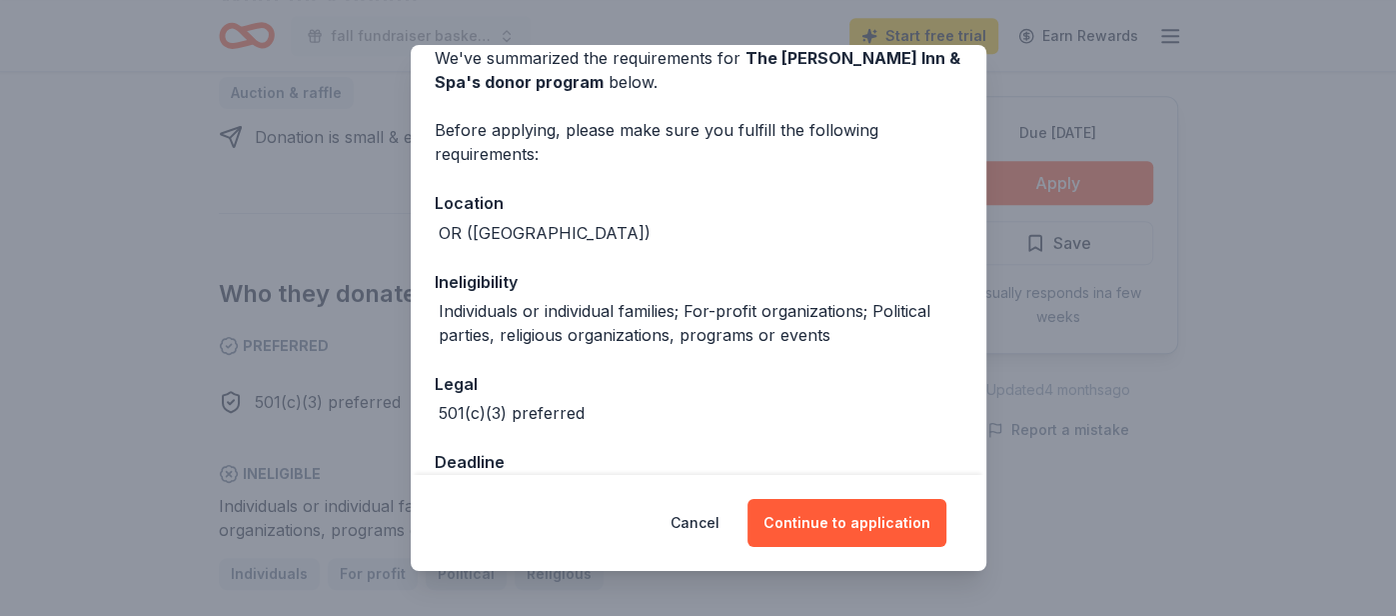
scroll to position [151, 0]
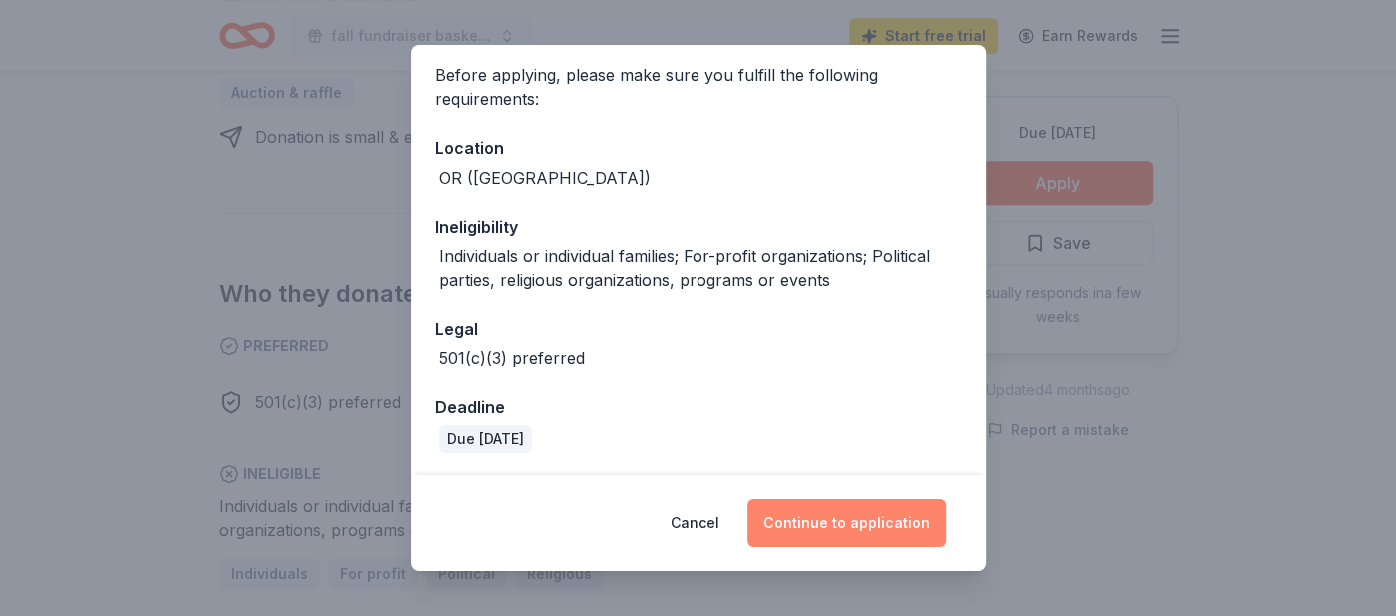
click at [856, 527] on button "Continue to application" at bounding box center [847, 523] width 199 height 48
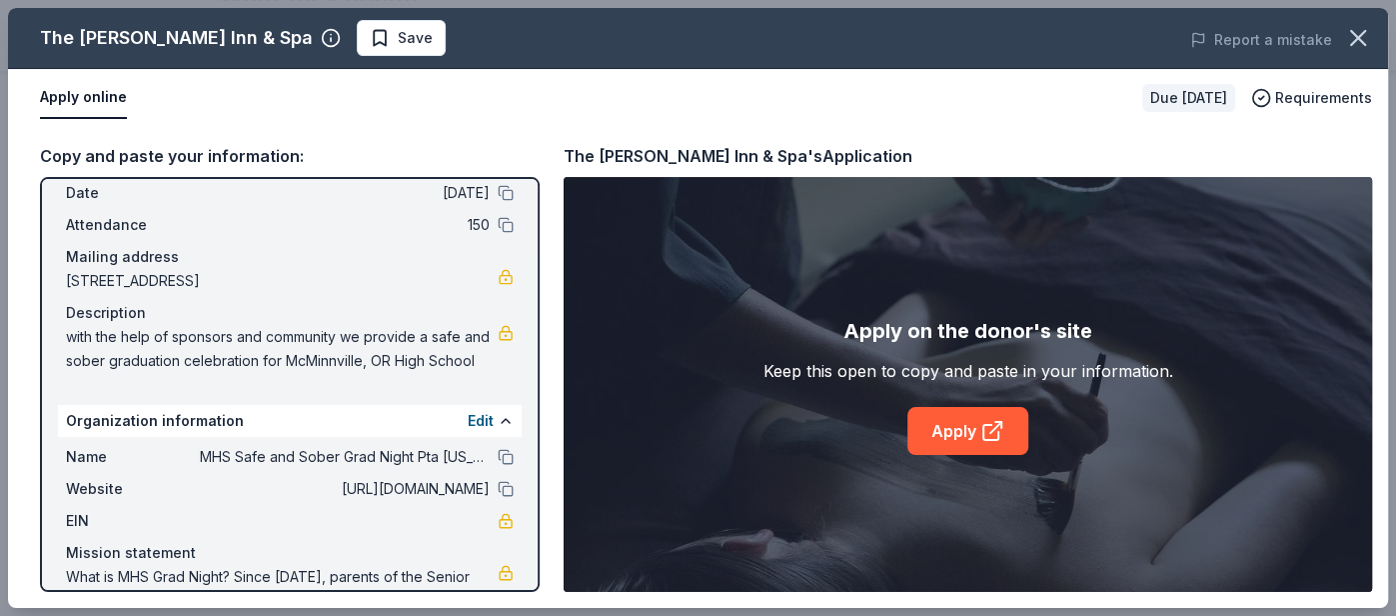
scroll to position [154, 0]
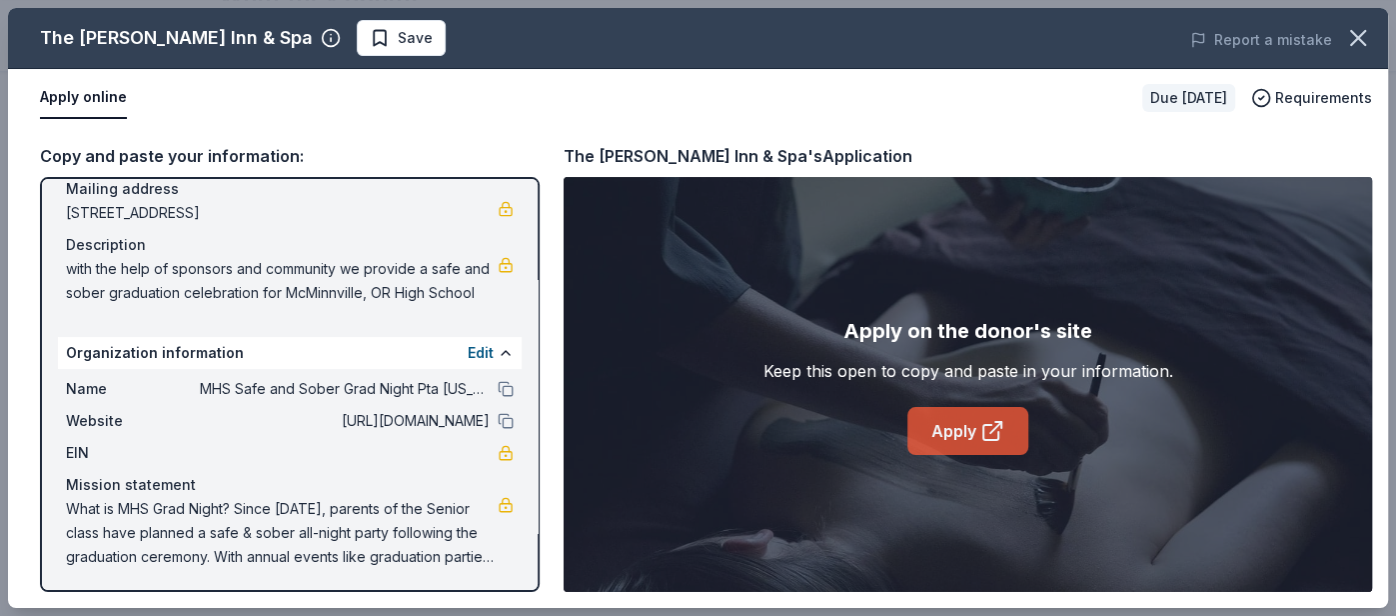
click at [957, 437] on link "Apply" at bounding box center [967, 431] width 121 height 48
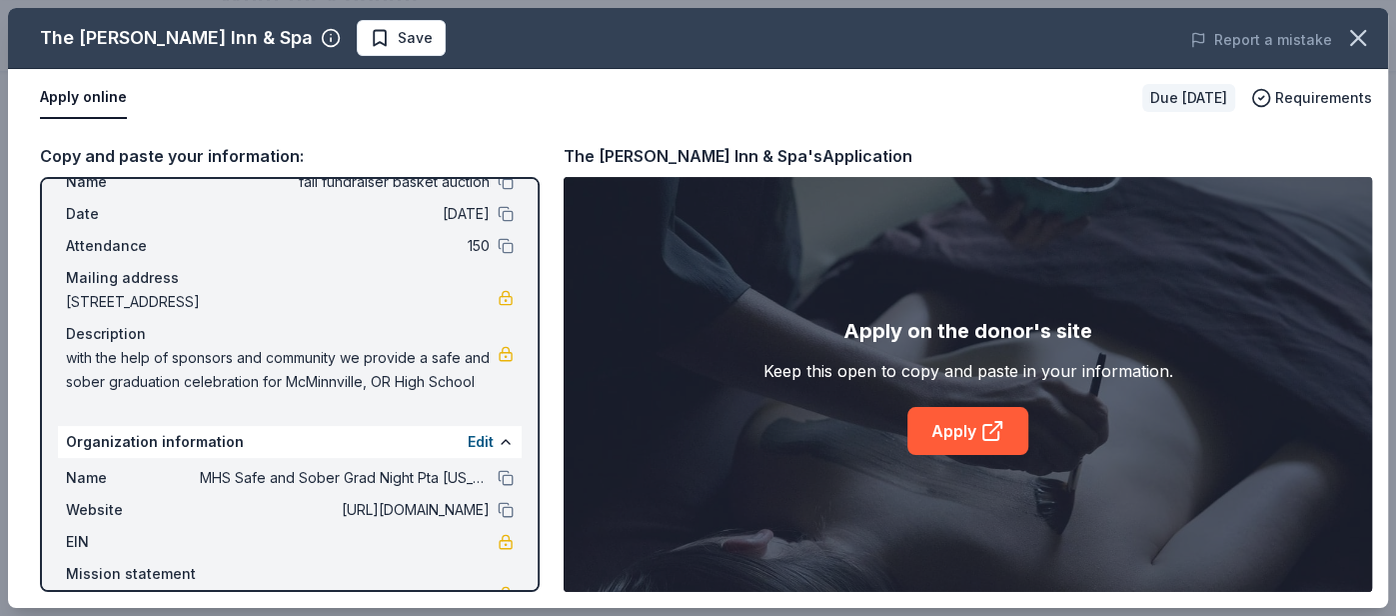
scroll to position [0, 0]
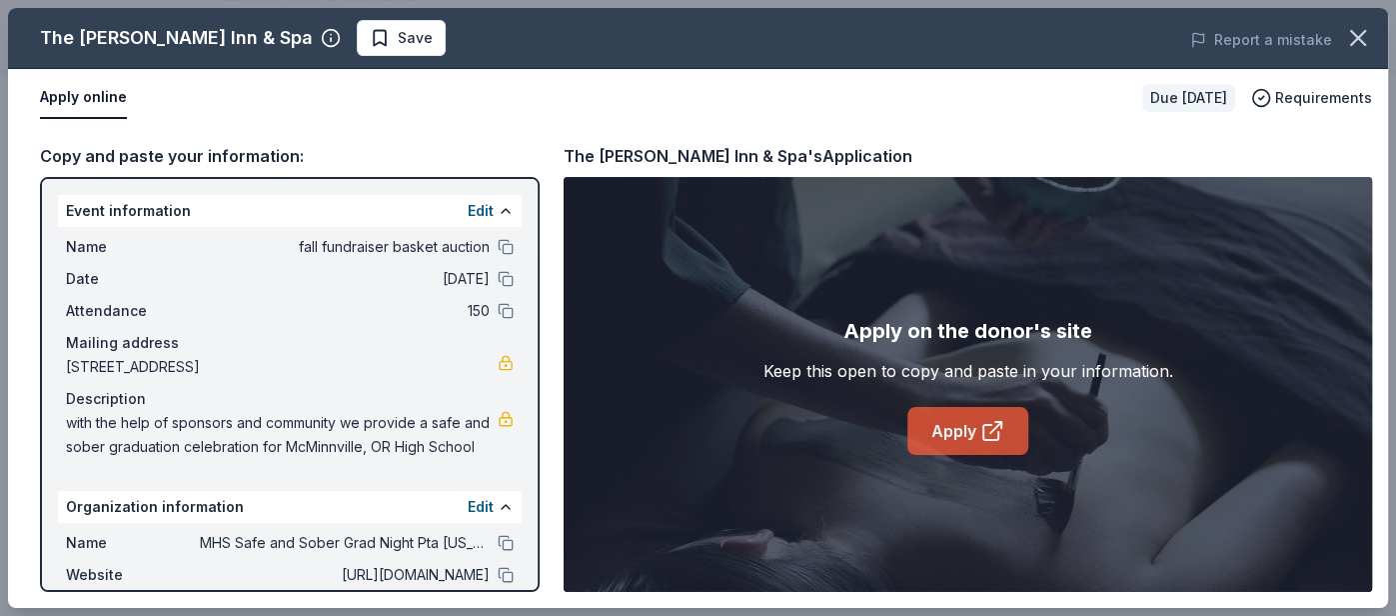
click at [998, 426] on icon at bounding box center [992, 431] width 24 height 24
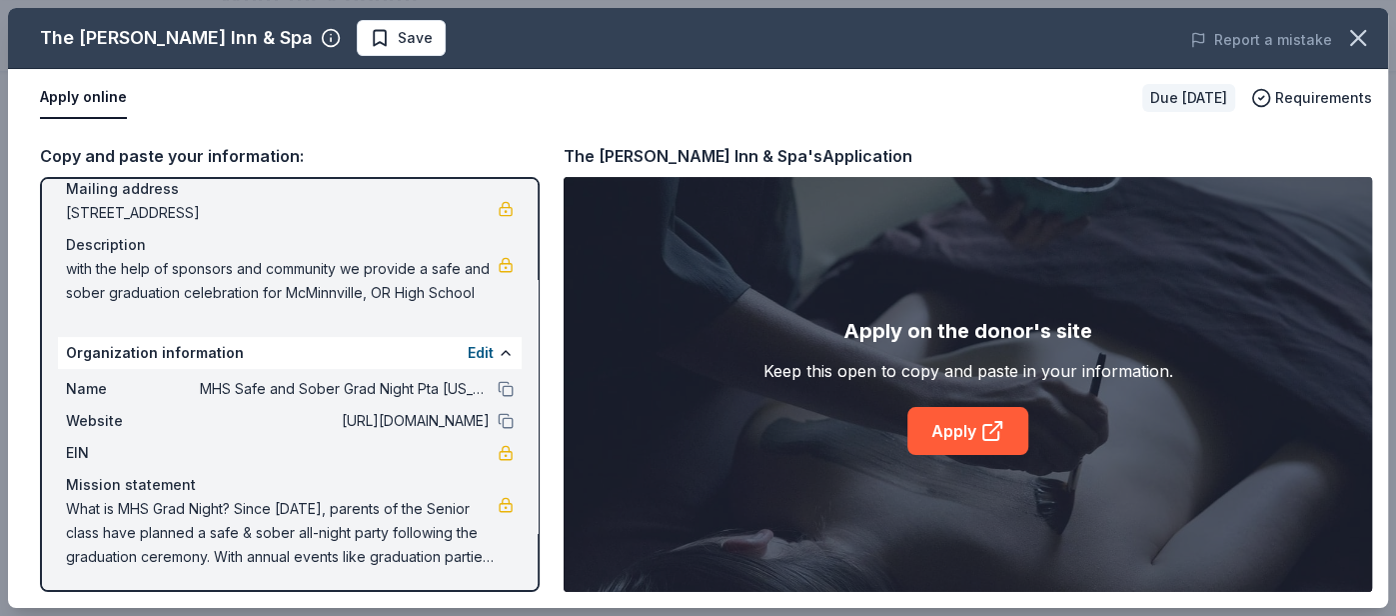
scroll to position [154, 0]
click at [998, 440] on icon at bounding box center [992, 431] width 24 height 24
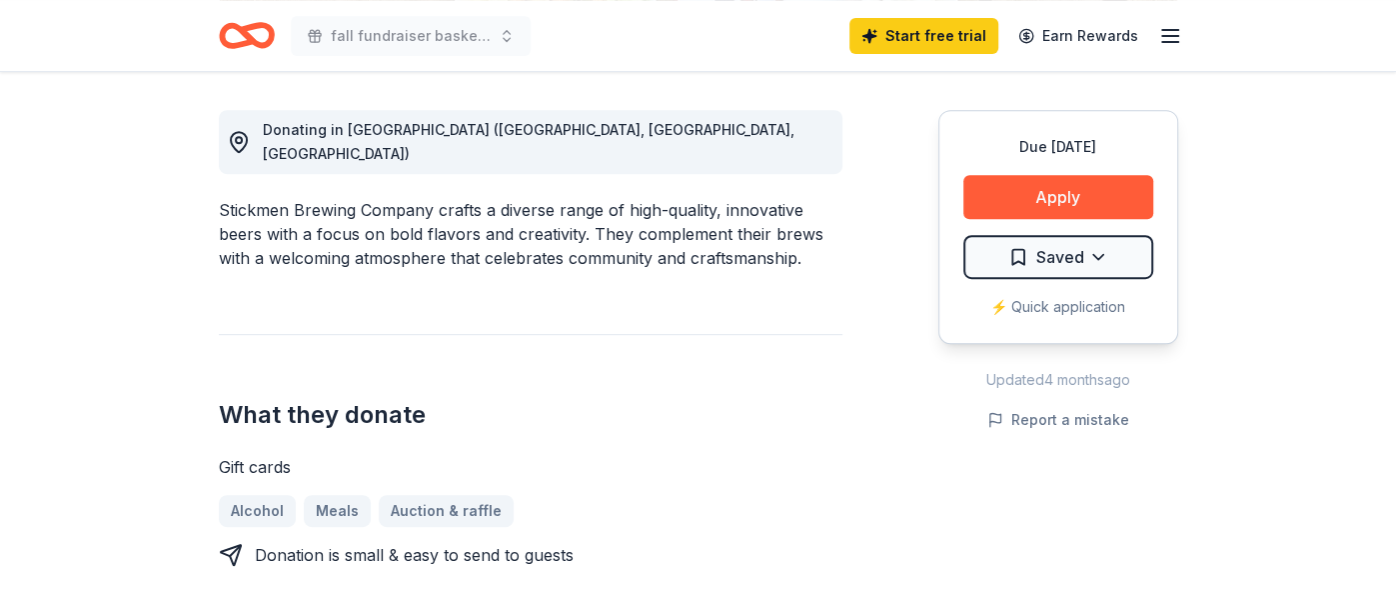
scroll to position [538, 0]
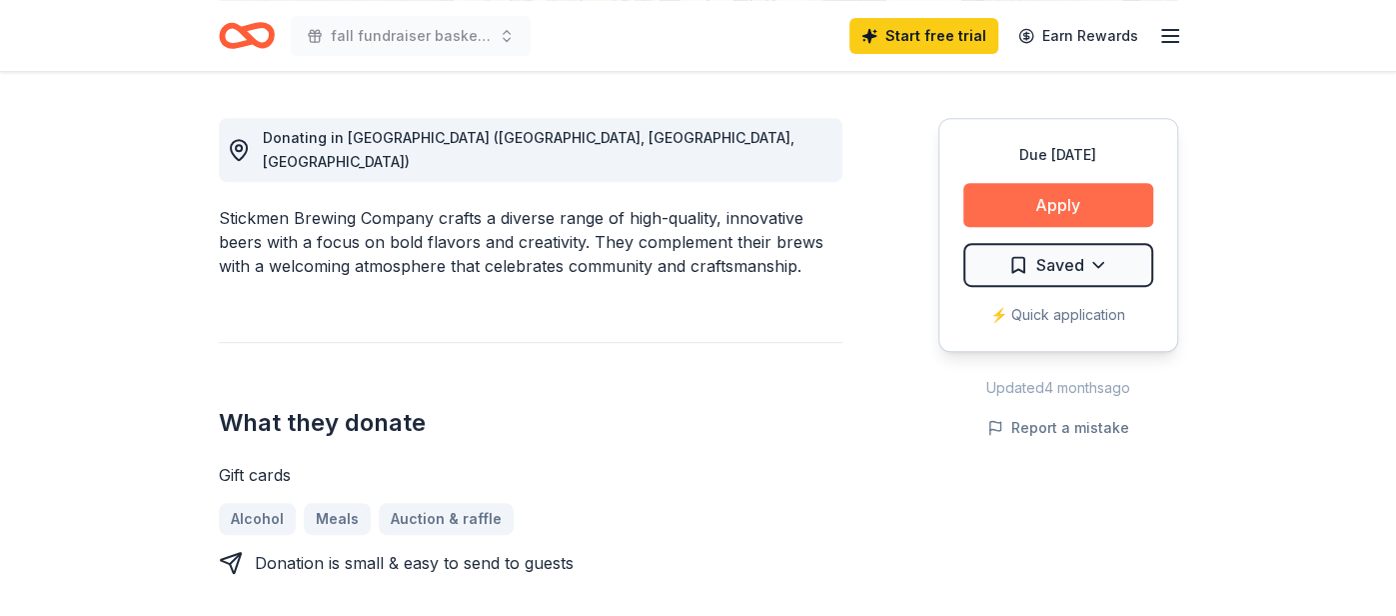
click at [1096, 206] on button "Apply" at bounding box center [1058, 205] width 190 height 44
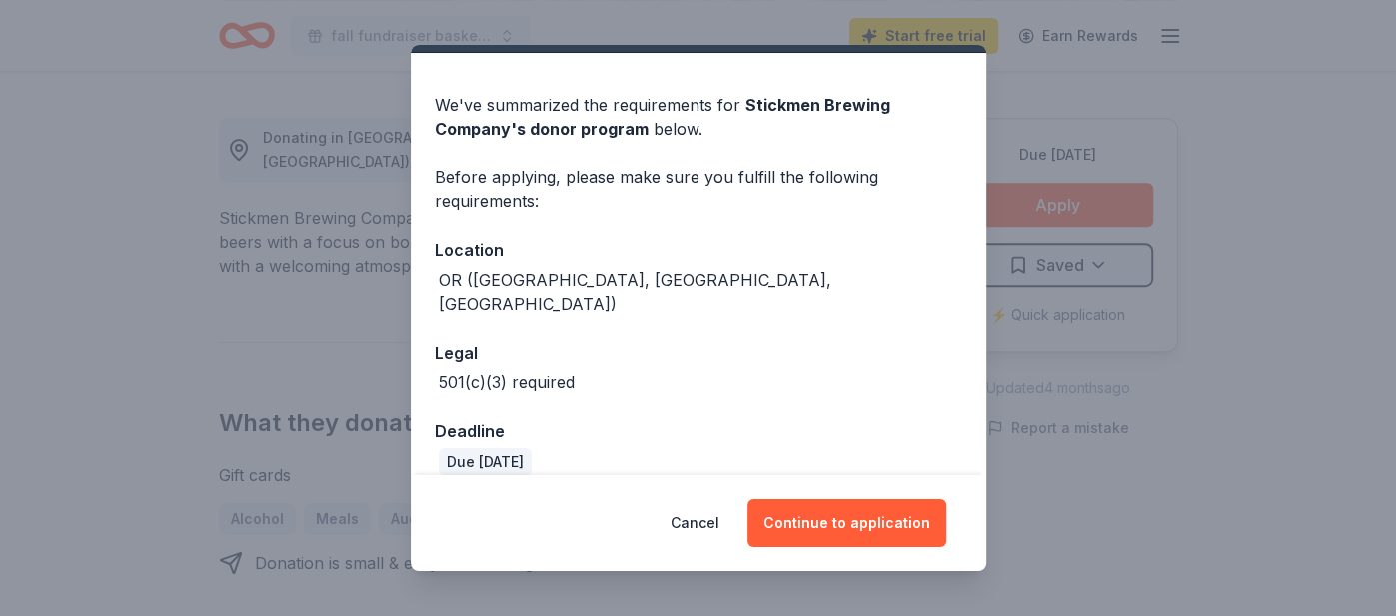
scroll to position [48, 0]
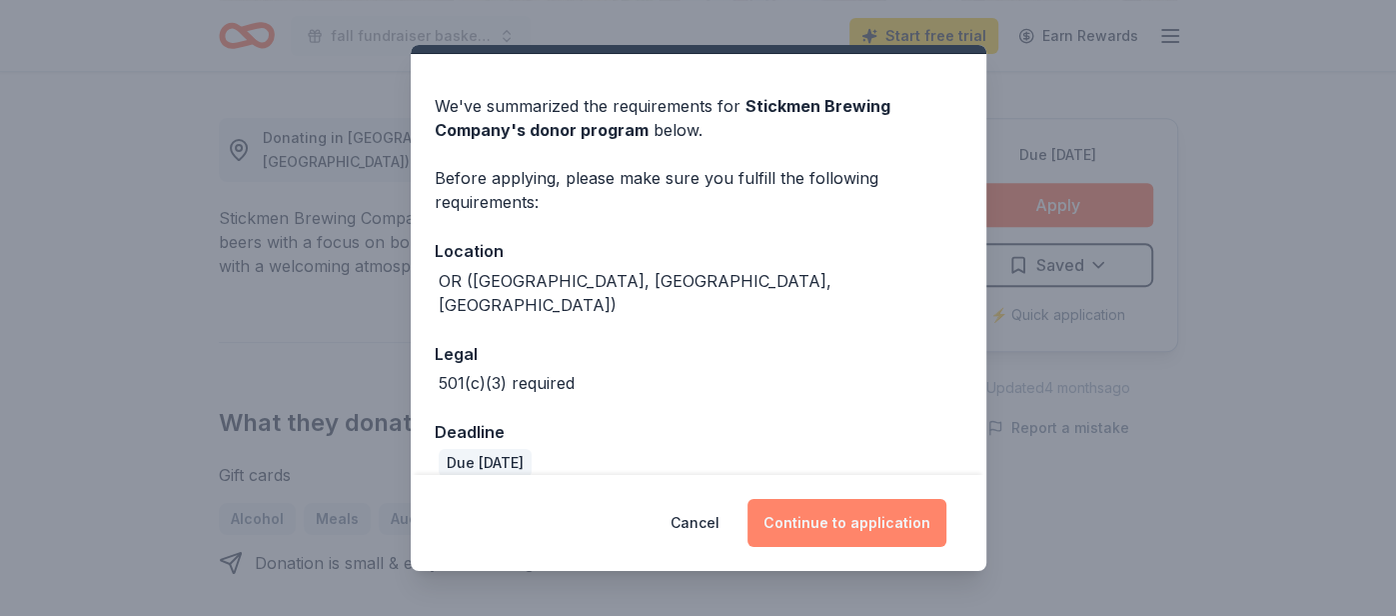
click at [871, 515] on button "Continue to application" at bounding box center [847, 523] width 199 height 48
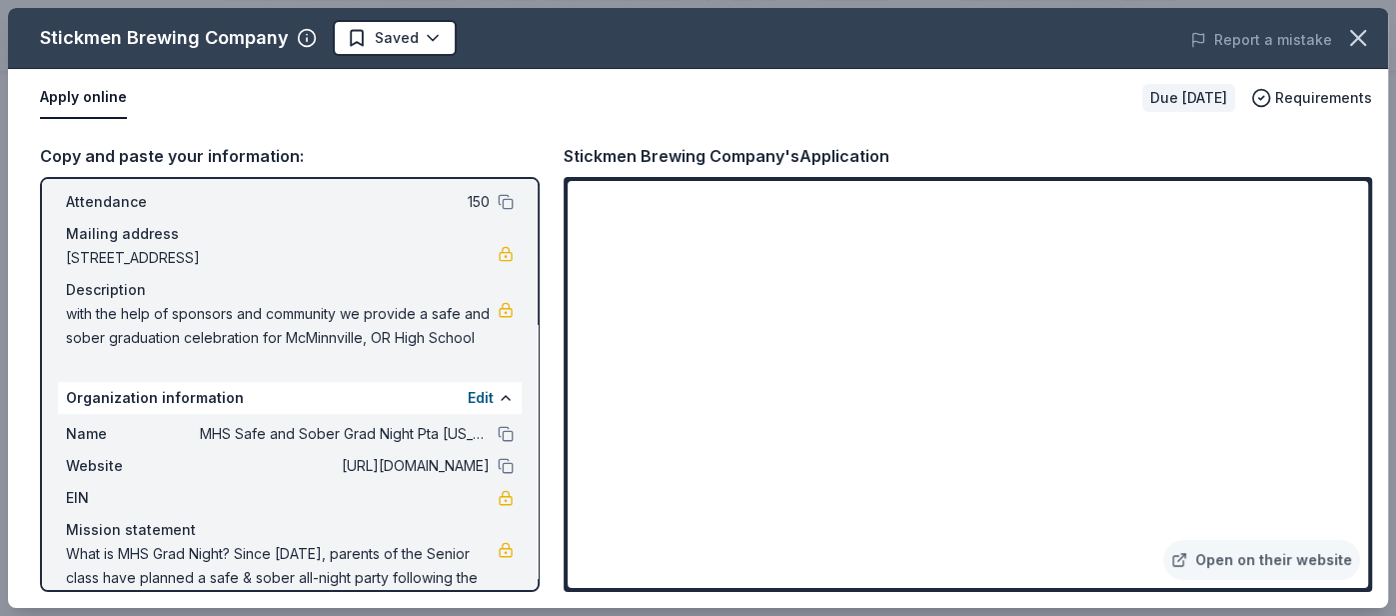
scroll to position [154, 0]
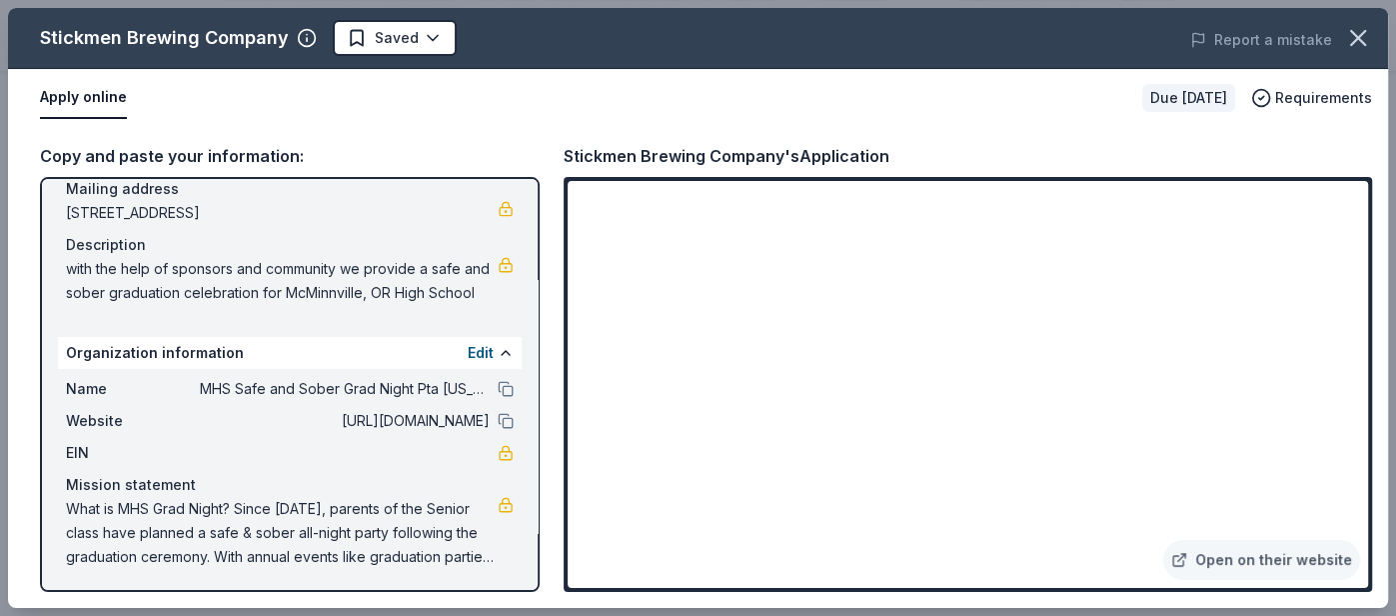
click at [251, 522] on span "What is MHS Grad Night? Since 1985, parents of the Senior class have planned a …" at bounding box center [282, 533] width 432 height 72
drag, startPoint x: 62, startPoint y: 499, endPoint x: 179, endPoint y: 511, distance: 117.5
click at [179, 511] on div "Name MHS Safe and Sober Grad Night Pta Oregon Congress Website https://mhs-griz…" at bounding box center [290, 473] width 464 height 208
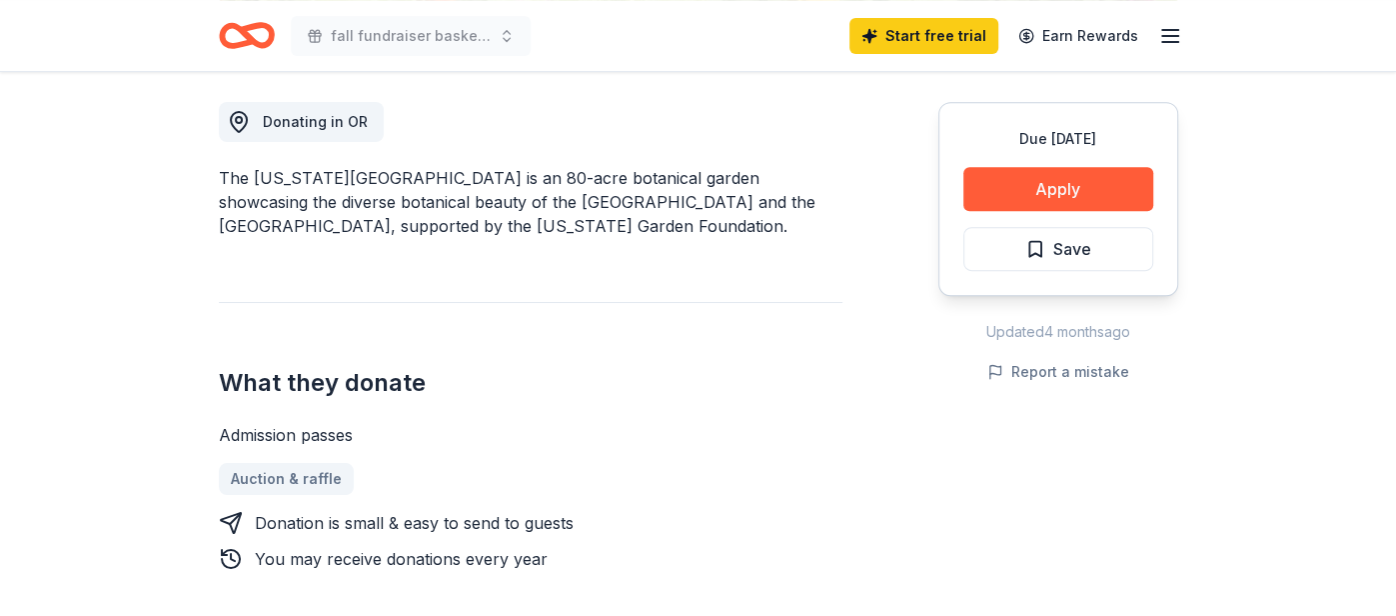
scroll to position [544, 0]
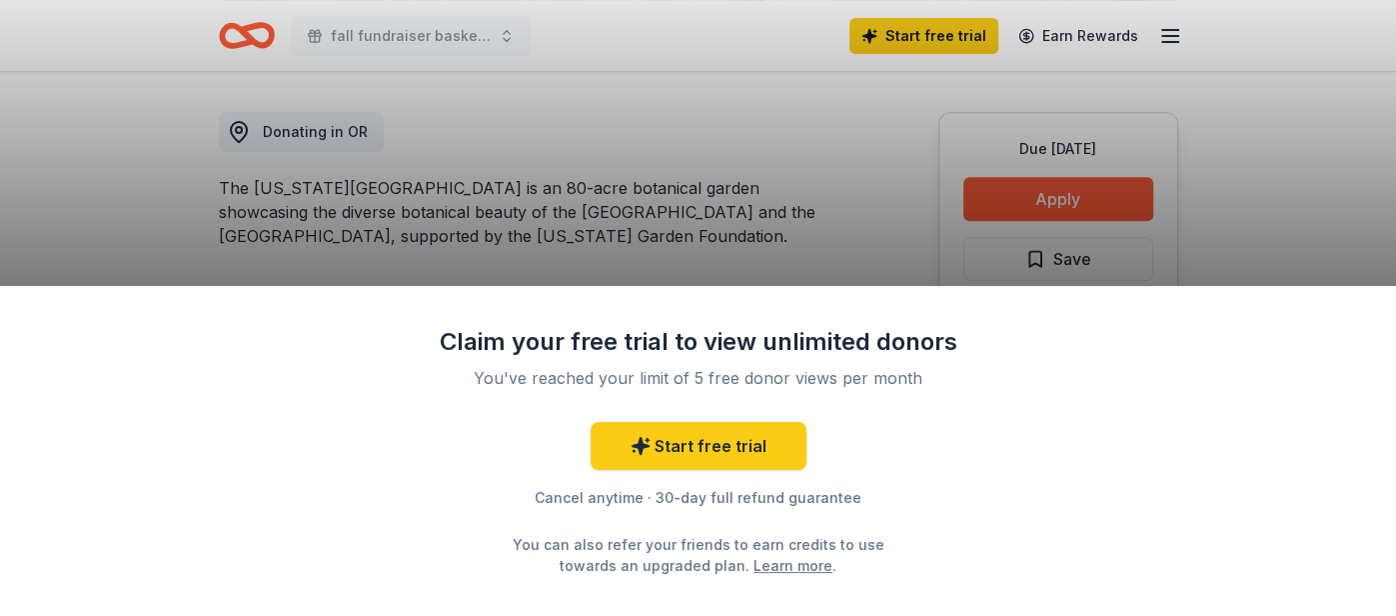
click at [774, 252] on div "Claim your free trial to view unlimited donors You've reached your limit of 5 f…" at bounding box center [698, 308] width 1396 height 616
